Goal: Transaction & Acquisition: Purchase product/service

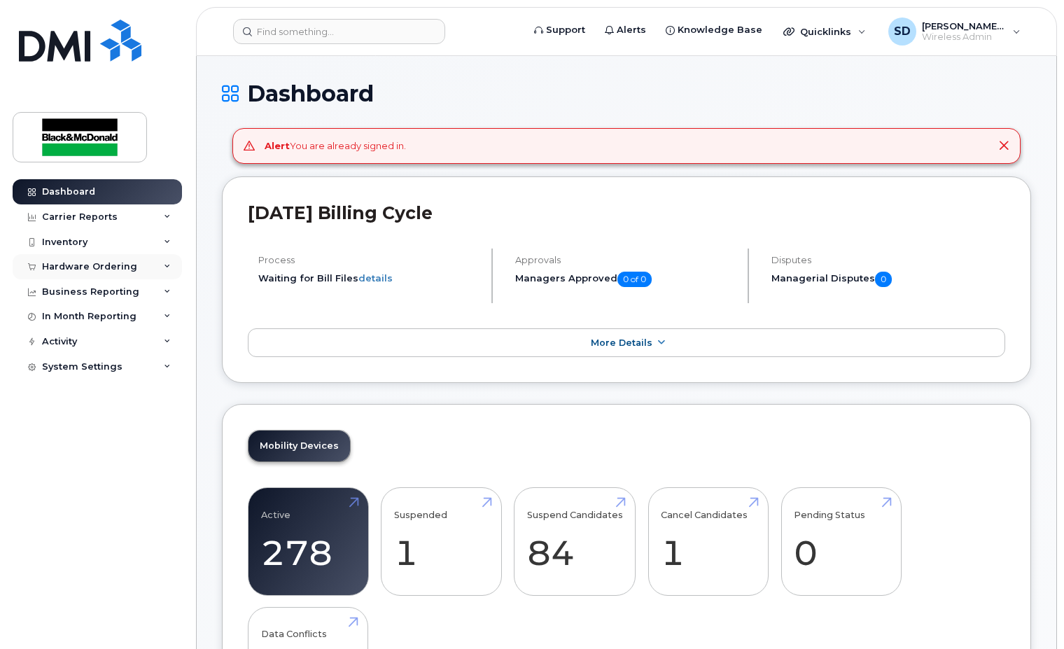
click at [81, 265] on div "Hardware Ordering" at bounding box center [89, 266] width 95 height 11
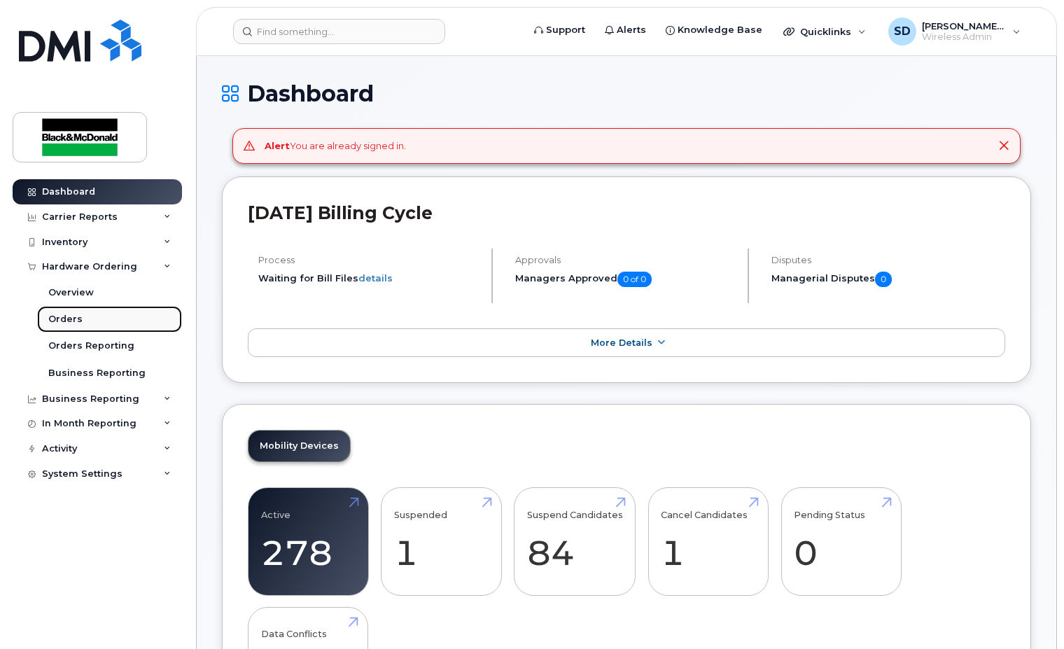
click at [77, 316] on div "Orders" at bounding box center [65, 319] width 34 height 13
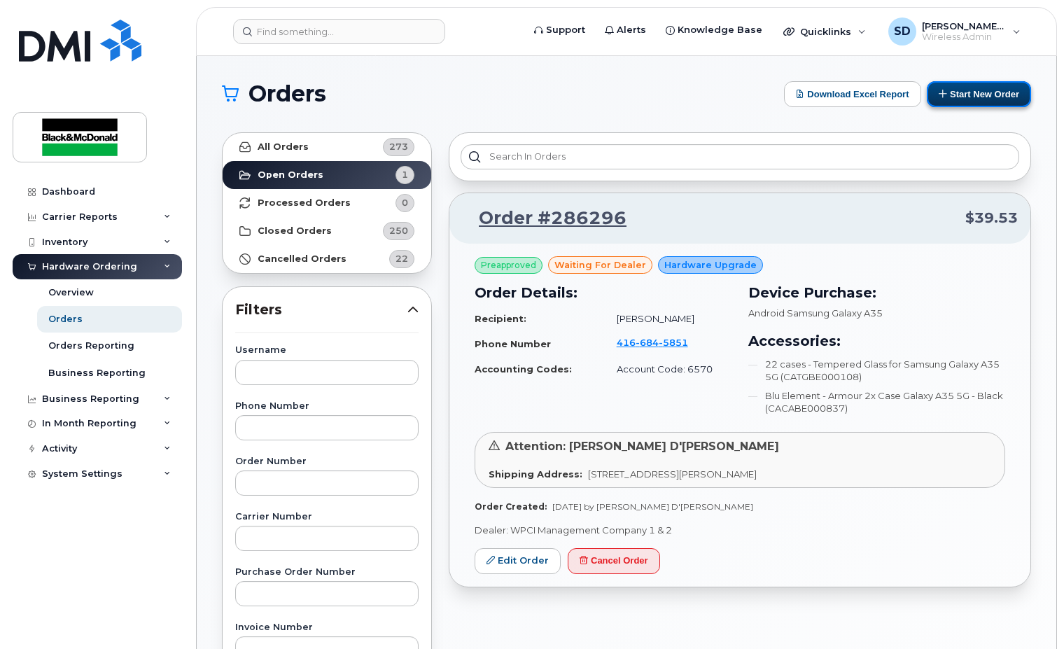
click at [974, 90] on button "Start New Order" at bounding box center [979, 94] width 104 height 26
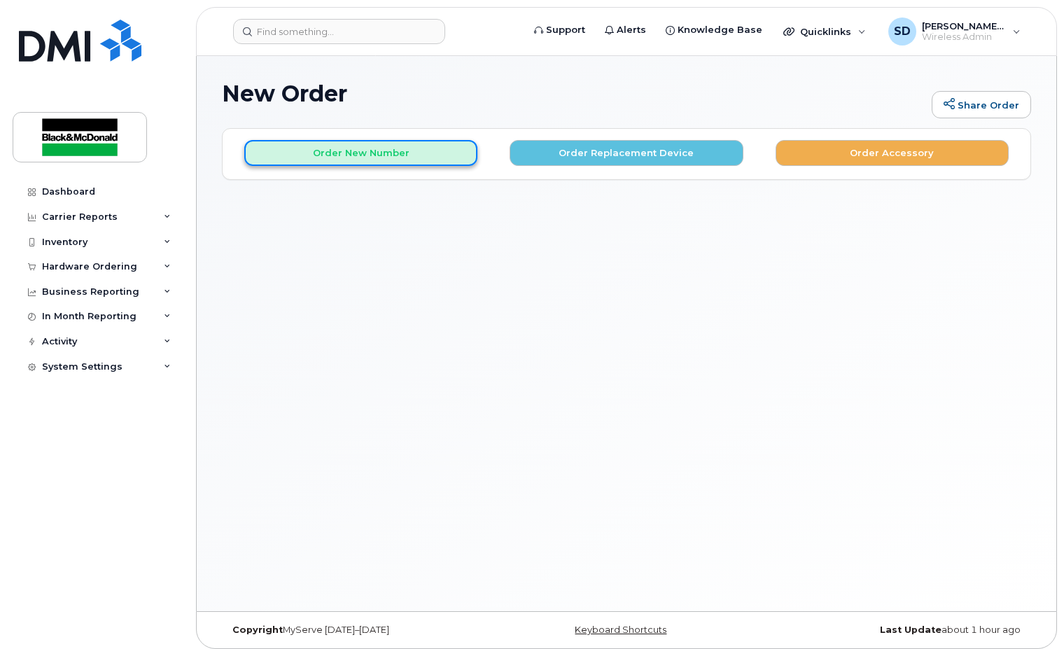
click at [388, 152] on button "Order New Number" at bounding box center [360, 153] width 233 height 26
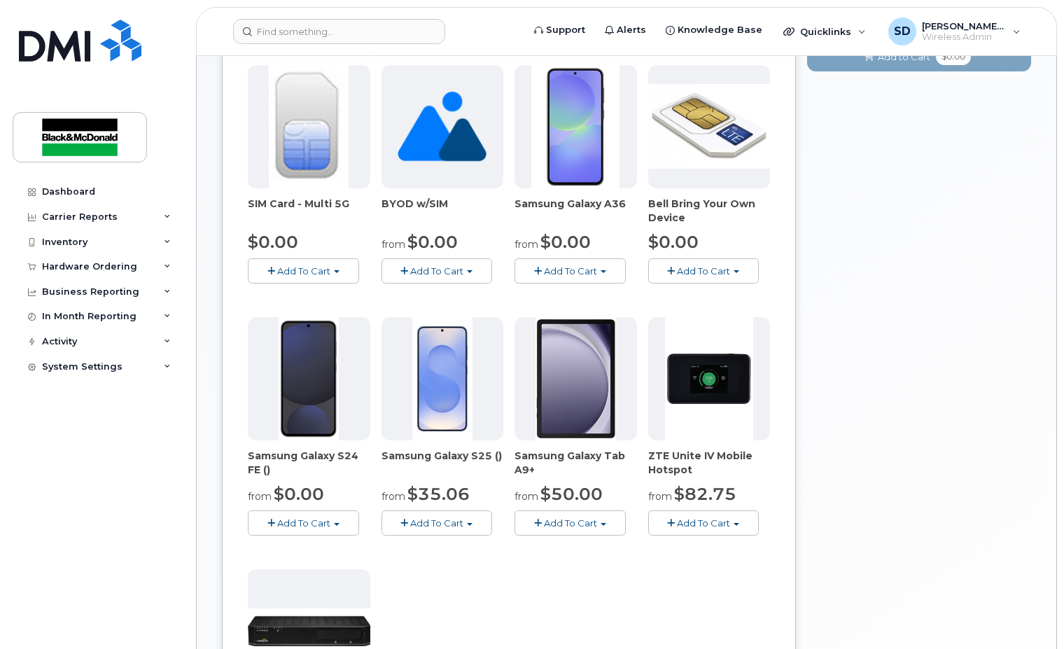
scroll to position [210, 0]
click at [311, 520] on span "Add To Cart" at bounding box center [303, 521] width 53 height 11
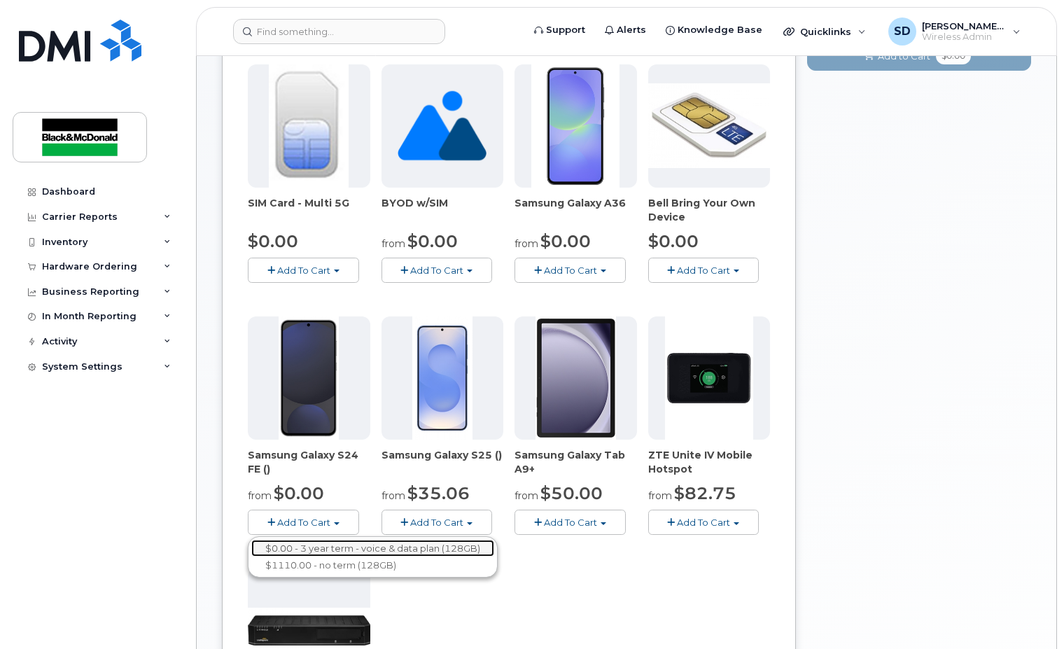
click at [314, 549] on link "$0.00 - 3 year term - voice & data plan (128GB)" at bounding box center [372, 548] width 243 height 17
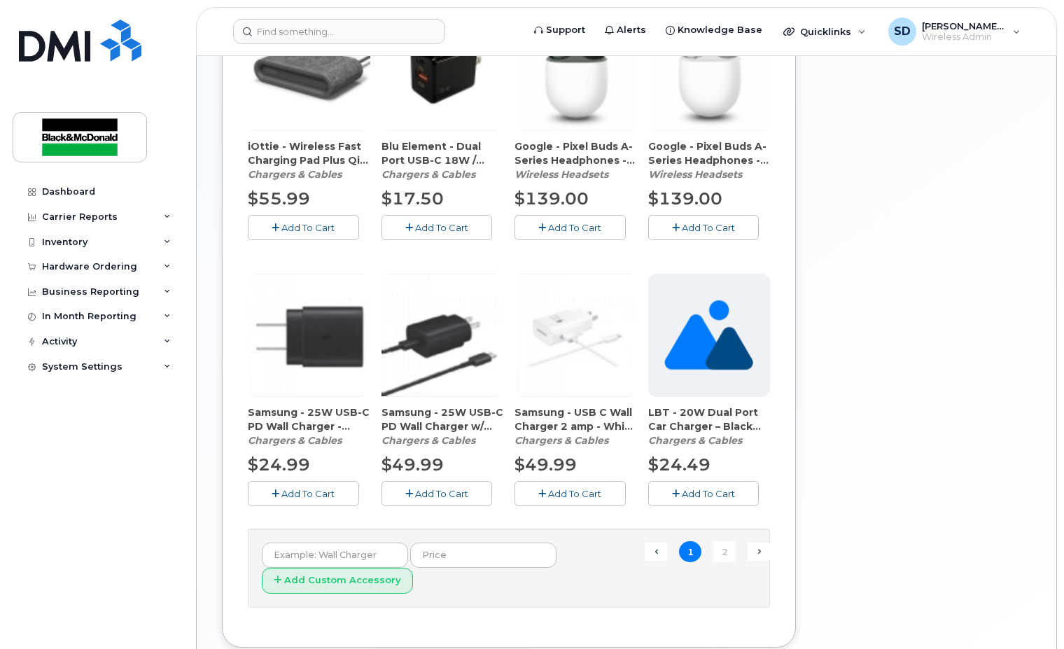
scroll to position [847, 0]
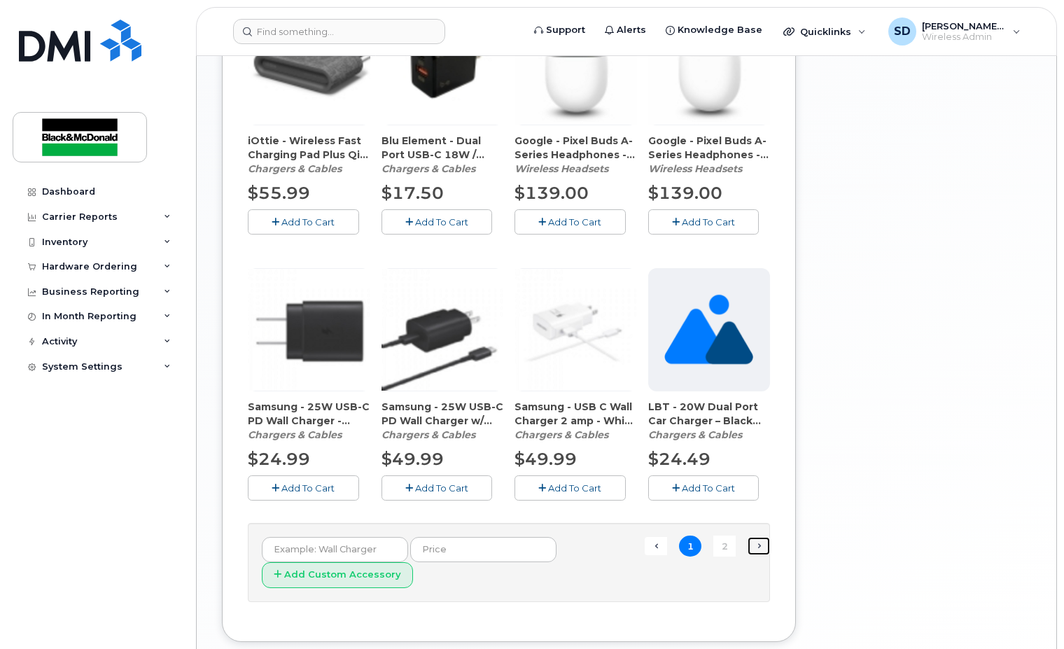
click at [755, 544] on link "Next →" at bounding box center [758, 546] width 22 height 18
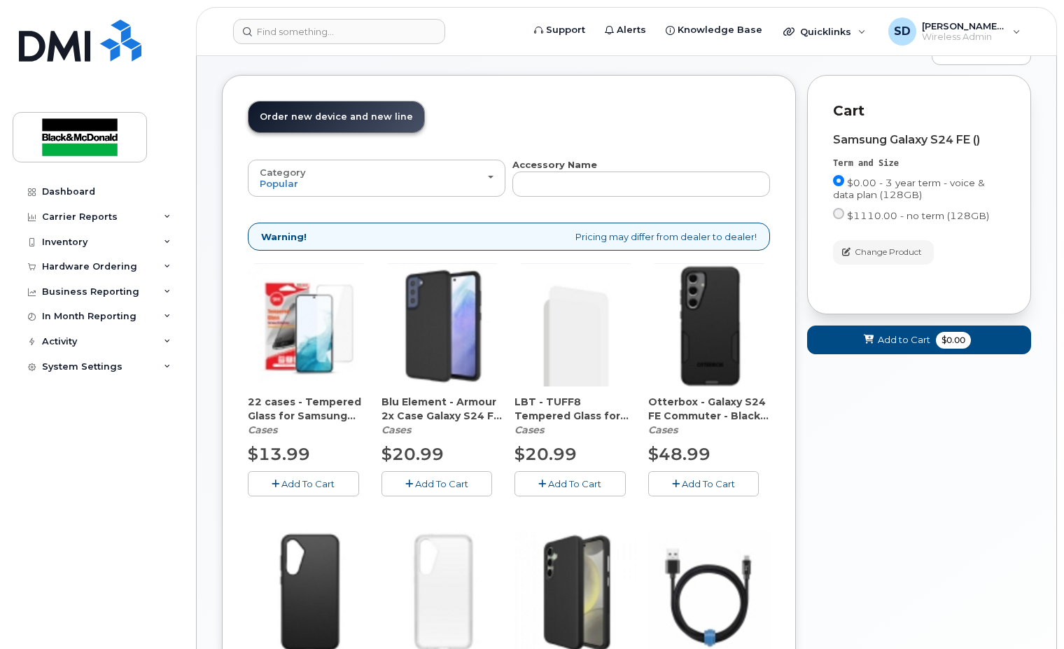
scroll to position [77, 0]
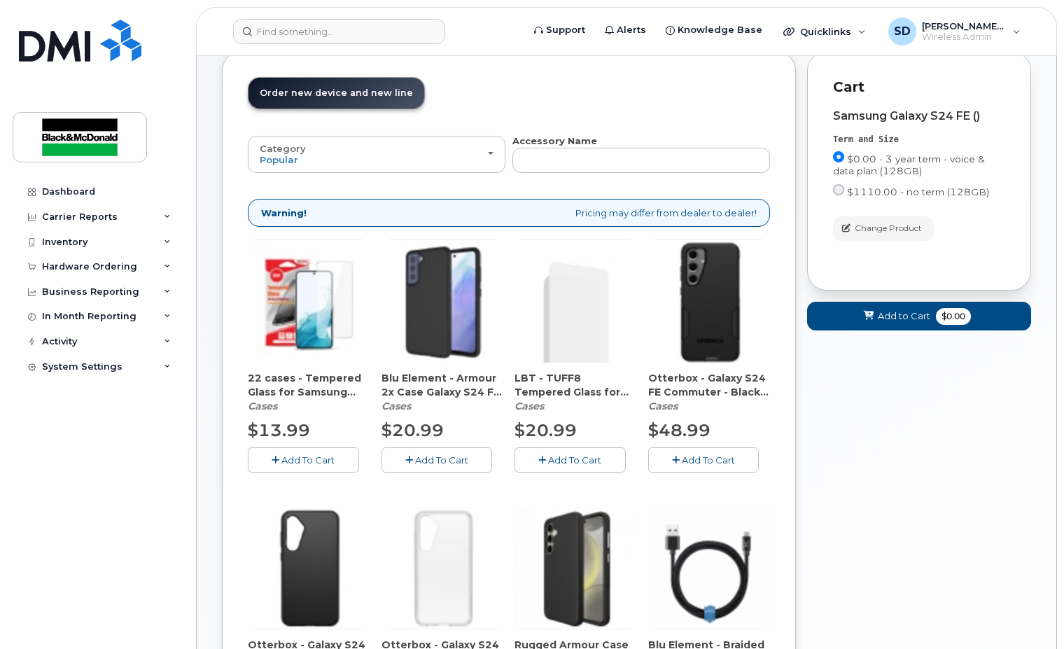
click at [311, 456] on span "Add To Cart" at bounding box center [307, 459] width 53 height 11
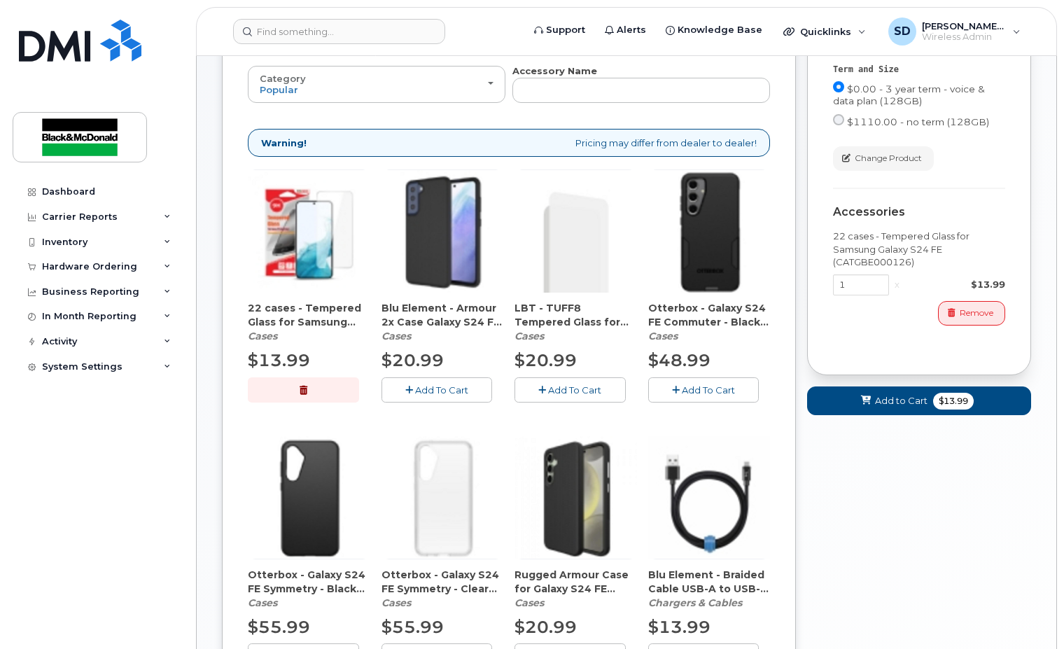
scroll to position [217, 0]
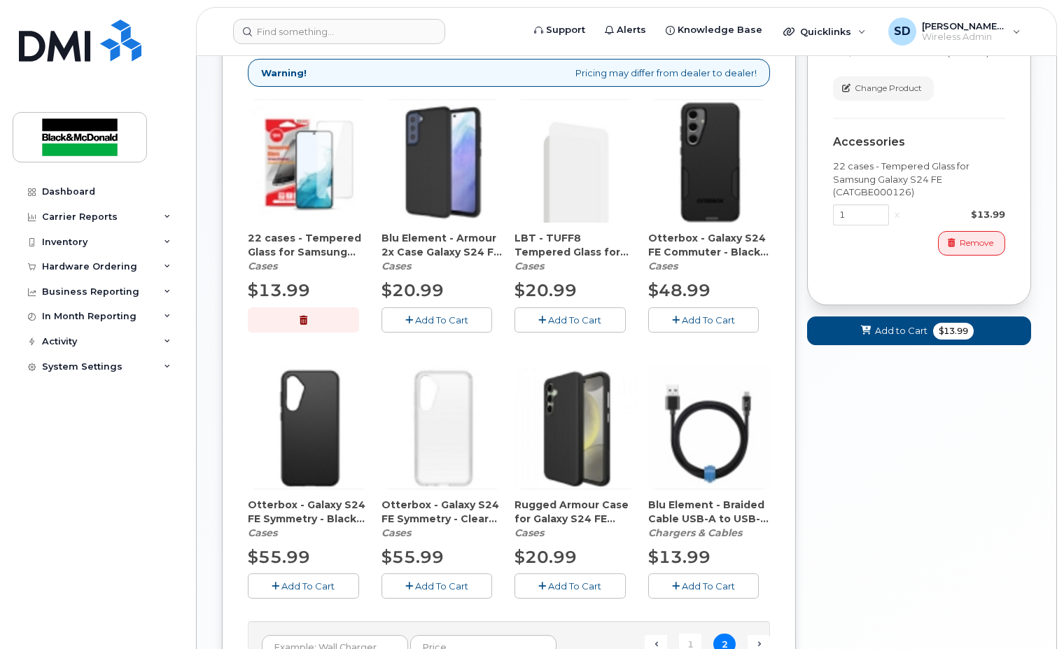
click at [697, 313] on button "Add To Cart" at bounding box center [703, 319] width 111 height 24
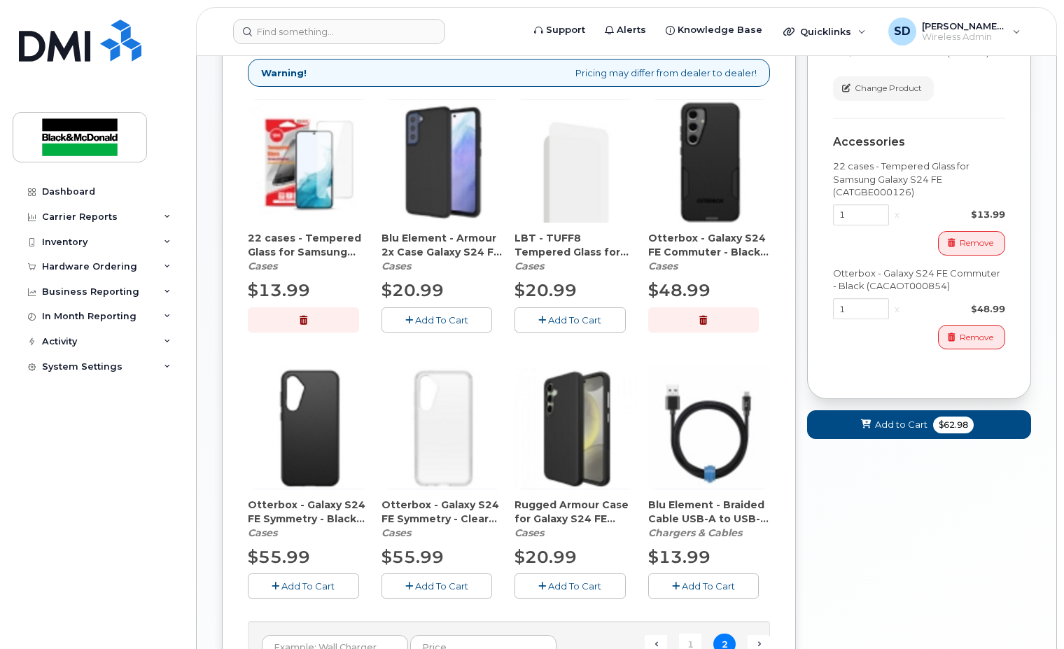
scroll to position [287, 0]
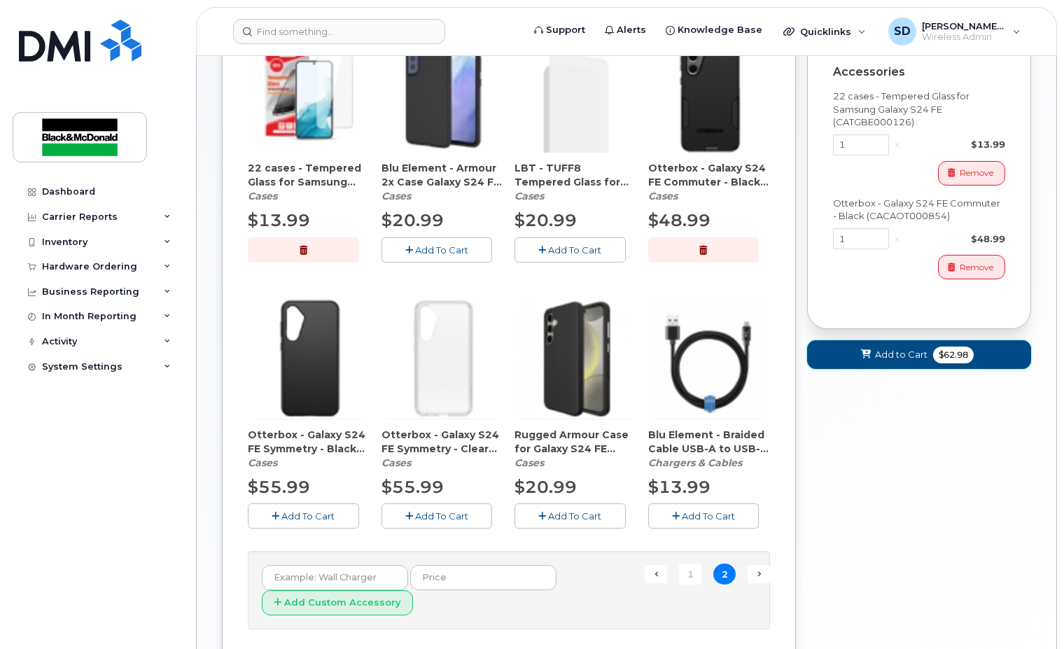
click at [862, 358] on icon at bounding box center [866, 354] width 10 height 9
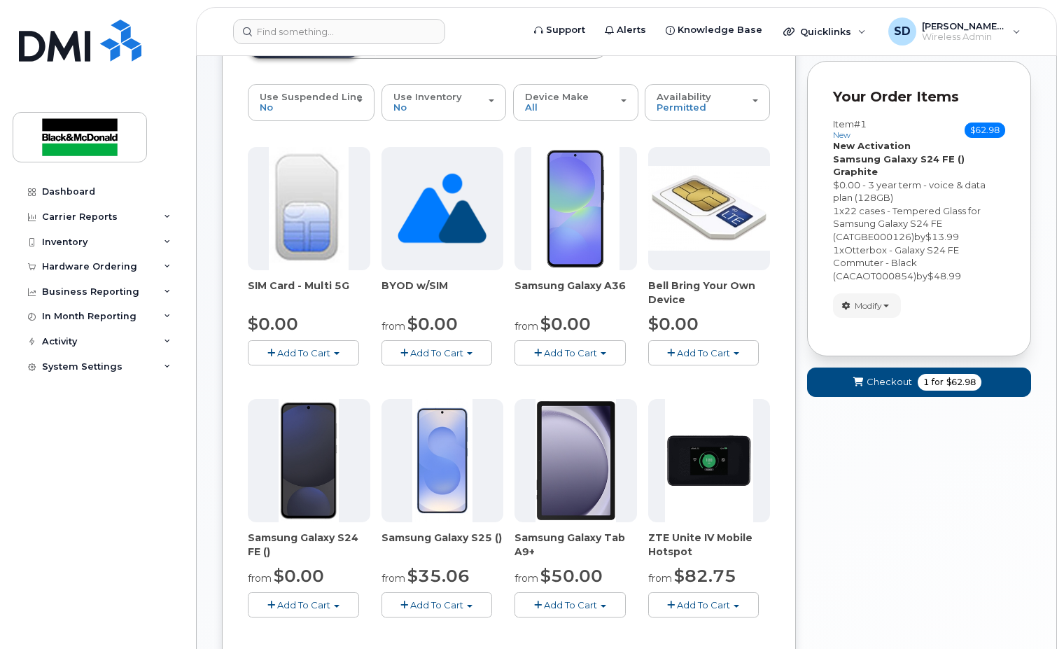
scroll to position [42, 0]
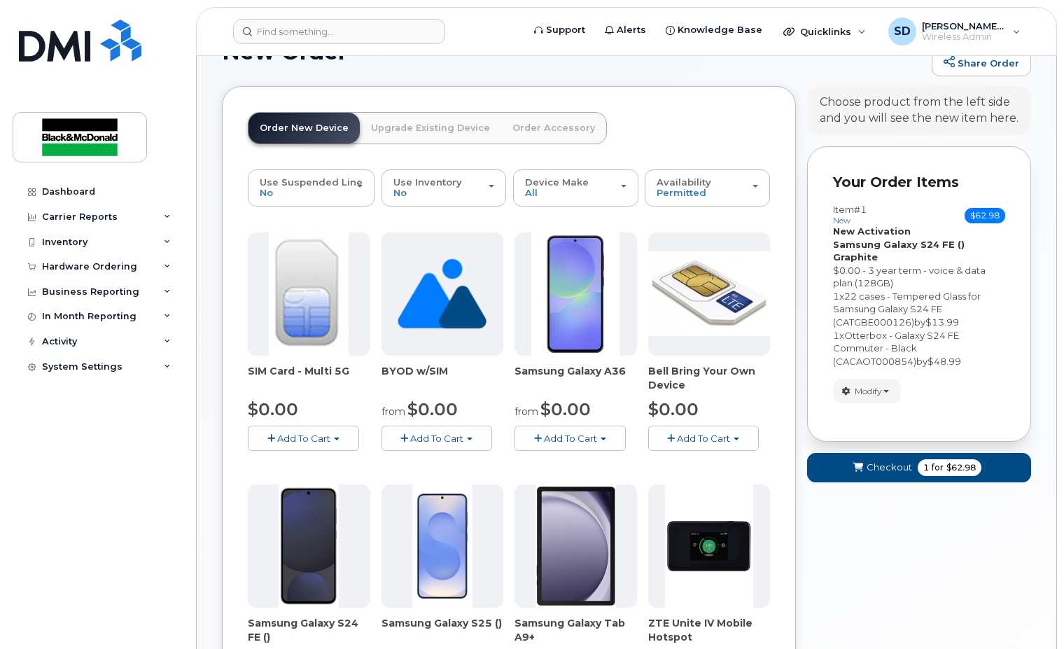
click at [313, 125] on link "Order New Device" at bounding box center [303, 128] width 111 height 31
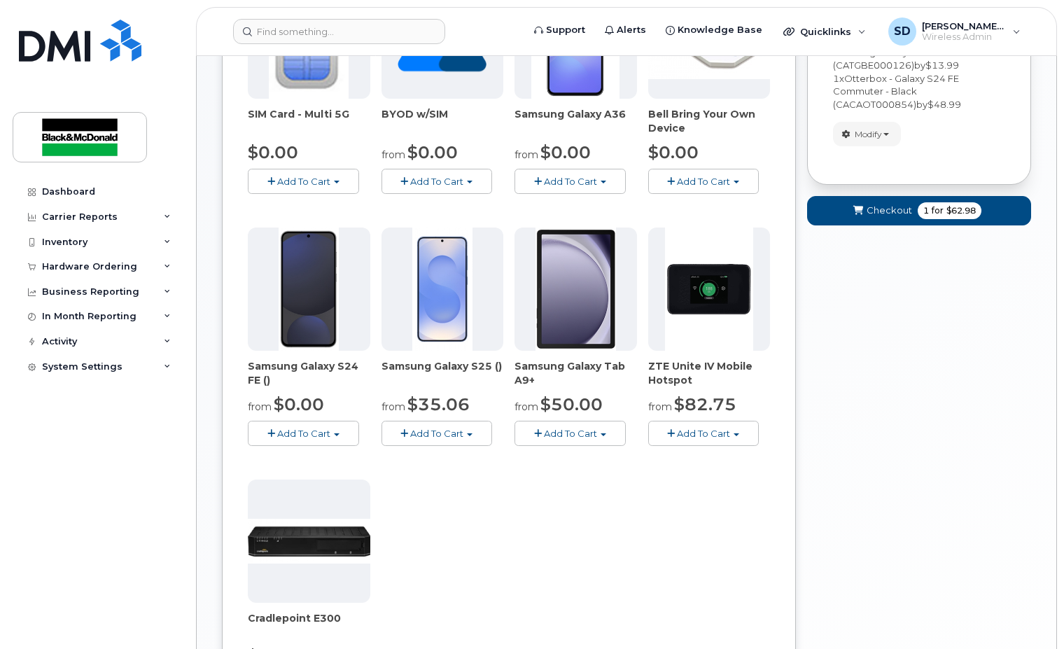
scroll to position [252, 0]
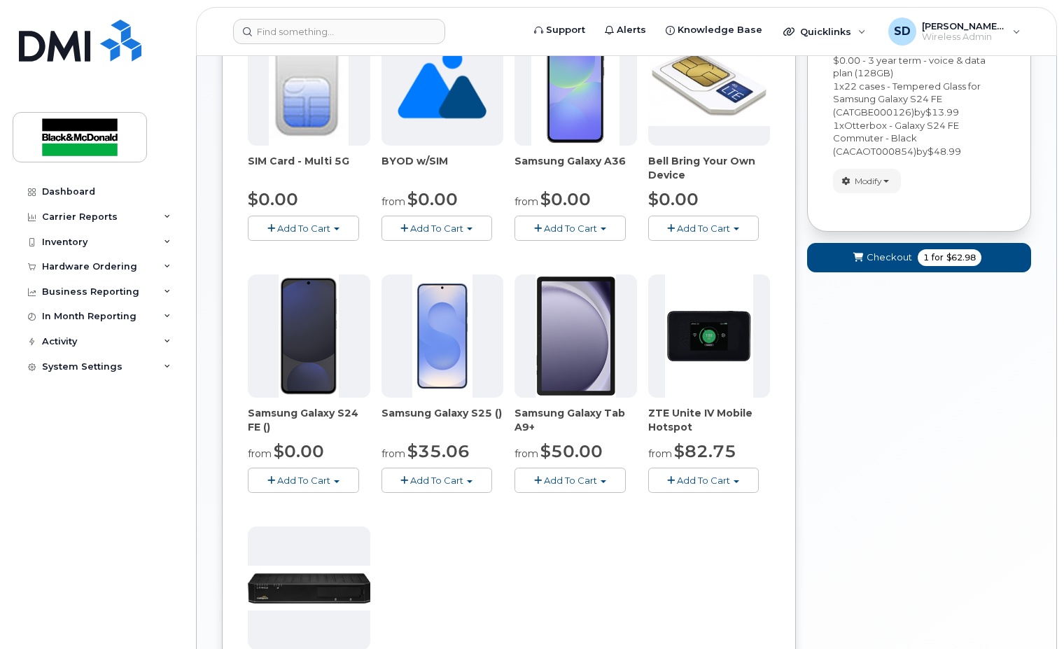
click at [286, 477] on span "Add To Cart" at bounding box center [303, 480] width 53 height 11
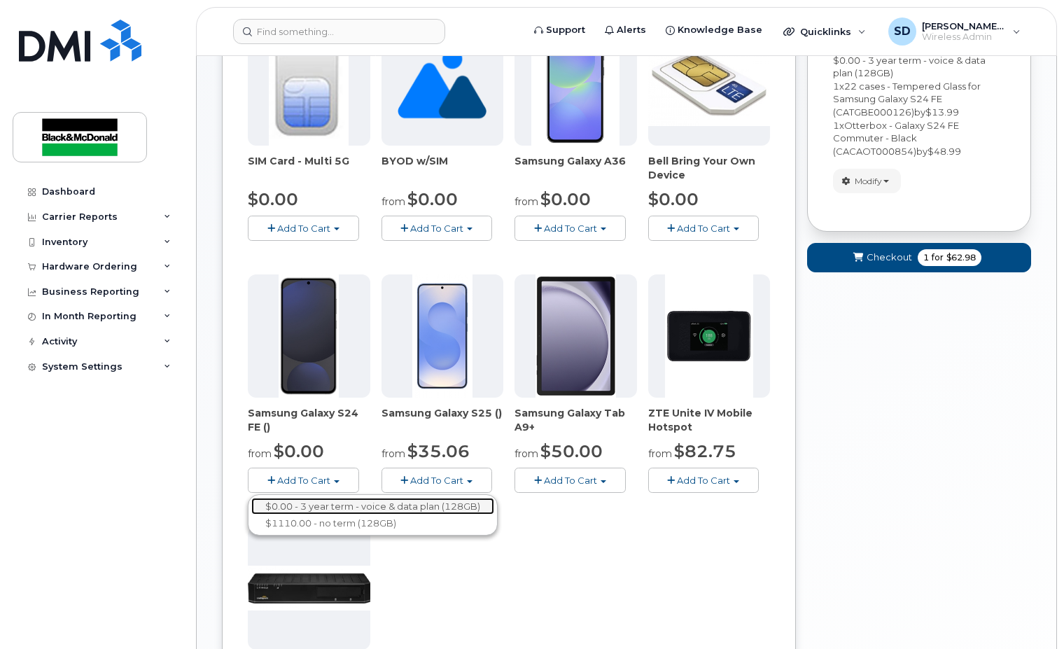
click at [309, 507] on link "$0.00 - 3 year term - voice & data plan (128GB)" at bounding box center [372, 506] width 243 height 17
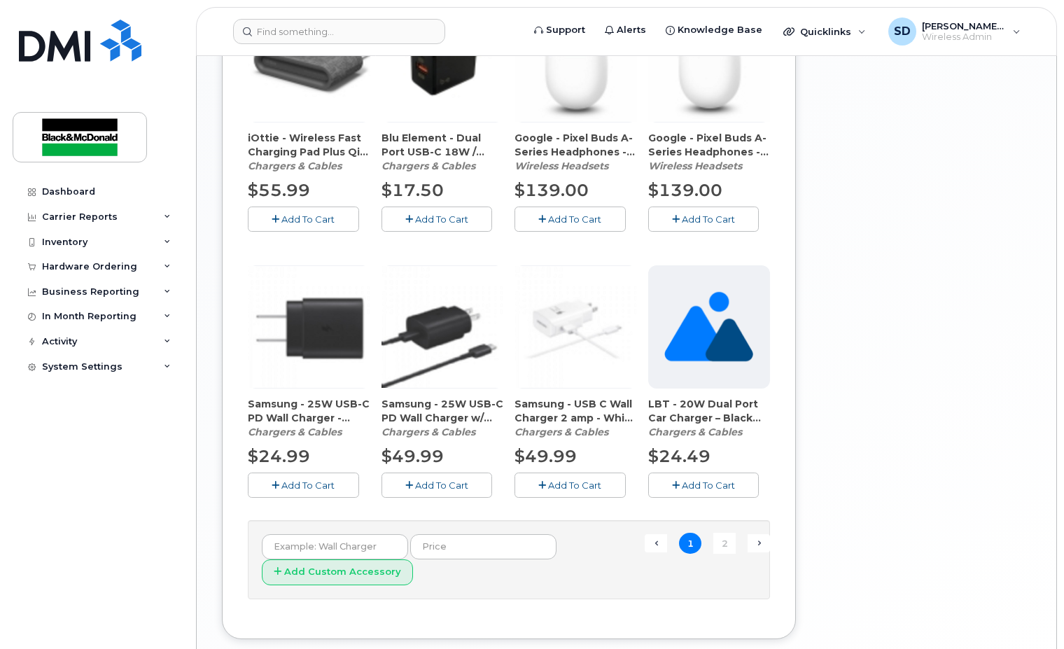
scroll to position [931, 0]
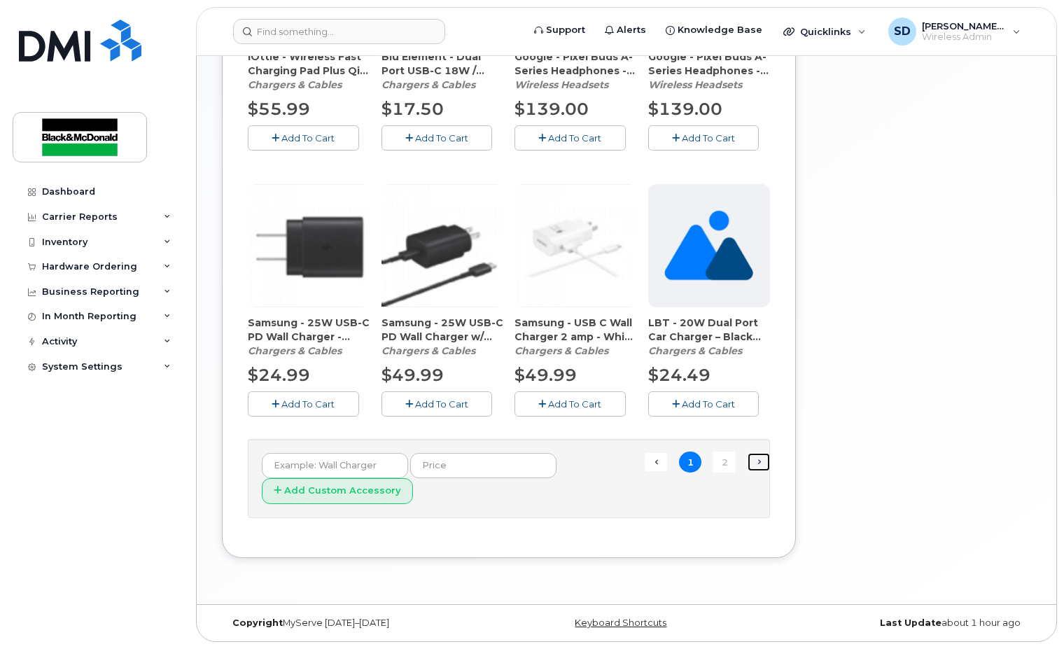
click at [756, 463] on link "Next →" at bounding box center [758, 462] width 22 height 18
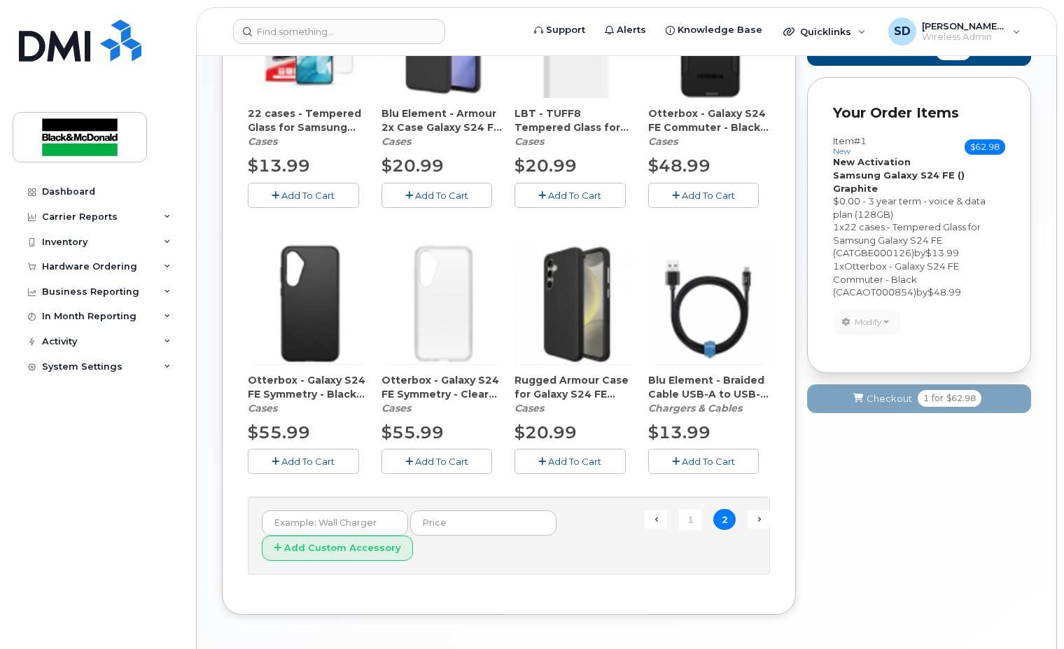
scroll to position [188, 0]
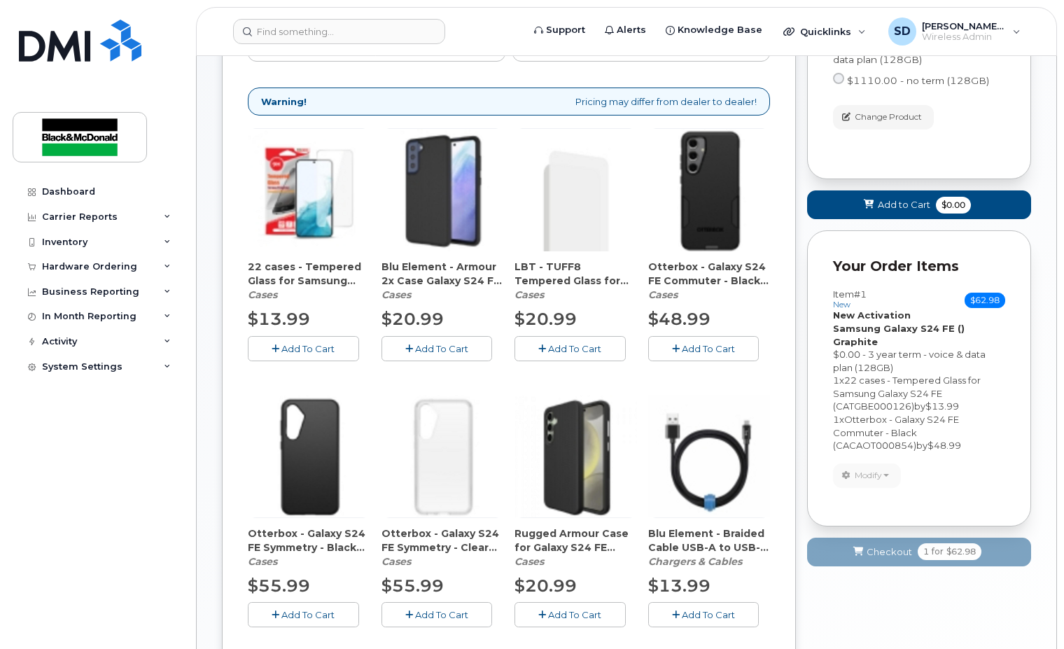
click at [687, 346] on span "Add To Cart" at bounding box center [708, 348] width 53 height 11
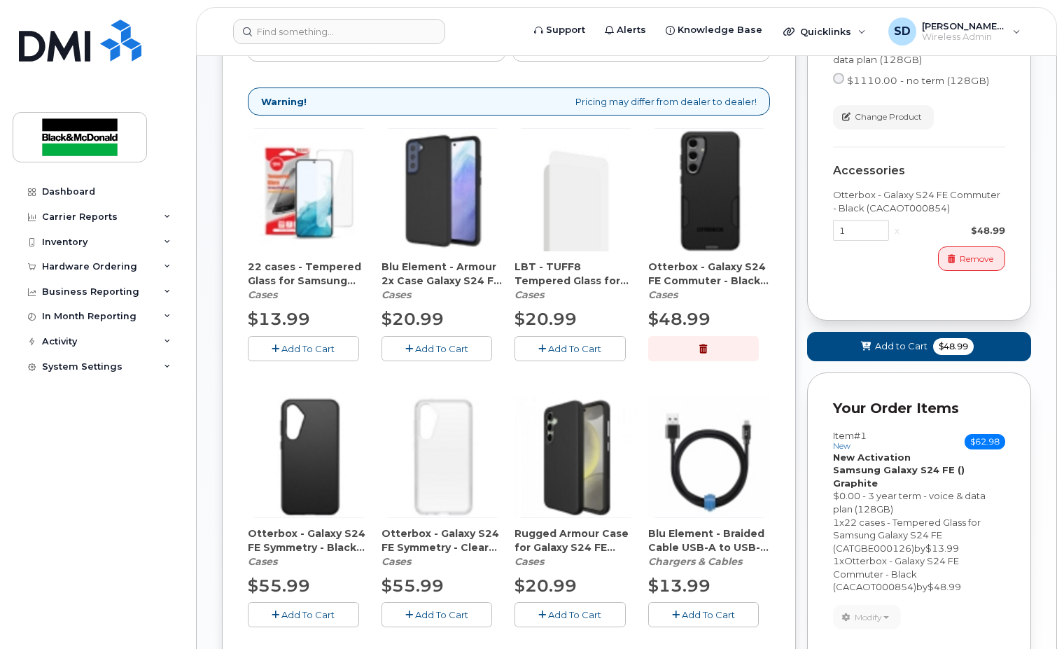
drag, startPoint x: 294, startPoint y: 352, endPoint x: 310, endPoint y: 352, distance: 16.1
click at [295, 352] on span "Add To Cart" at bounding box center [307, 348] width 53 height 11
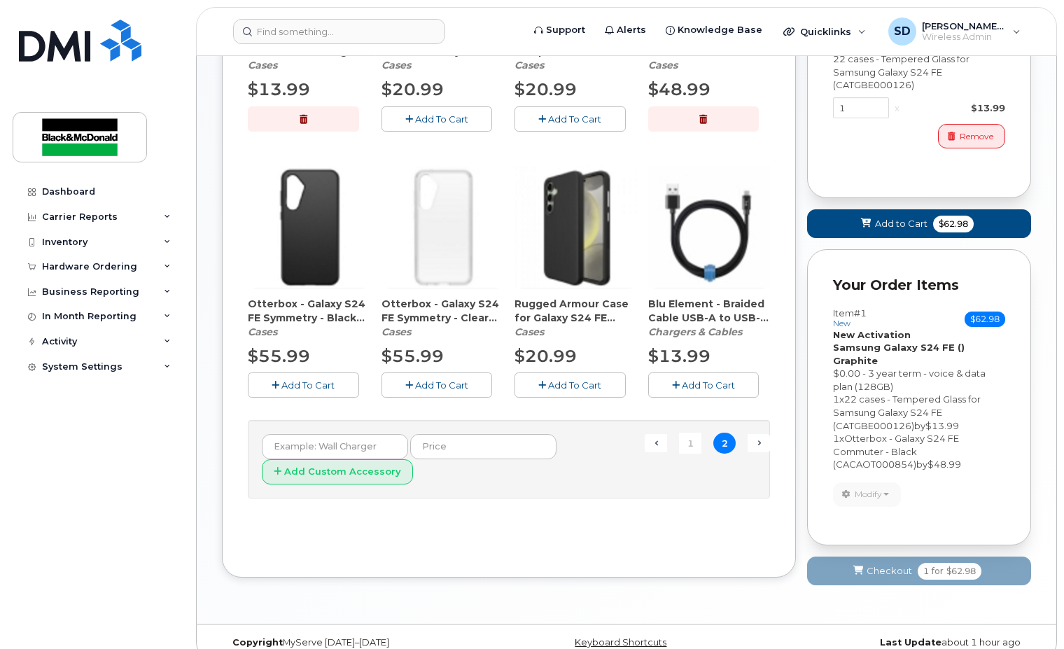
scroll to position [424, 0]
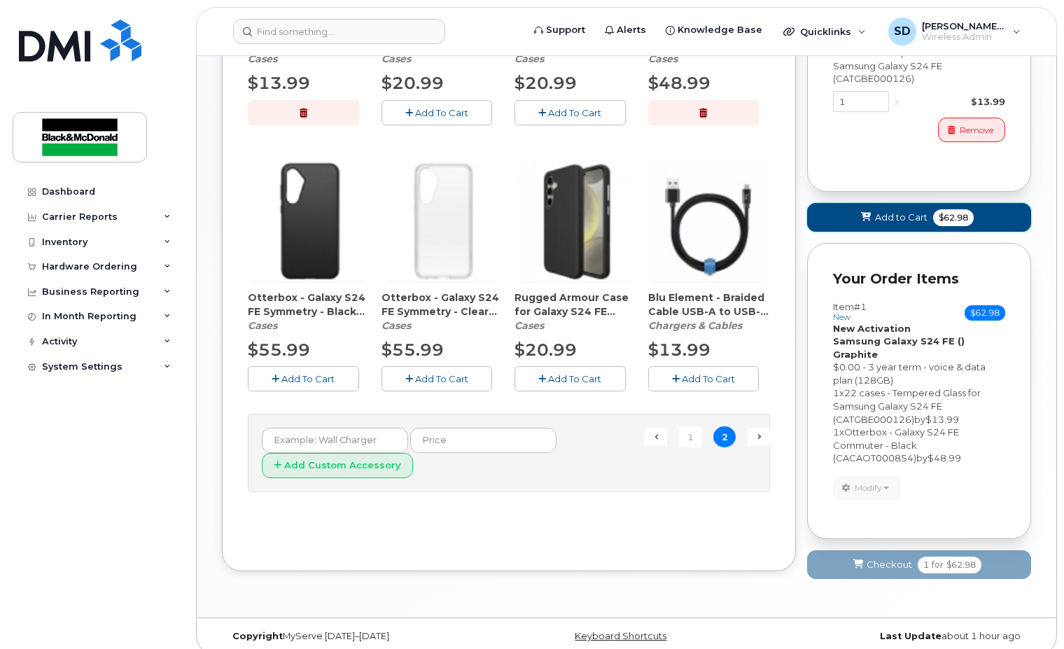
click at [877, 213] on span "Add to Cart" at bounding box center [901, 217] width 52 height 13
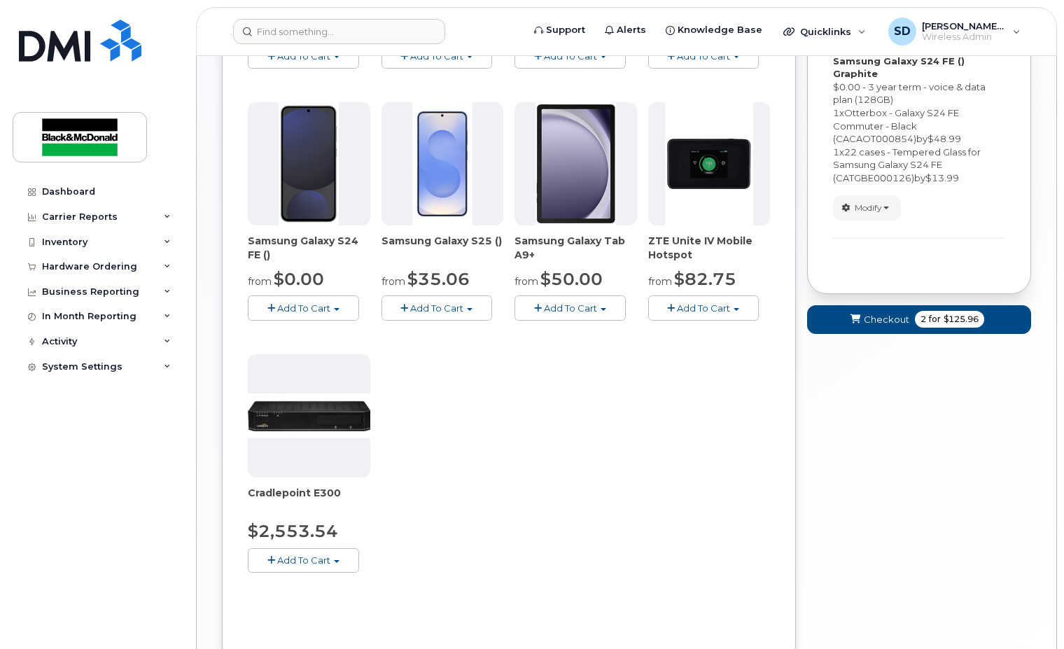
scroll to position [532, 0]
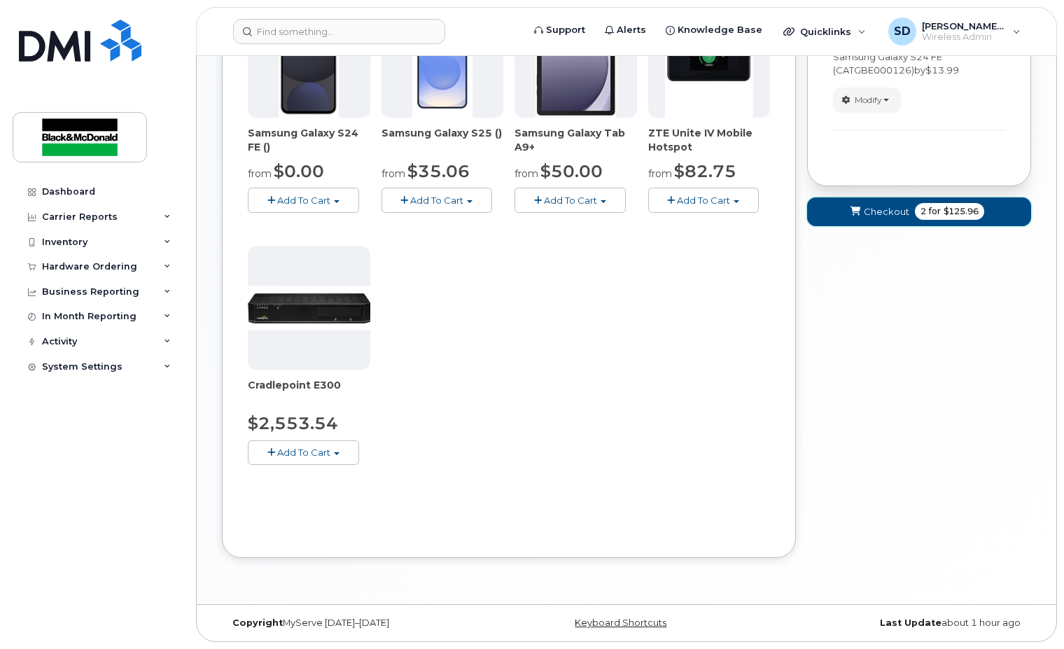
click at [870, 205] on span "Checkout" at bounding box center [886, 211] width 45 height 13
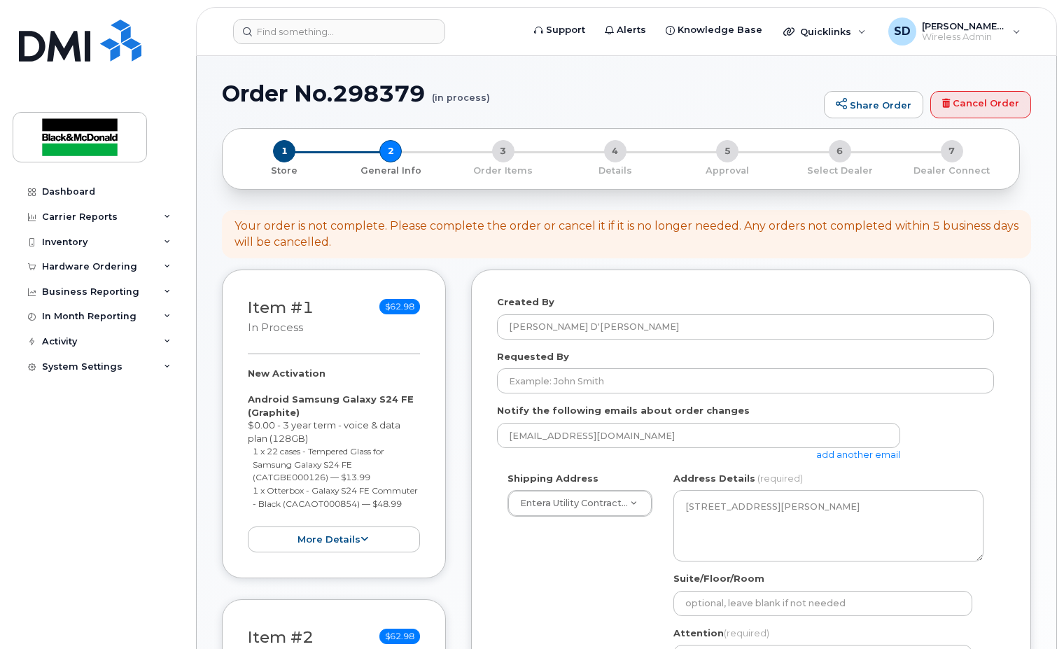
select select
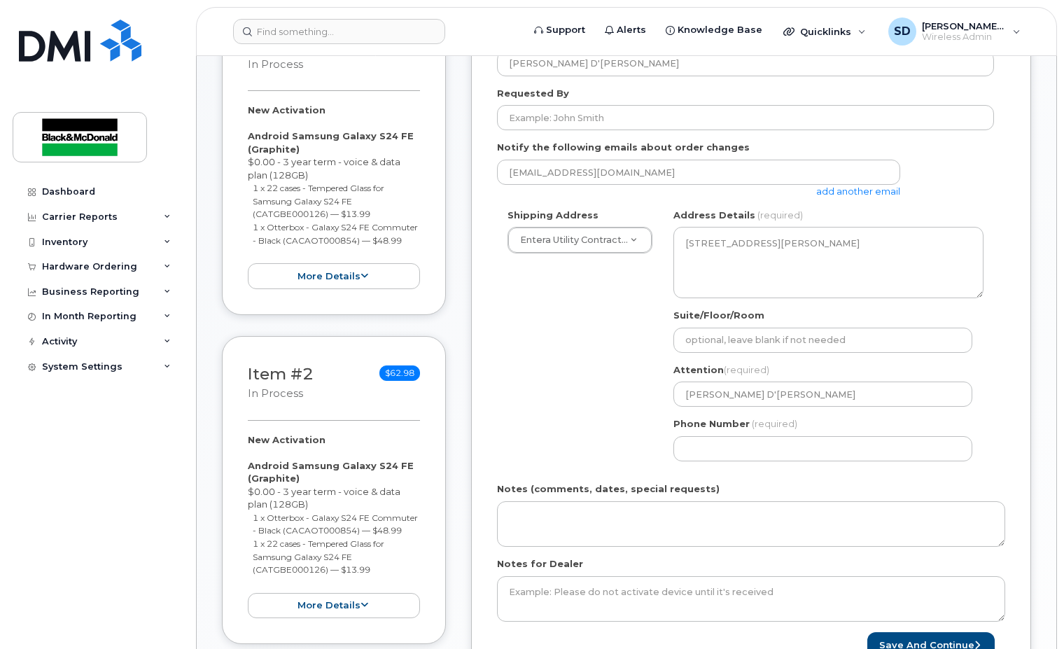
scroll to position [350, 0]
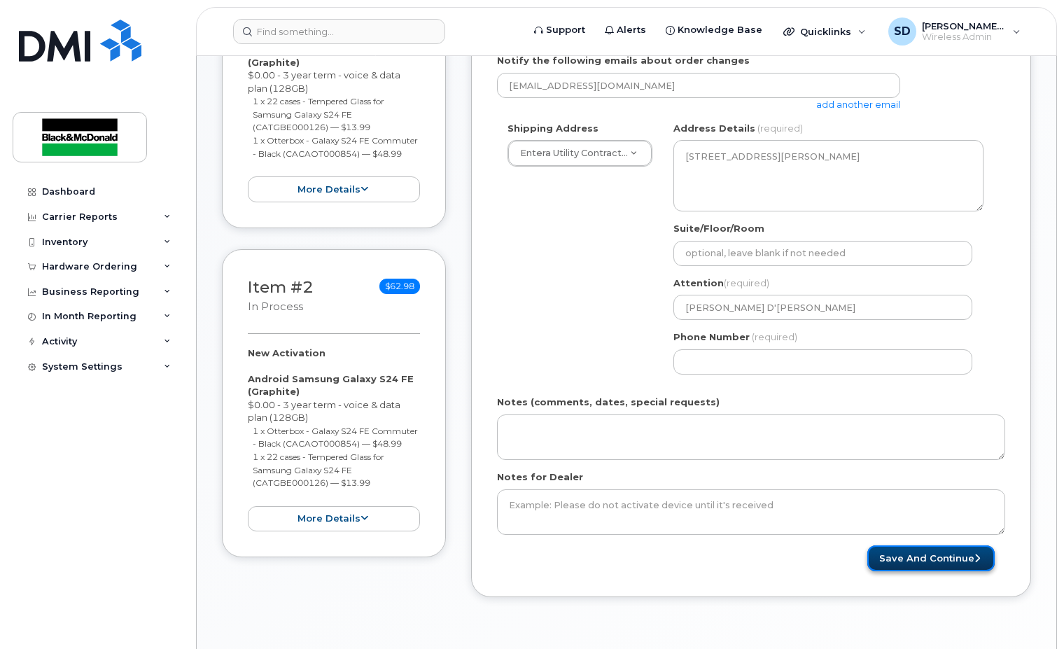
click at [946, 561] on button "Save and Continue" at bounding box center [930, 558] width 127 height 26
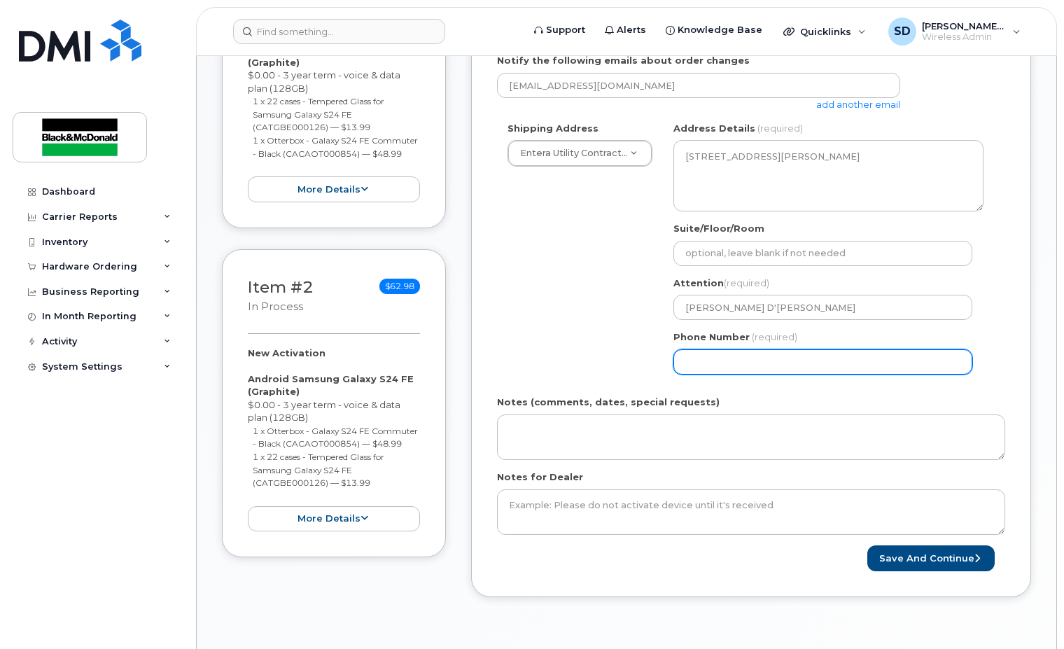
click at [694, 362] on input "Phone Number" at bounding box center [822, 361] width 299 height 25
type input "4167469914"
select select
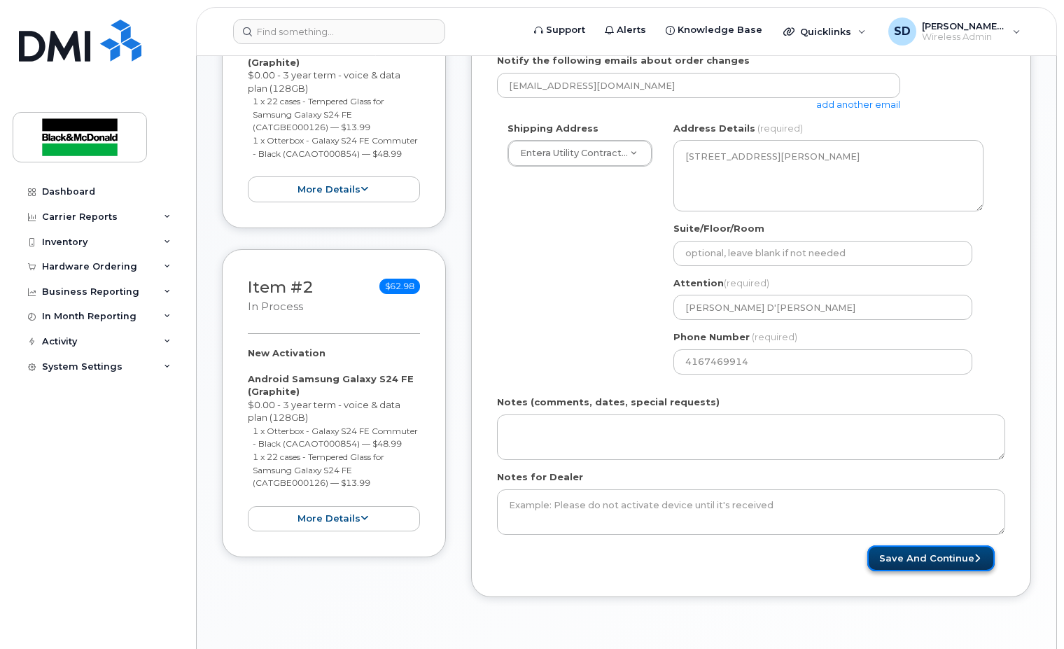
click at [924, 558] on button "Save and Continue" at bounding box center [930, 558] width 127 height 26
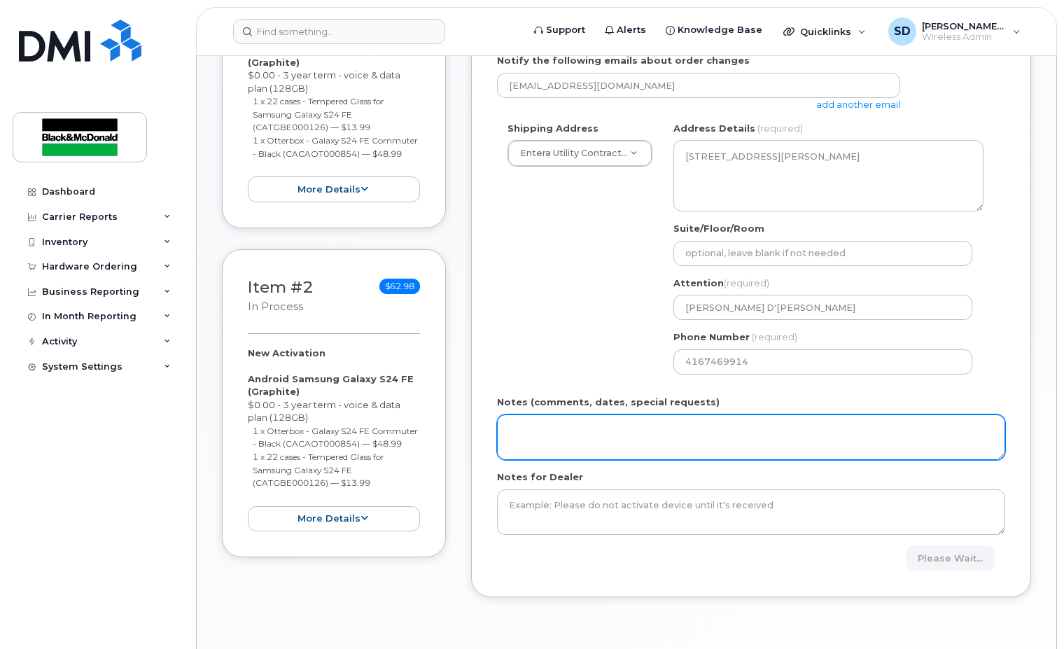
click at [619, 449] on textarea "Notes (comments, dates, special requests)" at bounding box center [751, 437] width 508 height 46
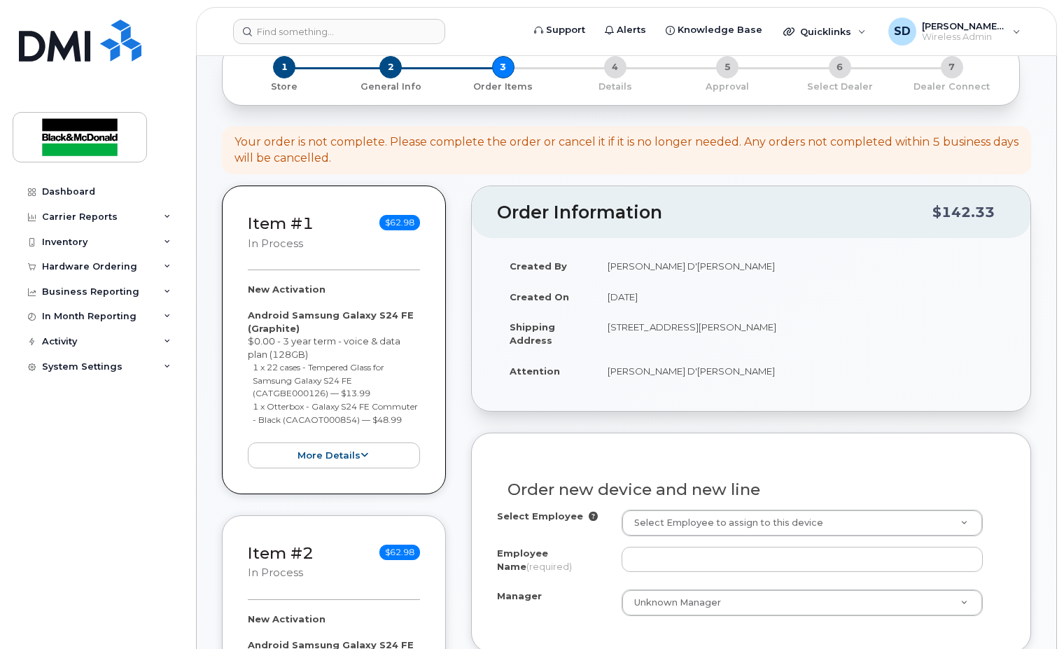
scroll to position [140, 0]
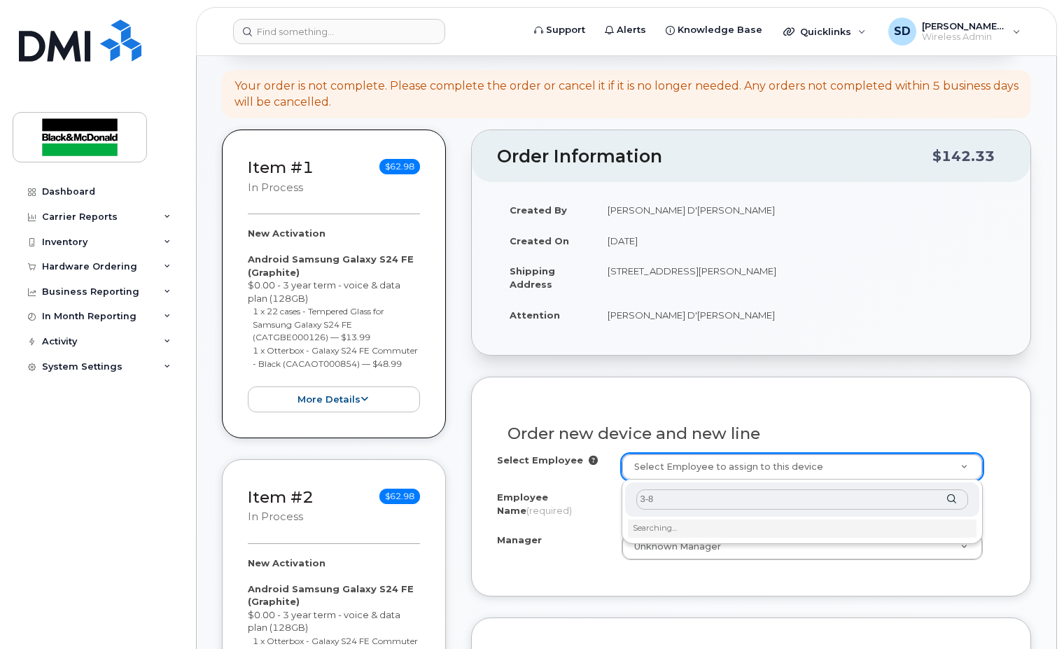
type input "3-80"
click at [671, 502] on input "3-80" at bounding box center [802, 499] width 332 height 20
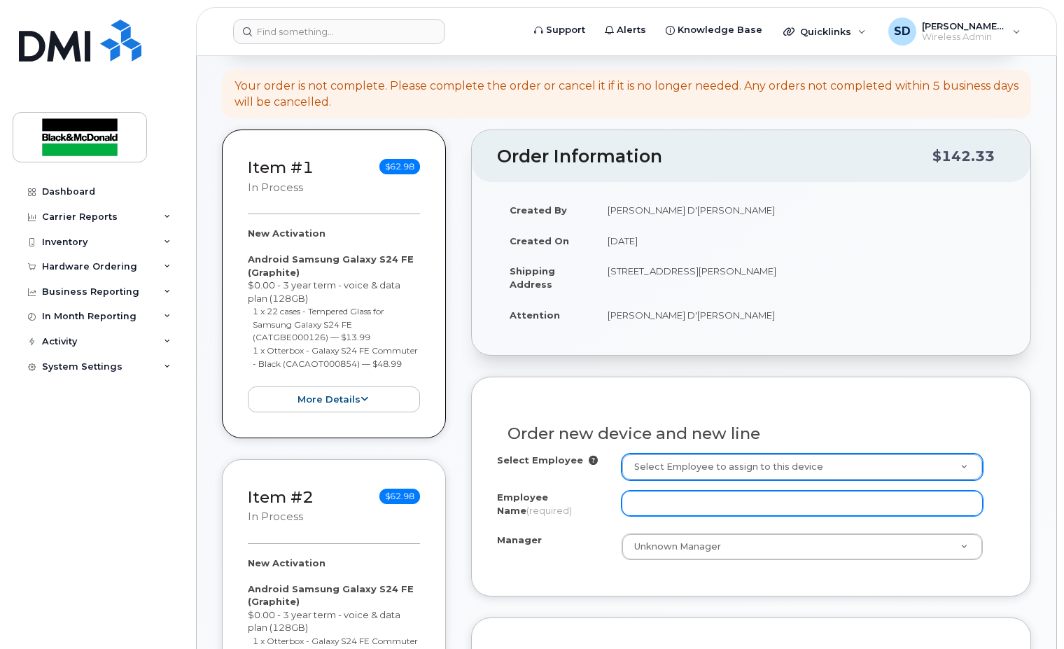
click at [640, 500] on input "Employee Name (required)" at bounding box center [802, 503] width 362 height 25
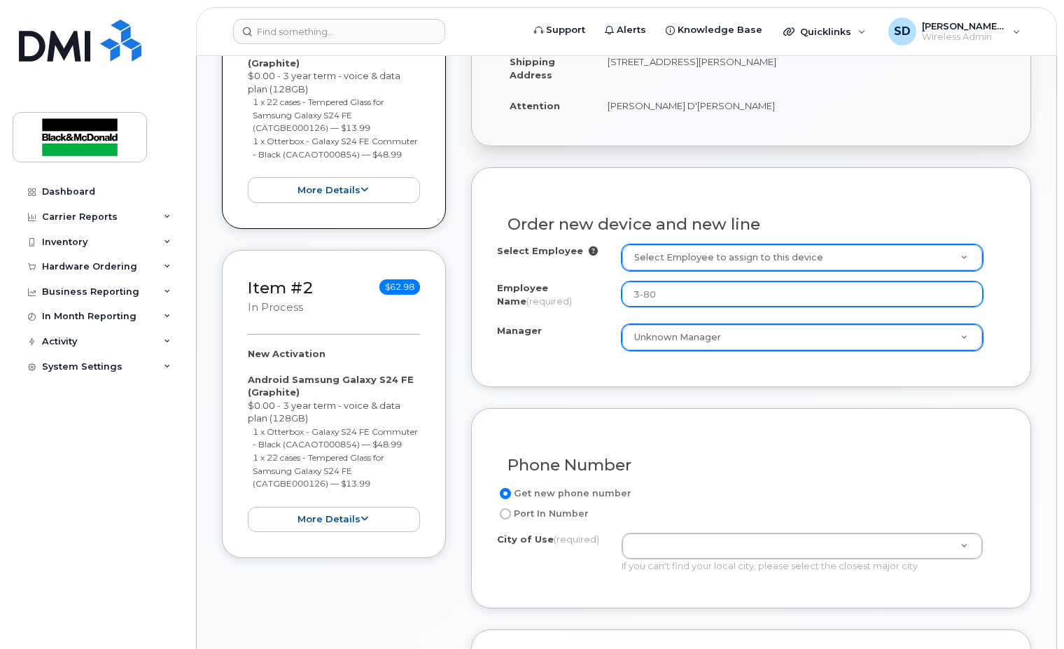
scroll to position [350, 0]
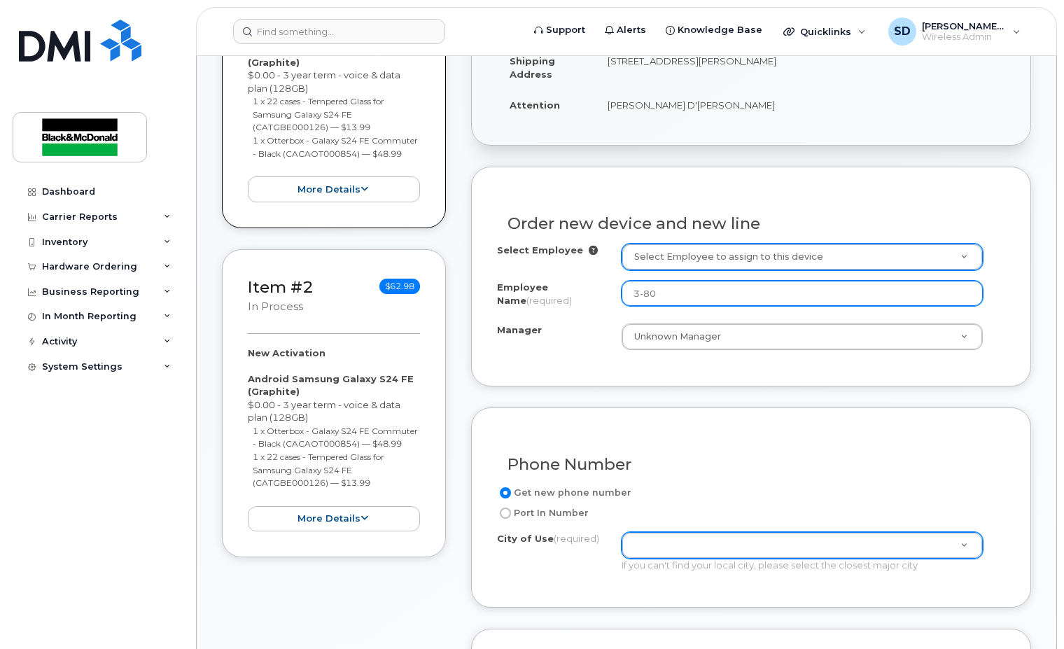
type input "3-80"
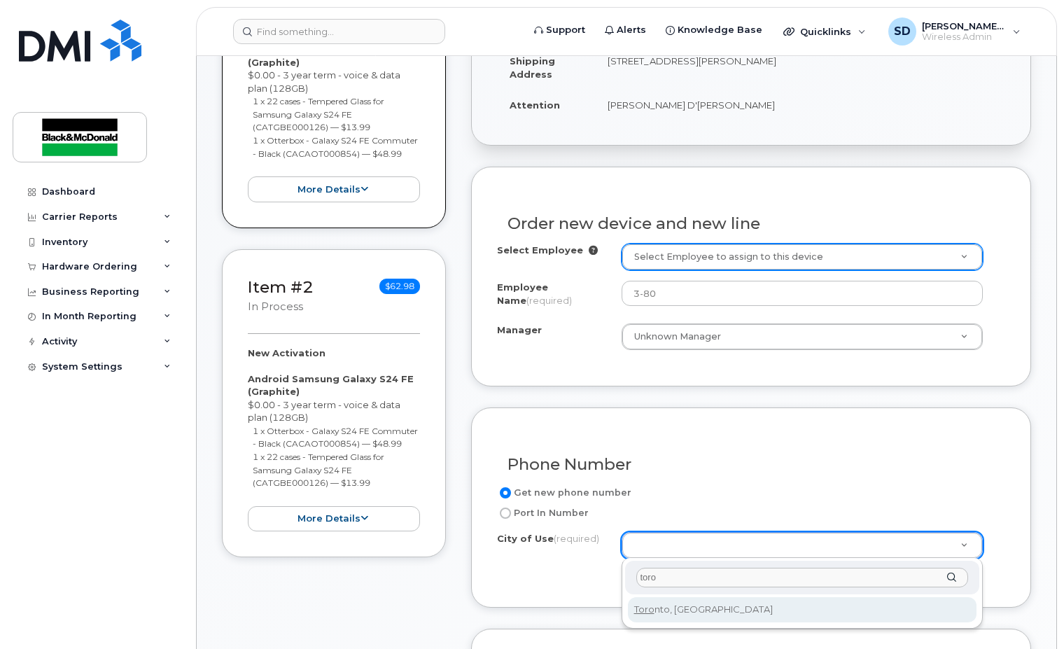
type input "toro"
type input "4934"
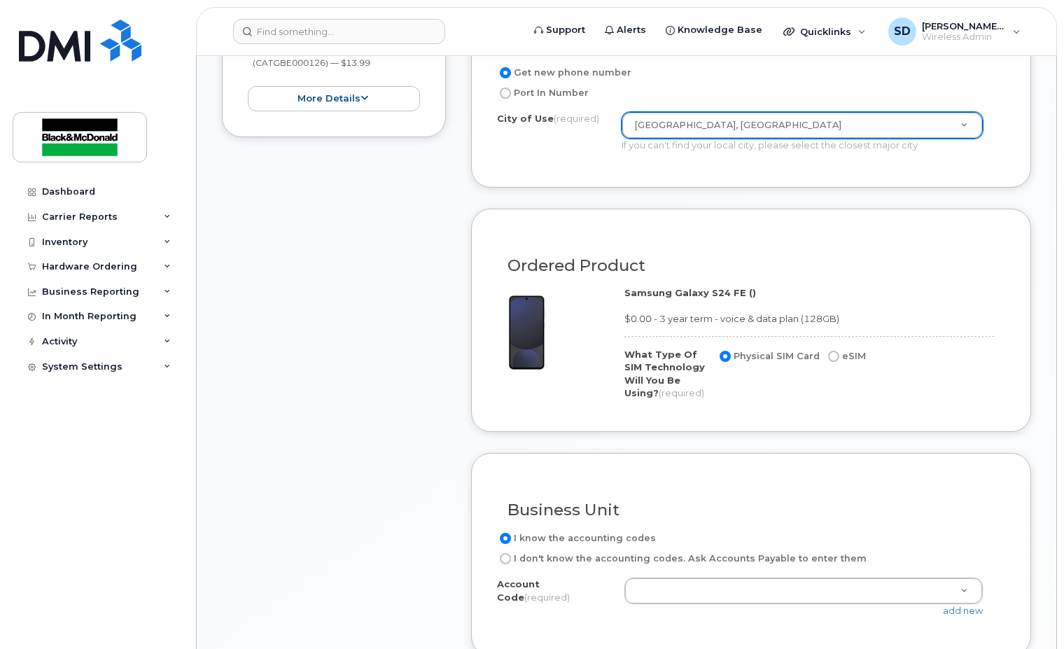
scroll to position [840, 0]
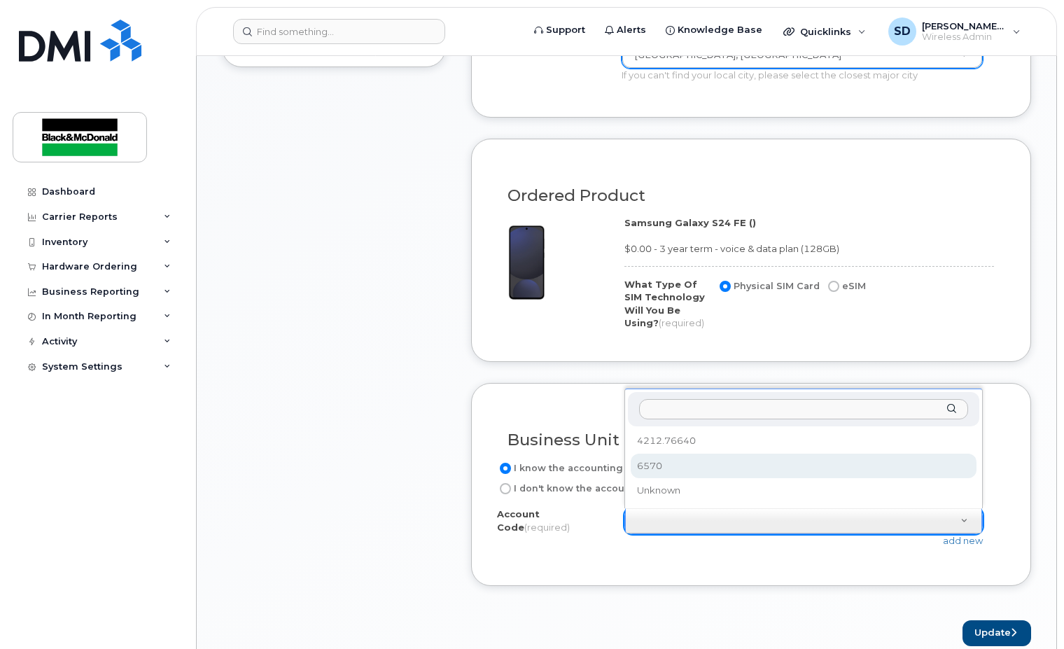
select select "6570"
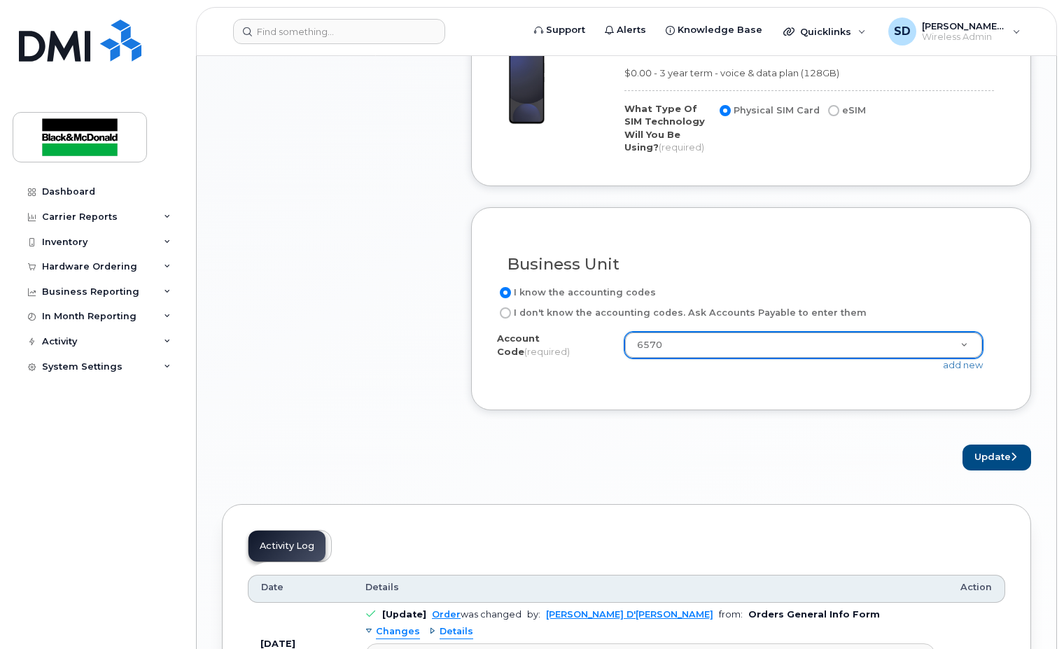
scroll to position [1050, 0]
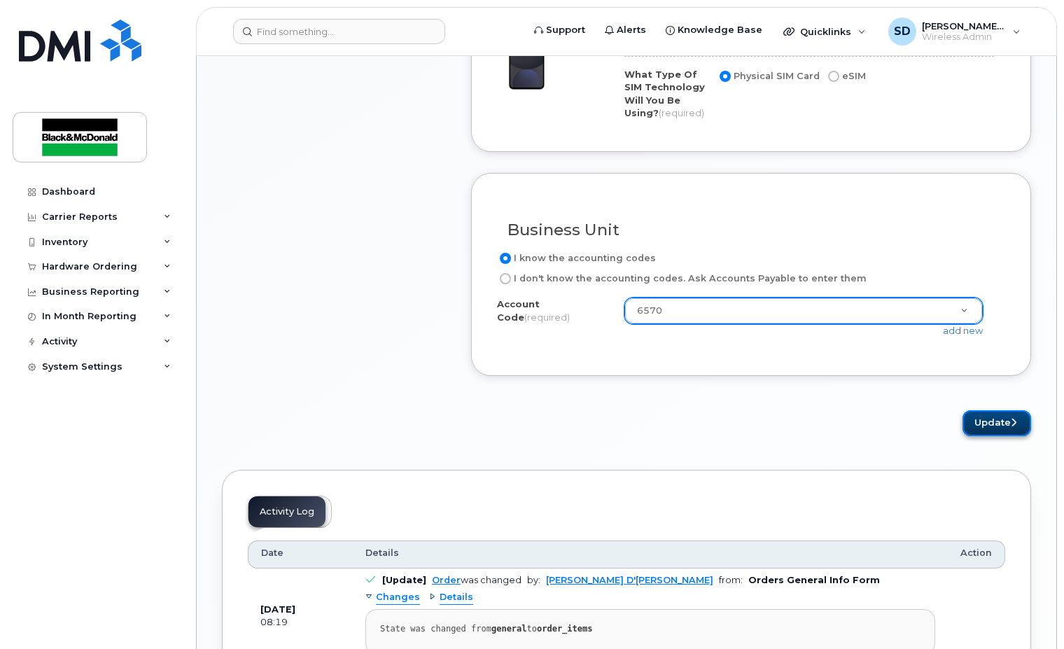
click at [983, 425] on button "Update" at bounding box center [996, 423] width 69 height 26
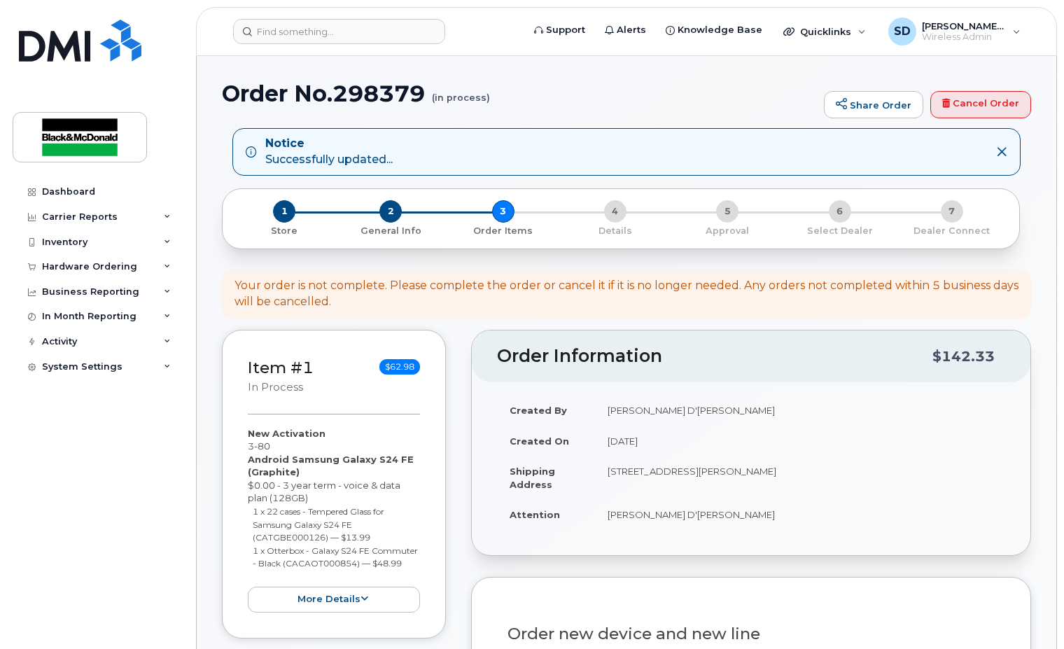
scroll to position [210, 0]
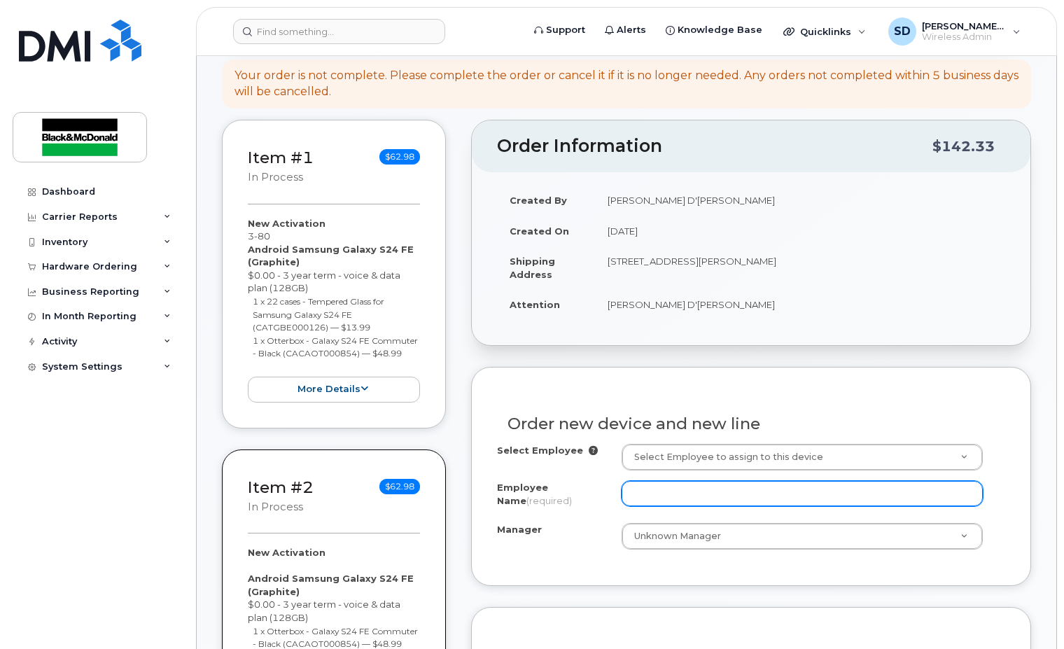
click at [658, 498] on input "Employee Name (required)" at bounding box center [802, 493] width 362 height 25
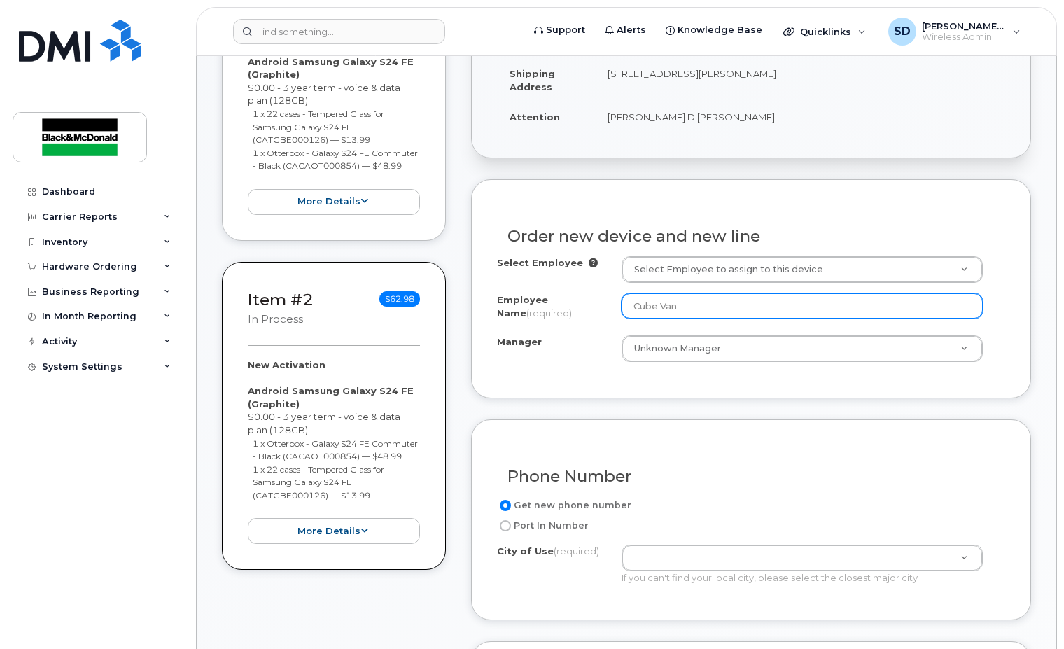
scroll to position [420, 0]
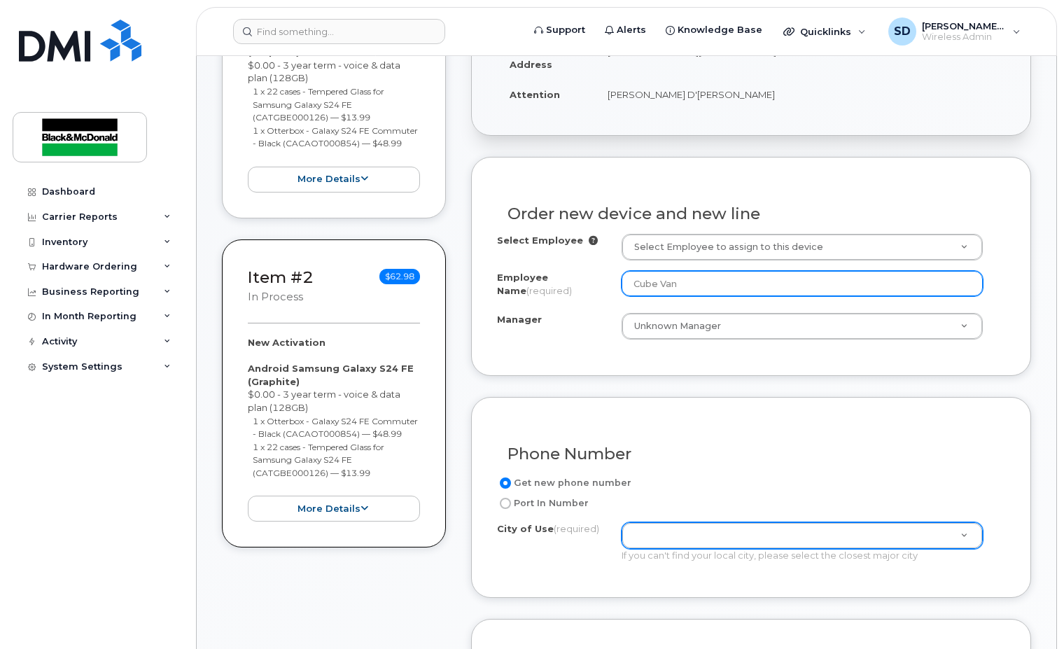
type input "Cube Van"
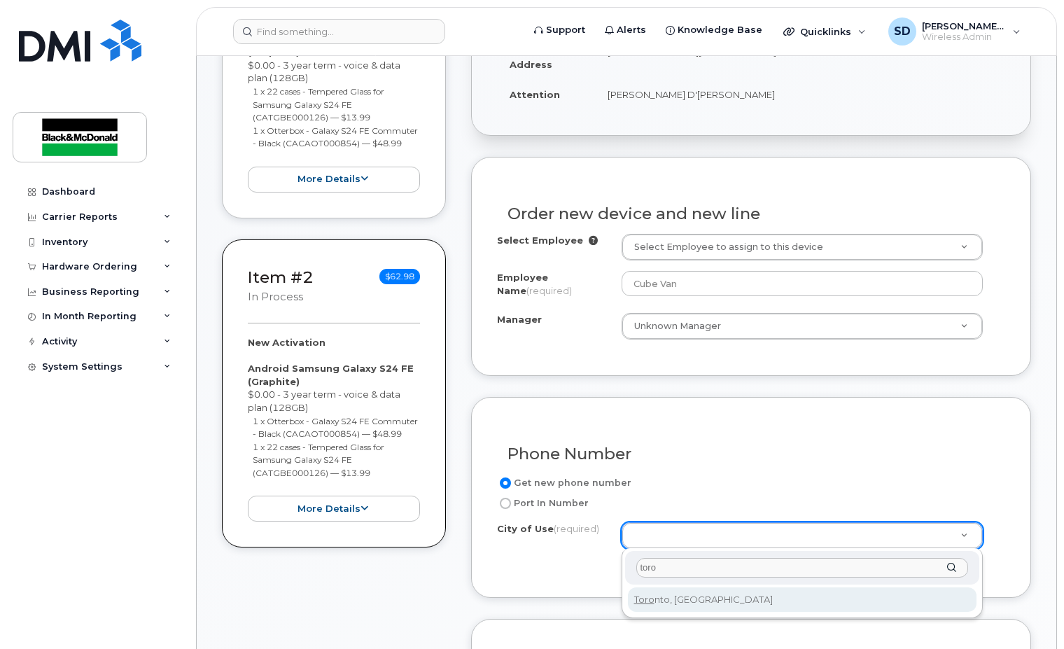
type input "toro"
type input "4934"
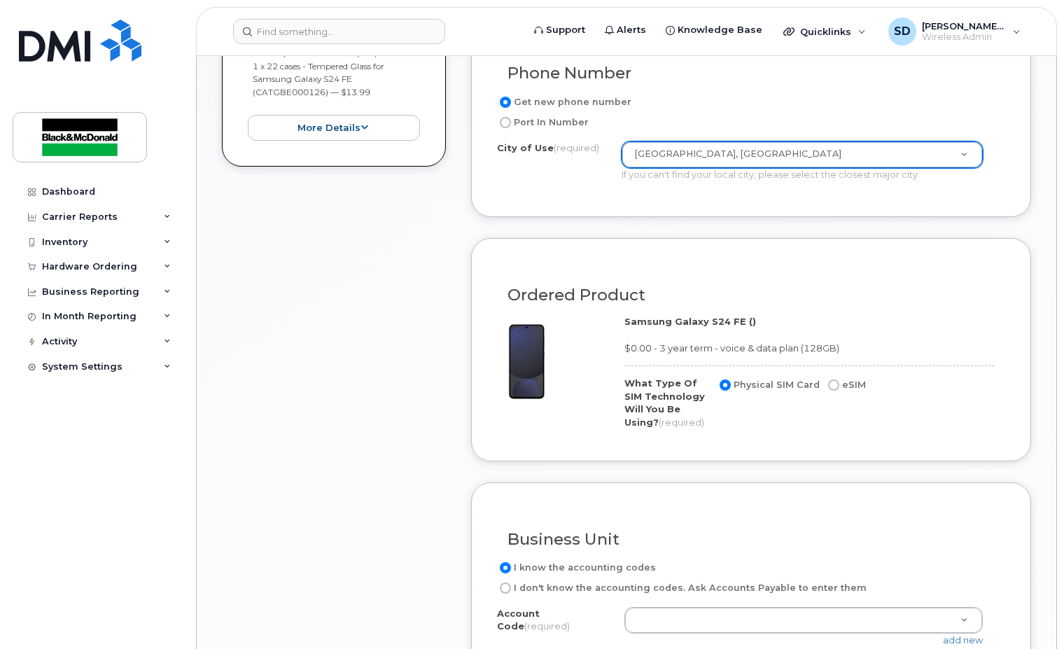
scroll to position [840, 0]
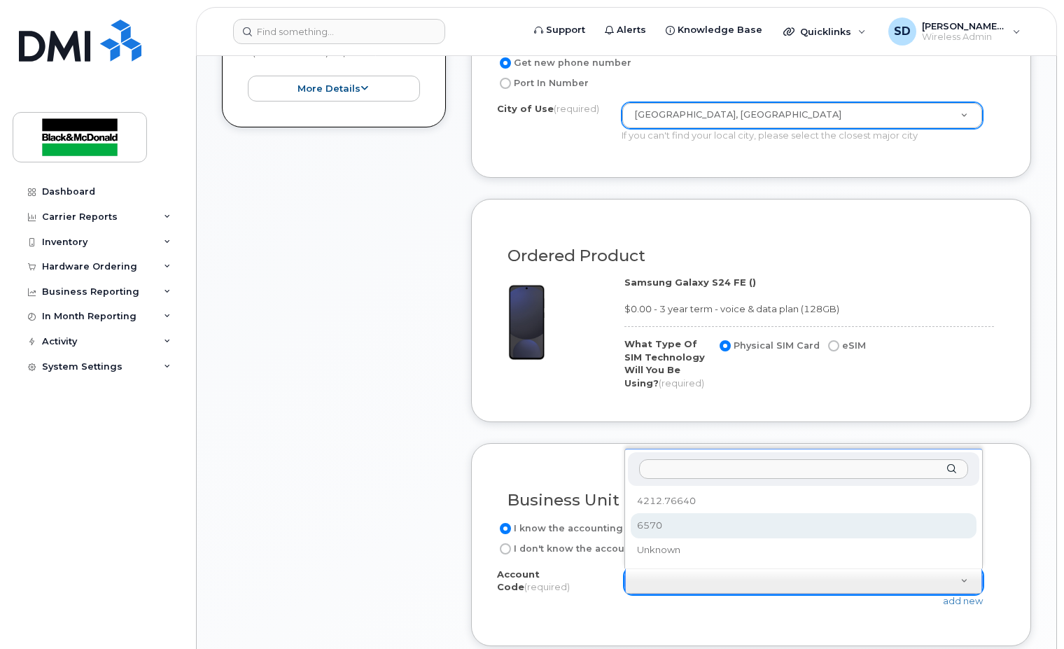
drag, startPoint x: 661, startPoint y: 523, endPoint x: 694, endPoint y: 528, distance: 32.5
select select "6570"
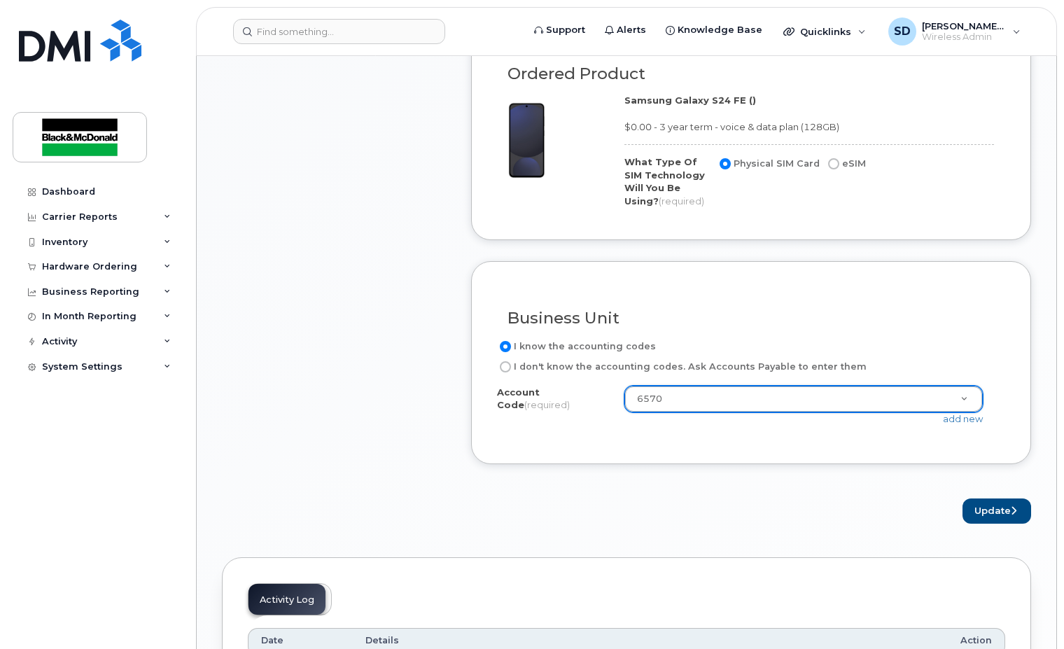
scroll to position [1050, 0]
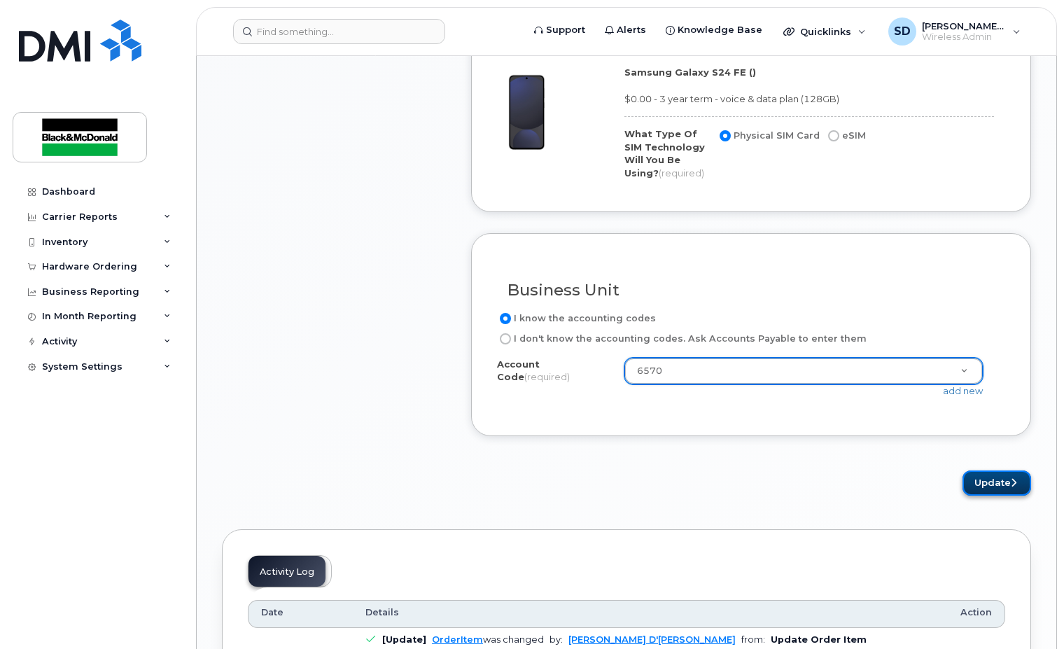
click at [978, 482] on button "Update" at bounding box center [996, 483] width 69 height 26
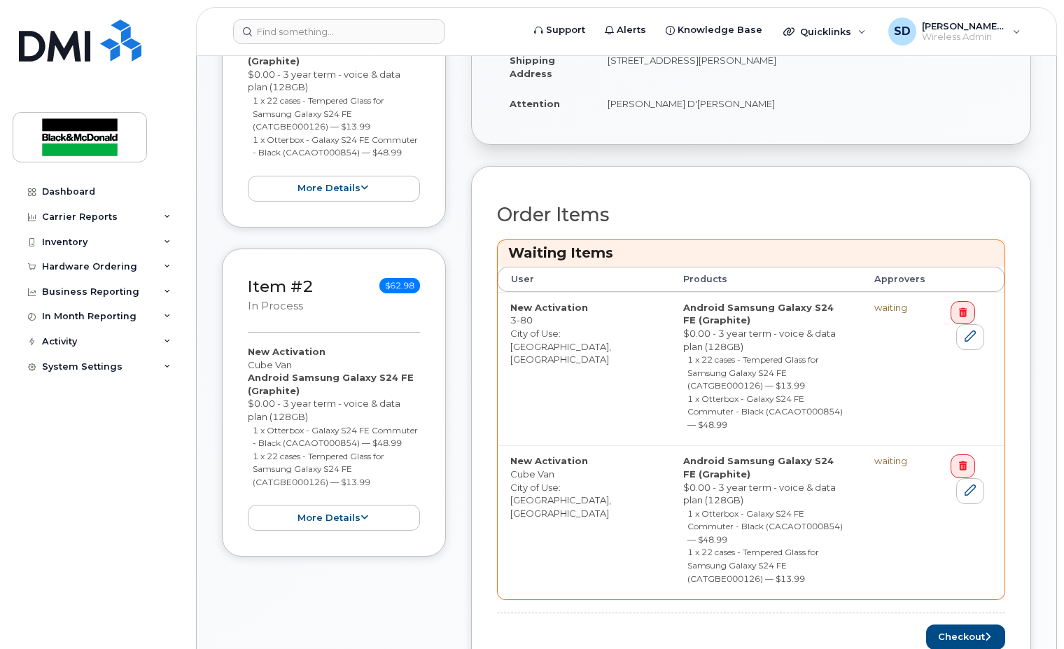
scroll to position [420, 0]
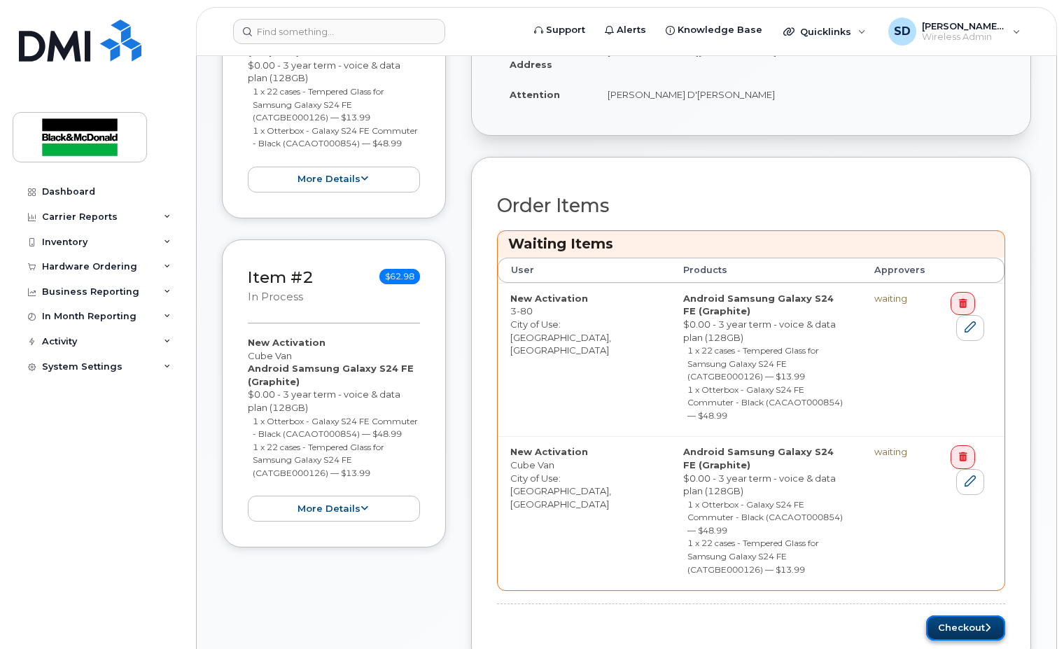
click at [945, 615] on button "Checkout" at bounding box center [965, 628] width 79 height 26
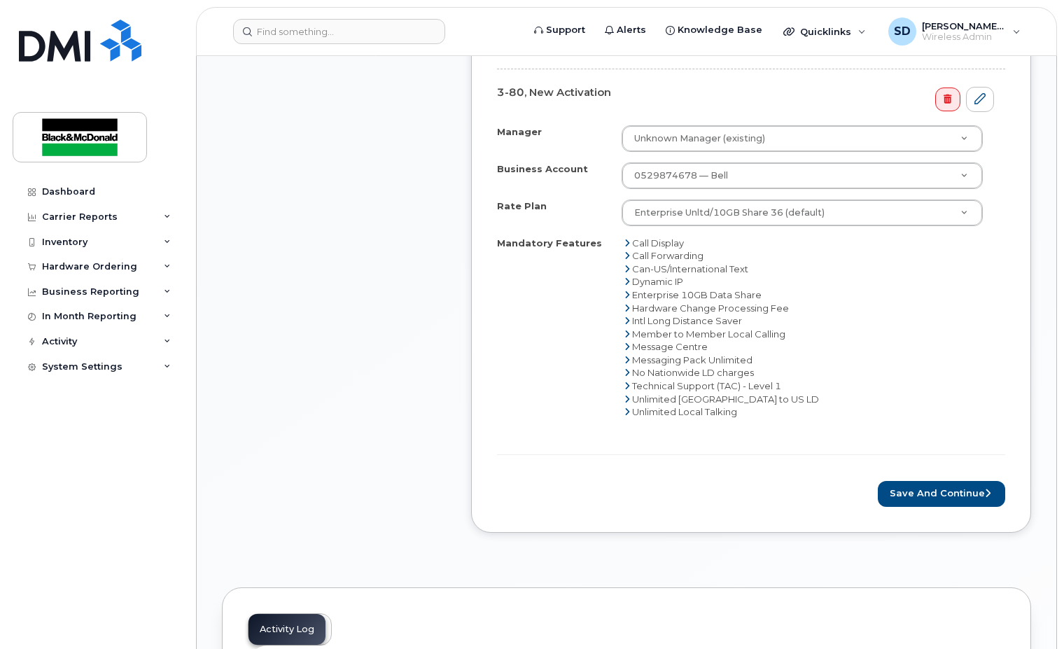
scroll to position [910, 0]
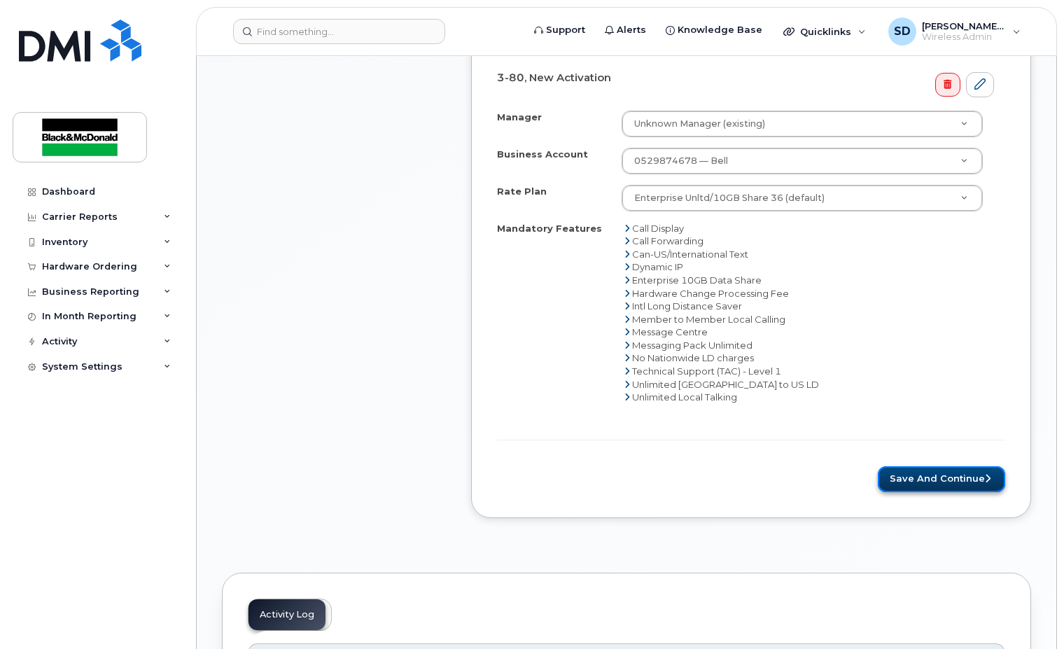
click at [967, 475] on button "Save and Continue" at bounding box center [941, 479] width 127 height 26
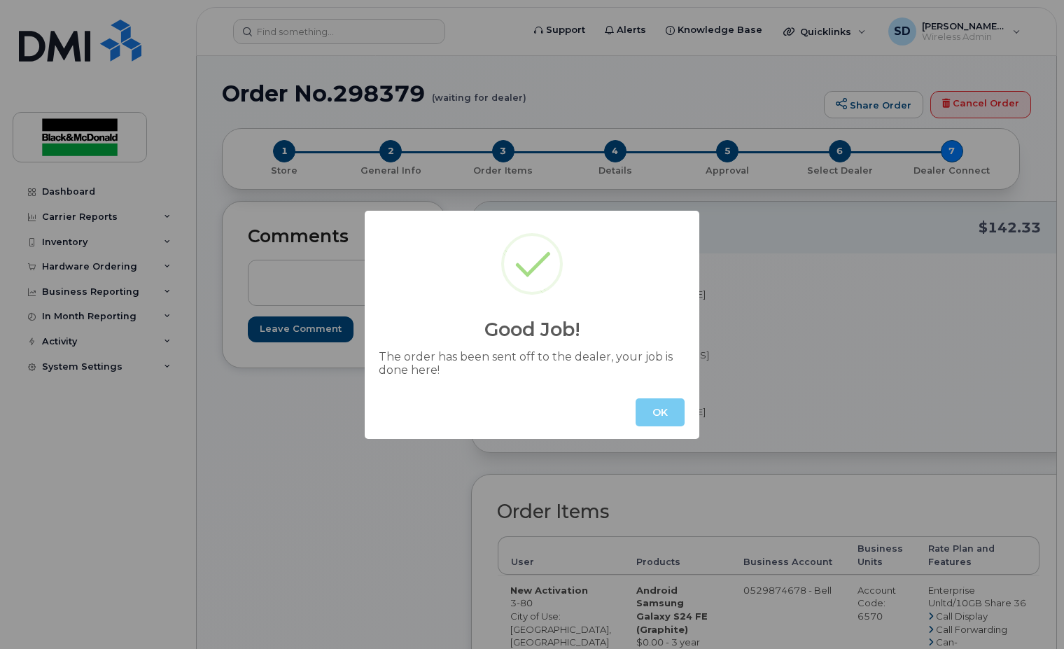
click at [652, 409] on button "OK" at bounding box center [659, 412] width 49 height 28
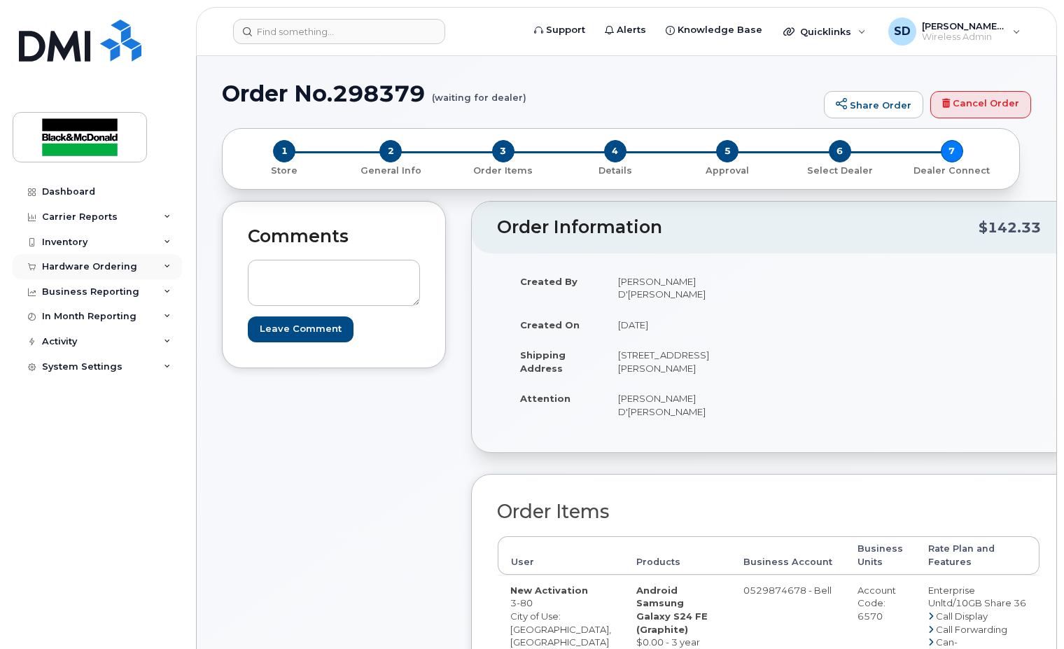
click at [103, 264] on div "Hardware Ordering" at bounding box center [89, 266] width 95 height 11
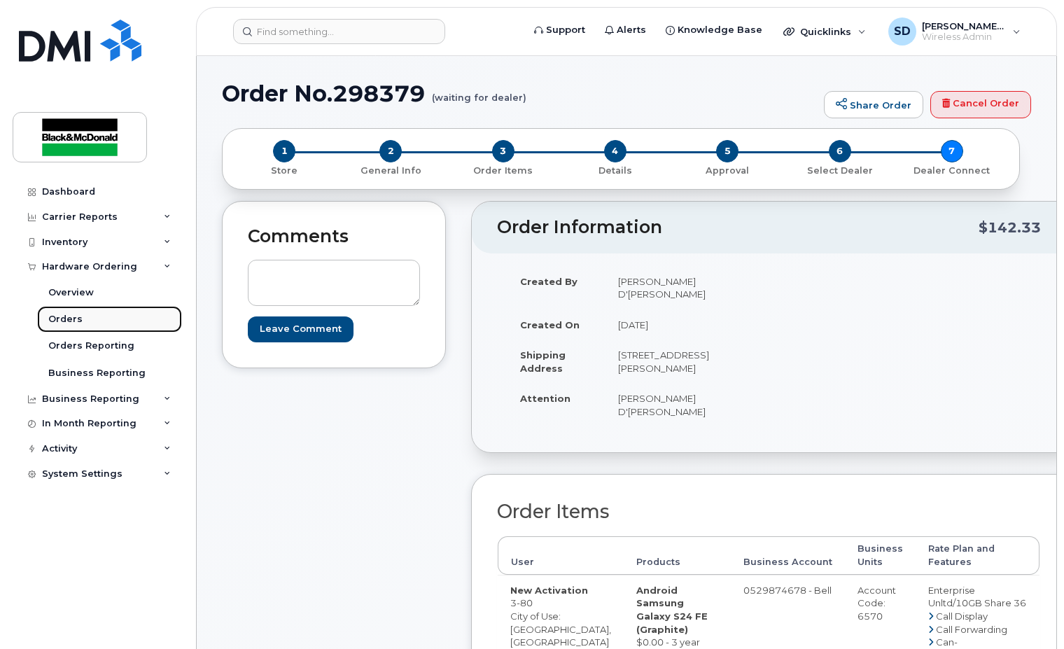
click at [83, 318] on link "Orders" at bounding box center [109, 319] width 145 height 27
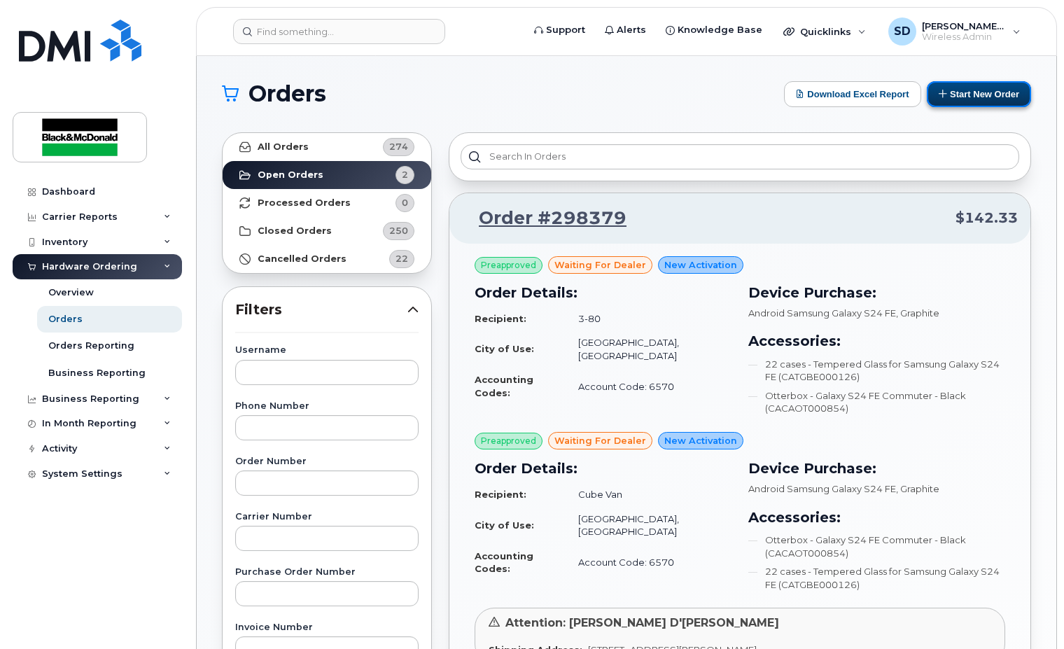
click at [971, 91] on button "Start New Order" at bounding box center [979, 94] width 104 height 26
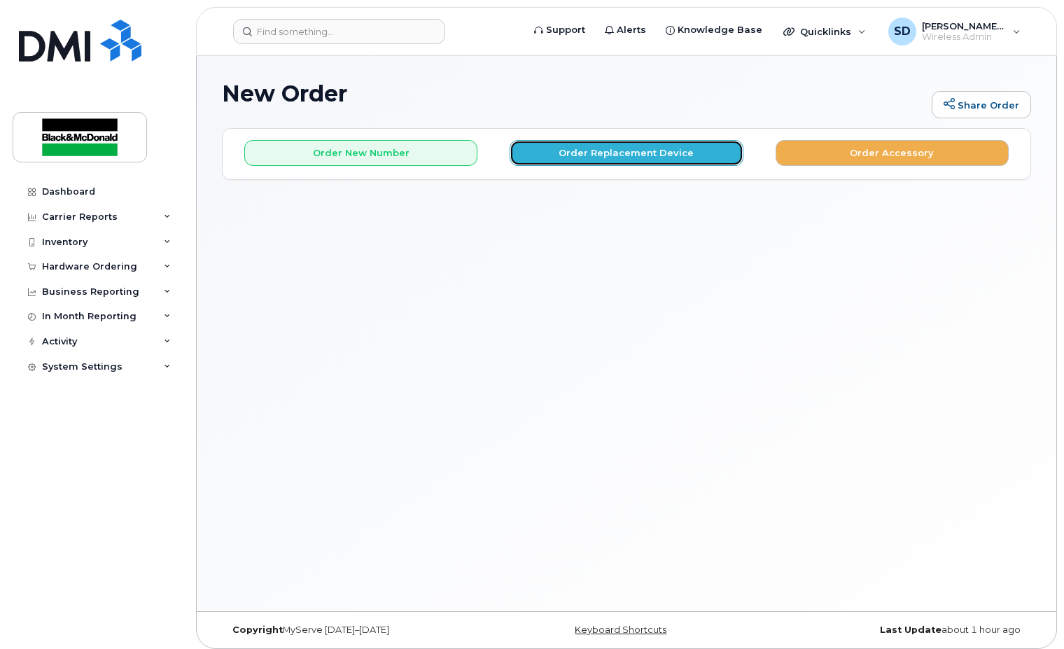
click at [649, 157] on button "Order Replacement Device" at bounding box center [625, 153] width 233 height 26
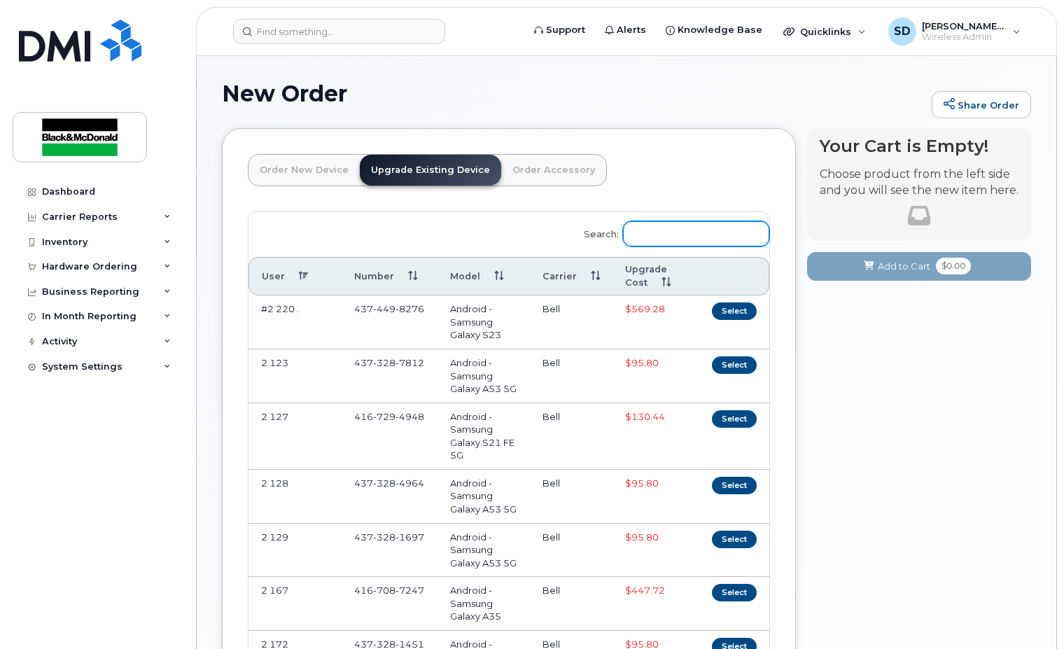
click at [677, 239] on input "Search:" at bounding box center [696, 233] width 146 height 25
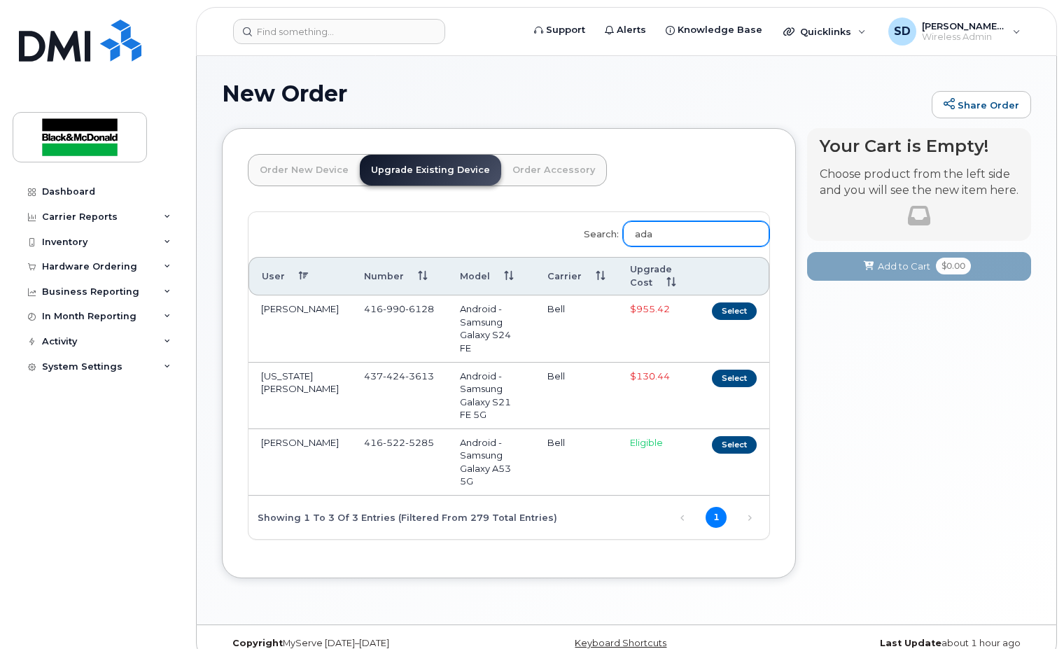
type input "[PERSON_NAME]"
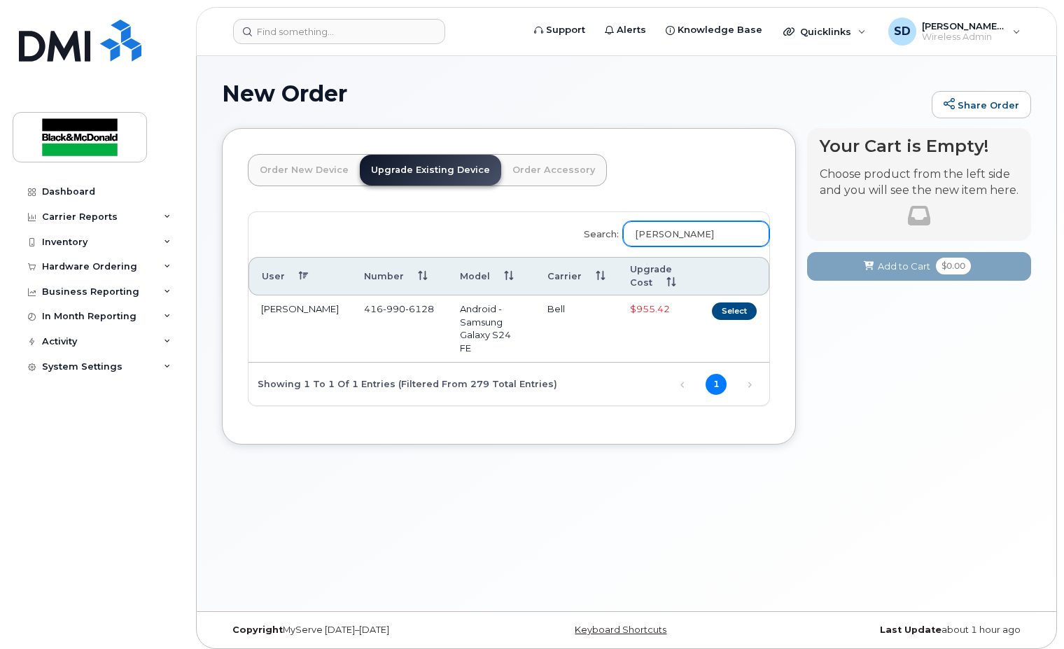
drag, startPoint x: 683, startPoint y: 235, endPoint x: 604, endPoint y: 229, distance: 79.3
click at [604, 229] on label "Search: adam" at bounding box center [672, 231] width 195 height 39
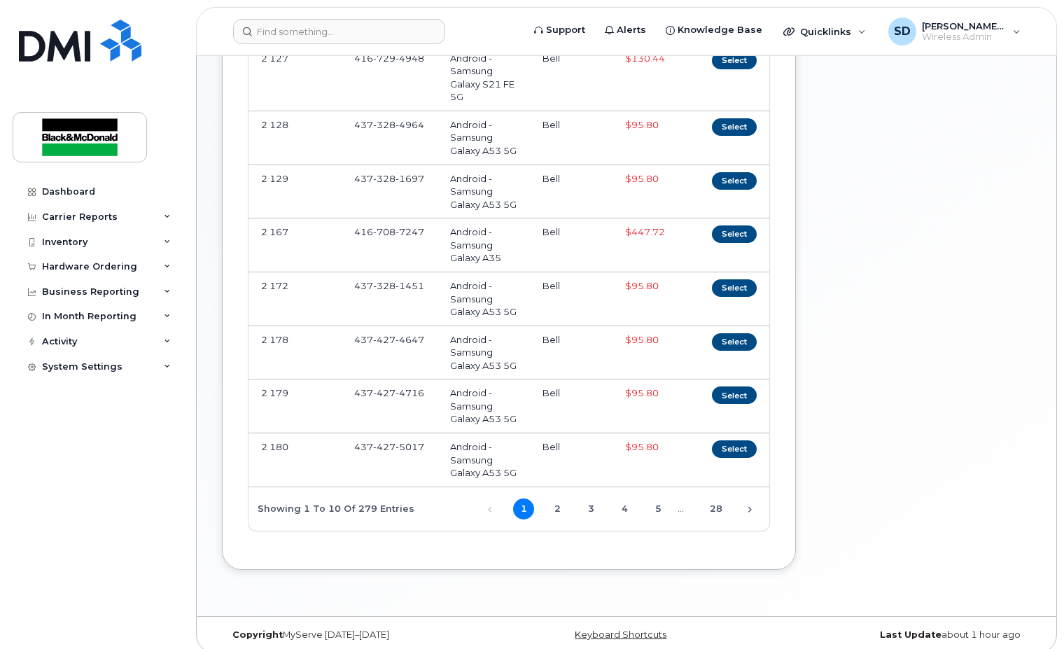
scroll to position [370, 0]
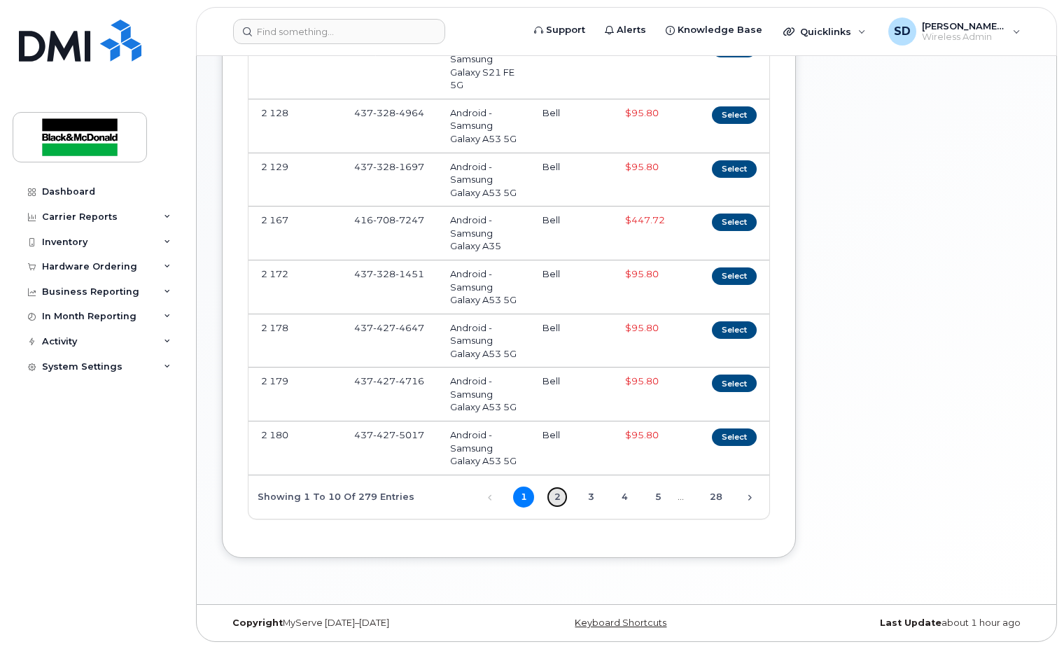
click at [558, 498] on link "2" at bounding box center [557, 496] width 21 height 21
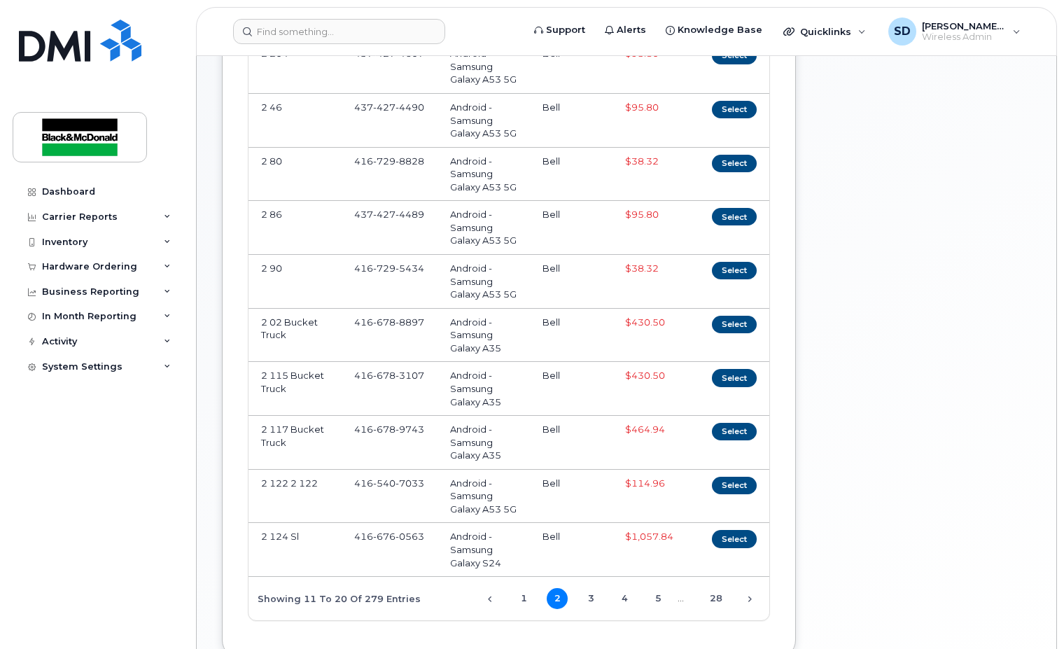
scroll to position [357, 0]
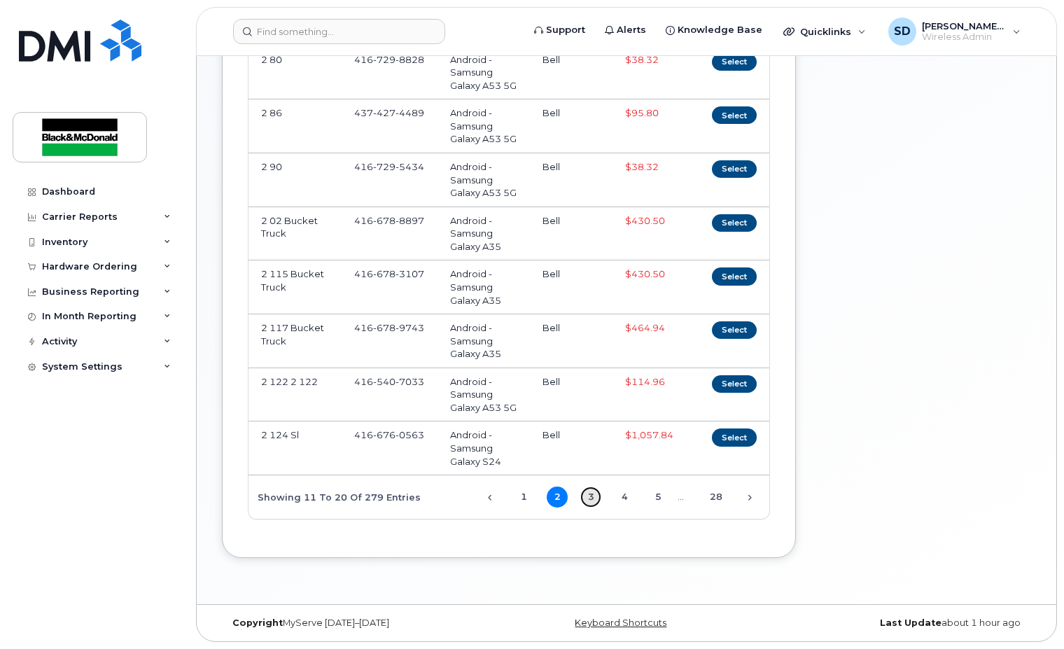
click at [589, 498] on link "3" at bounding box center [590, 496] width 21 height 21
click at [624, 493] on link "4" at bounding box center [624, 496] width 21 height 21
click at [656, 497] on link "5" at bounding box center [657, 496] width 21 height 21
click at [661, 498] on link "6" at bounding box center [657, 496] width 21 height 21
click at [661, 499] on link "7" at bounding box center [657, 496] width 21 height 21
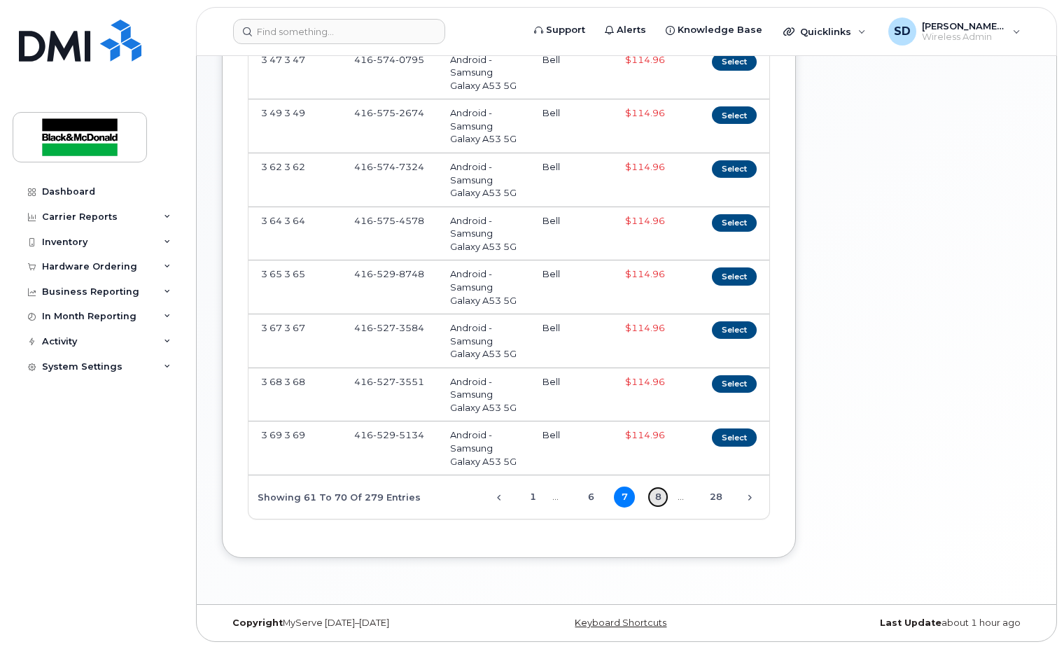
click at [659, 500] on link "8" at bounding box center [657, 496] width 21 height 21
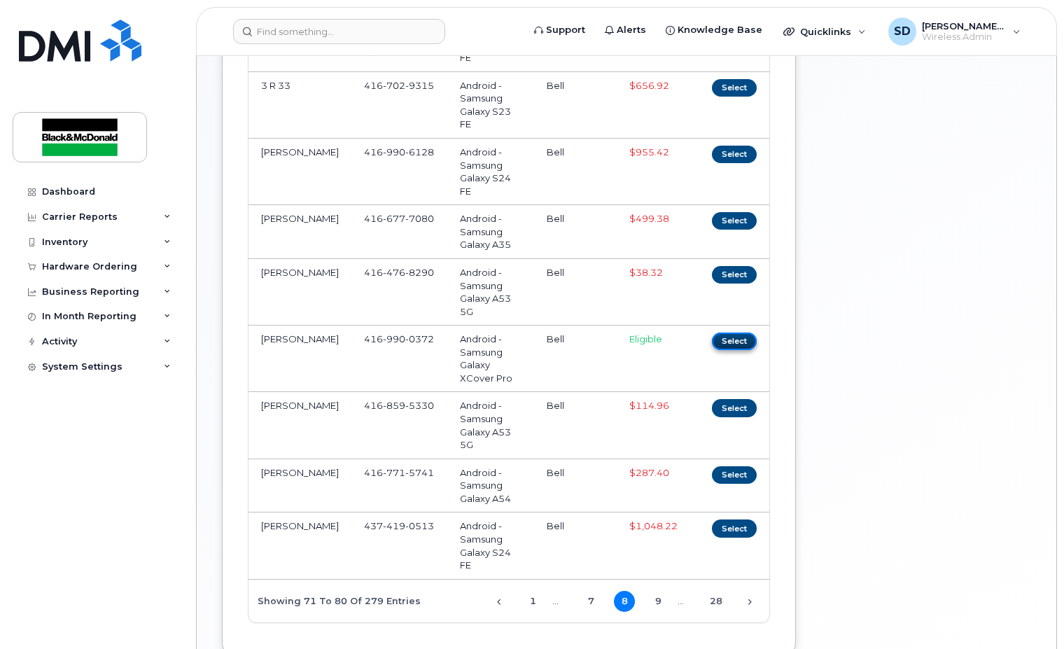
click at [732, 332] on button "Select" at bounding box center [734, 340] width 45 height 17
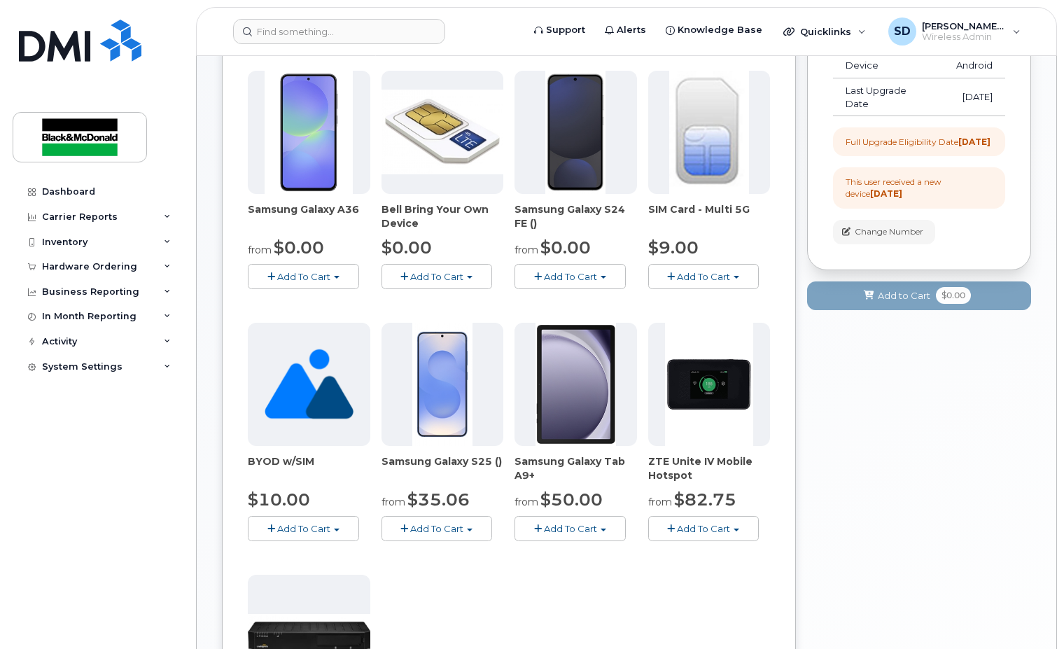
scroll to position [182, 0]
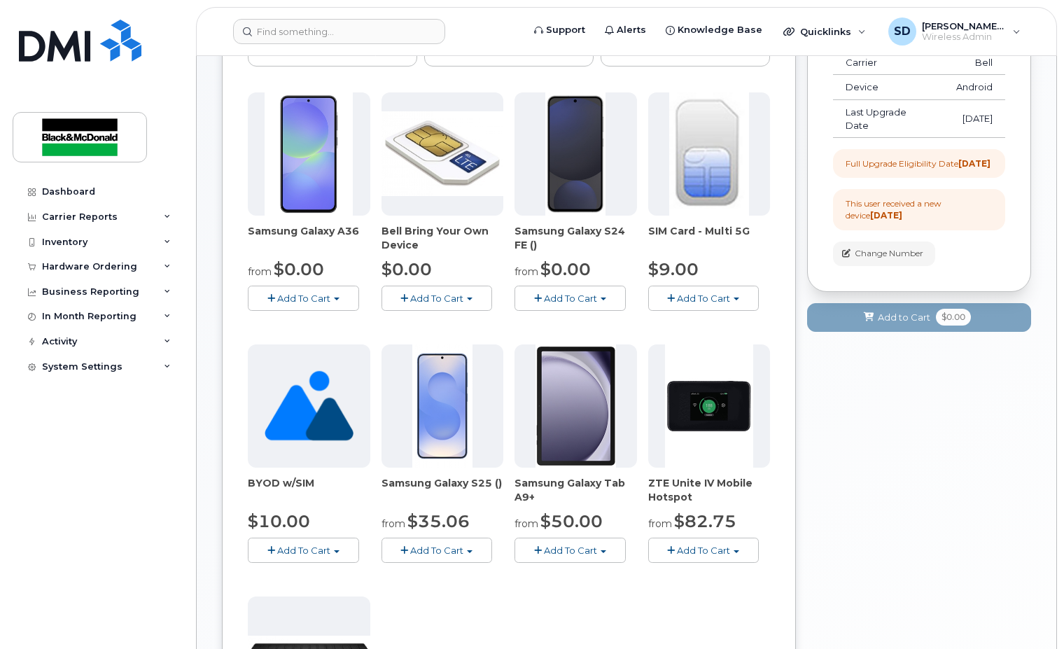
click at [605, 300] on span "button" at bounding box center [603, 298] width 6 height 3
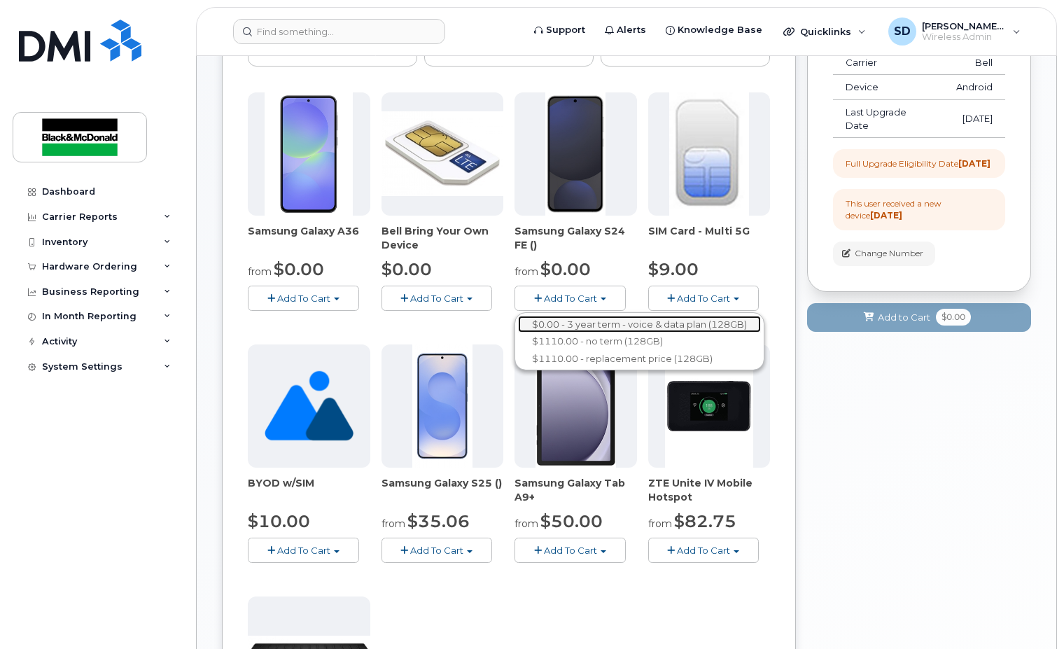
click at [587, 323] on link "$0.00 - 3 year term - voice & data plan (128GB)" at bounding box center [639, 324] width 243 height 17
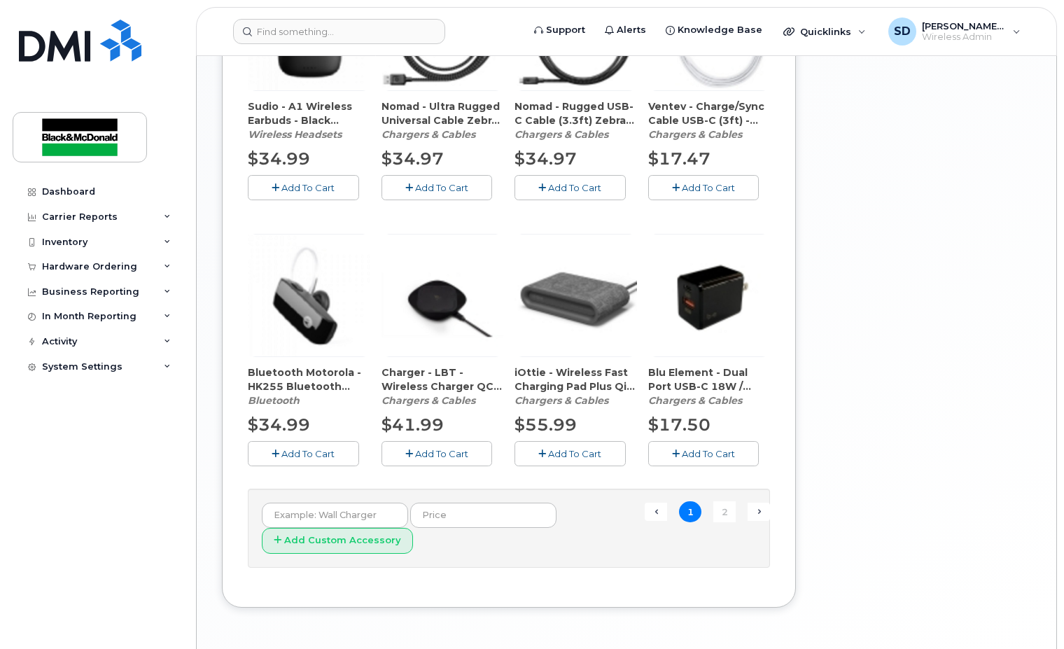
scroll to position [861, 0]
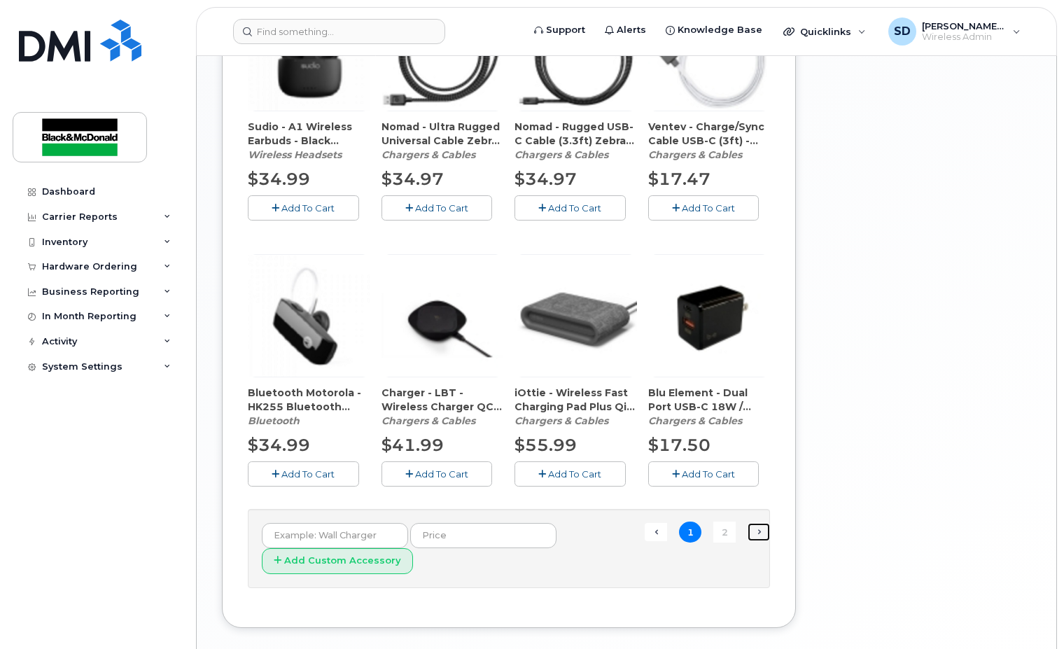
click at [756, 534] on link "Next →" at bounding box center [758, 532] width 22 height 18
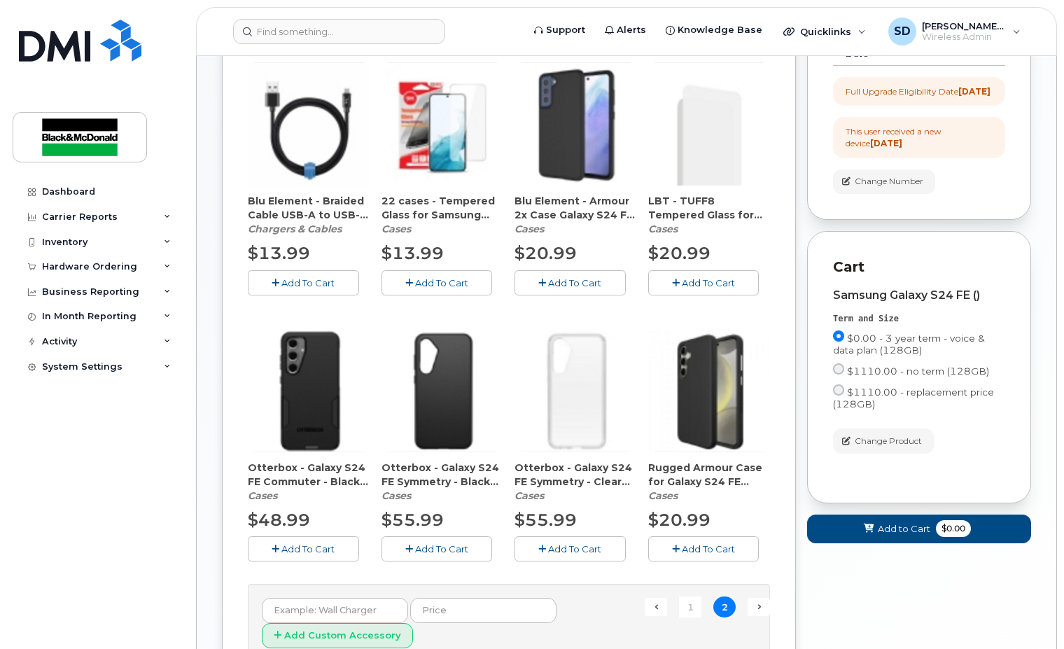
click at [455, 281] on span "Add To Cart" at bounding box center [441, 282] width 53 height 11
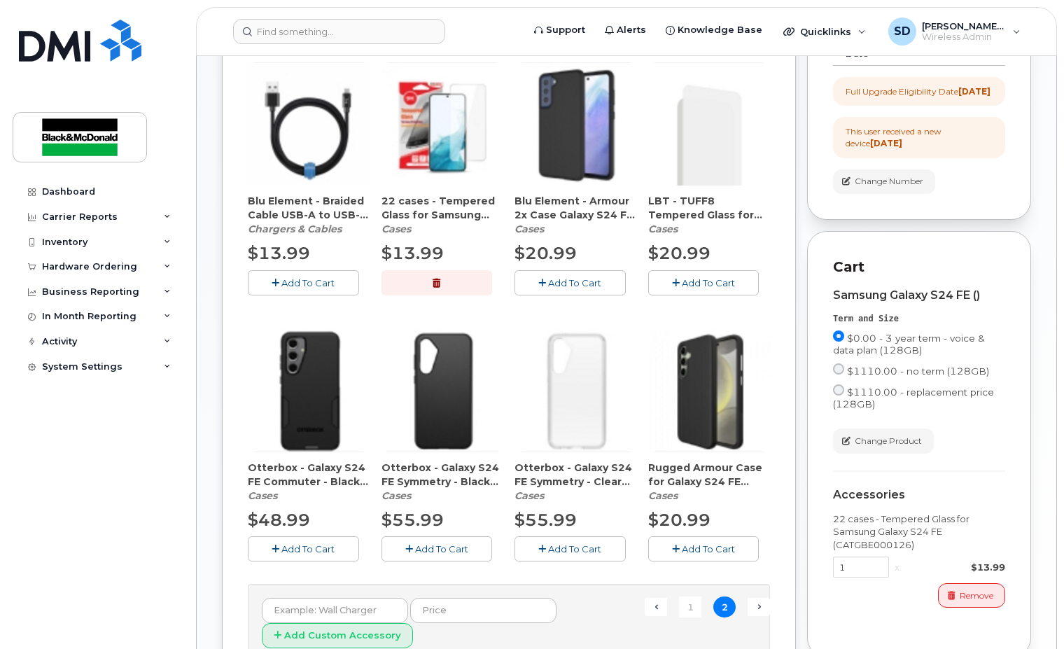
click at [319, 547] on span "Add To Cart" at bounding box center [307, 548] width 53 height 11
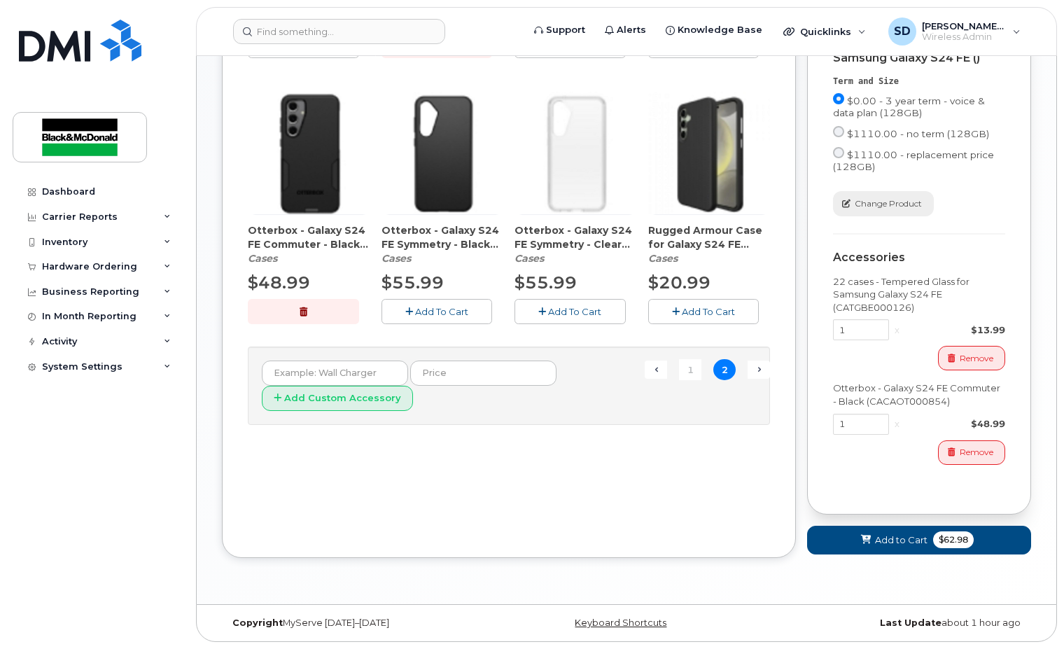
scroll to position [503, 0]
click at [899, 541] on span "Add to Cart" at bounding box center [901, 539] width 52 height 13
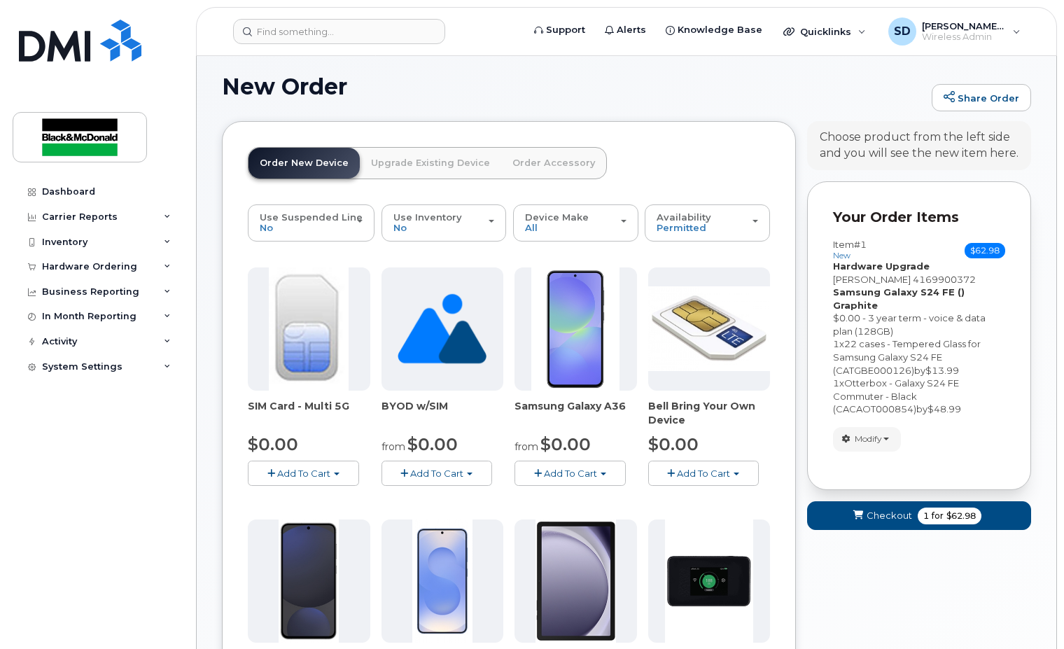
scroll to position [532, 0]
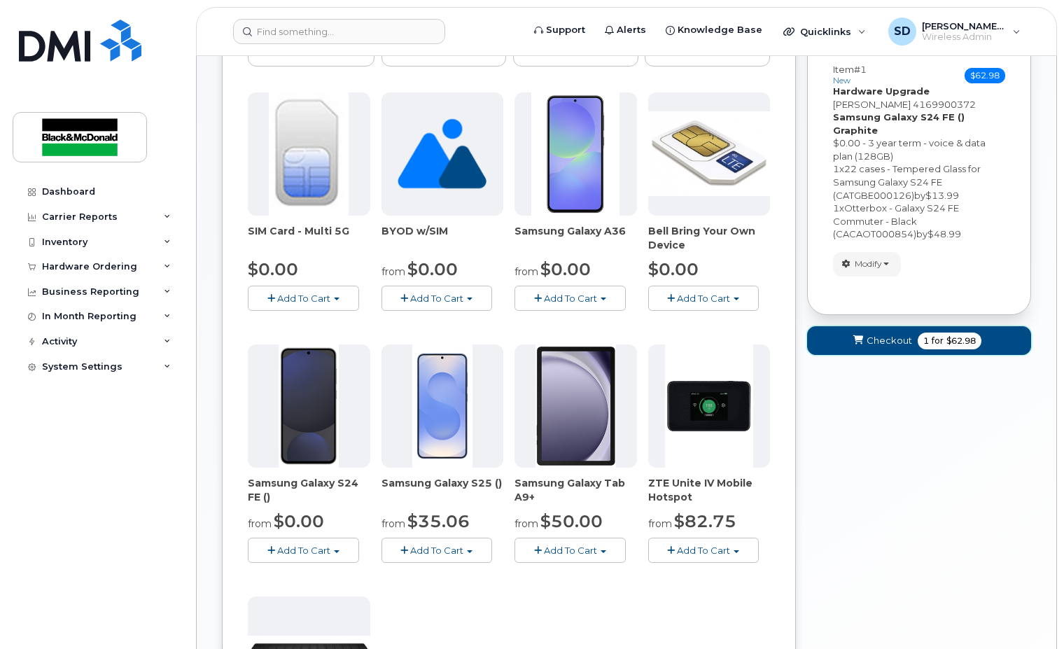
click at [892, 334] on span "Checkout" at bounding box center [888, 340] width 45 height 13
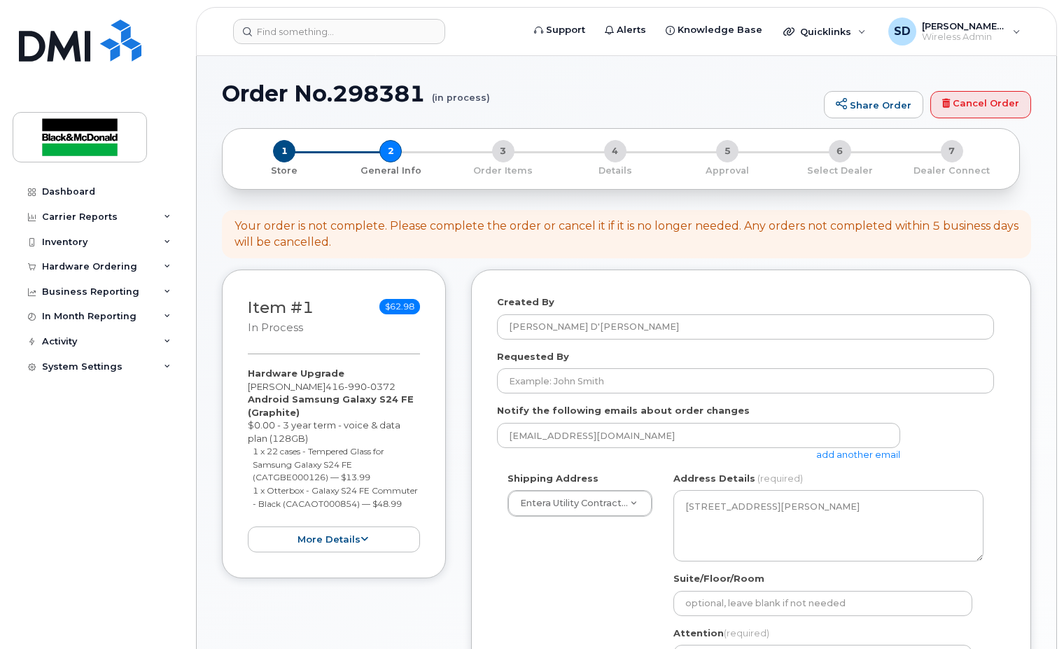
select select
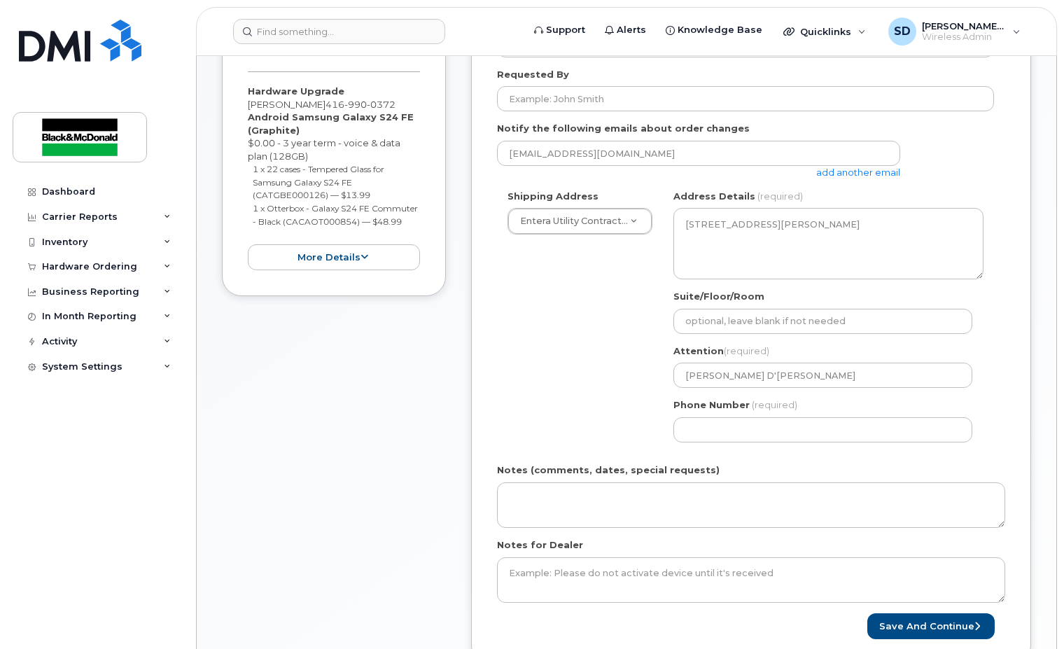
scroll to position [350, 0]
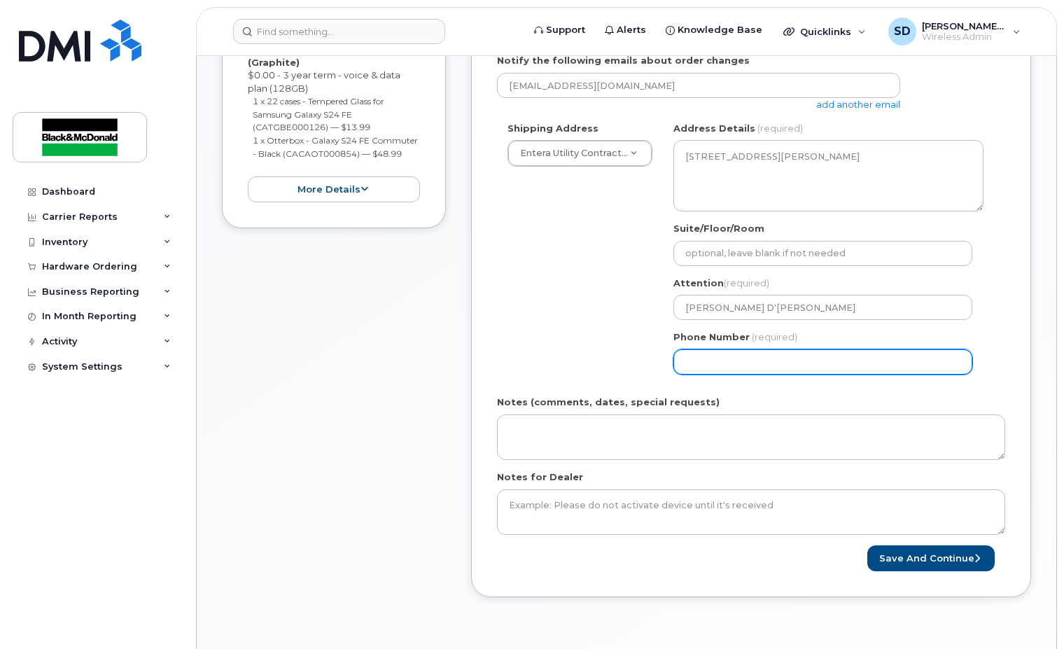
click at [715, 360] on input "Phone Number" at bounding box center [822, 361] width 299 height 25
type input "4167469914"
select select
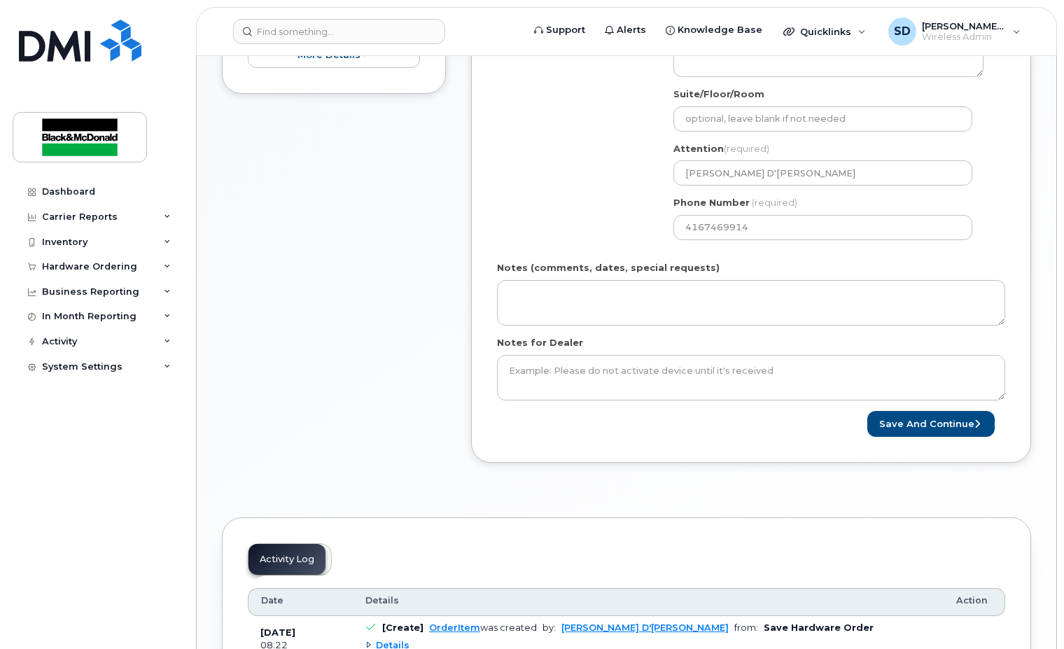
scroll to position [490, 0]
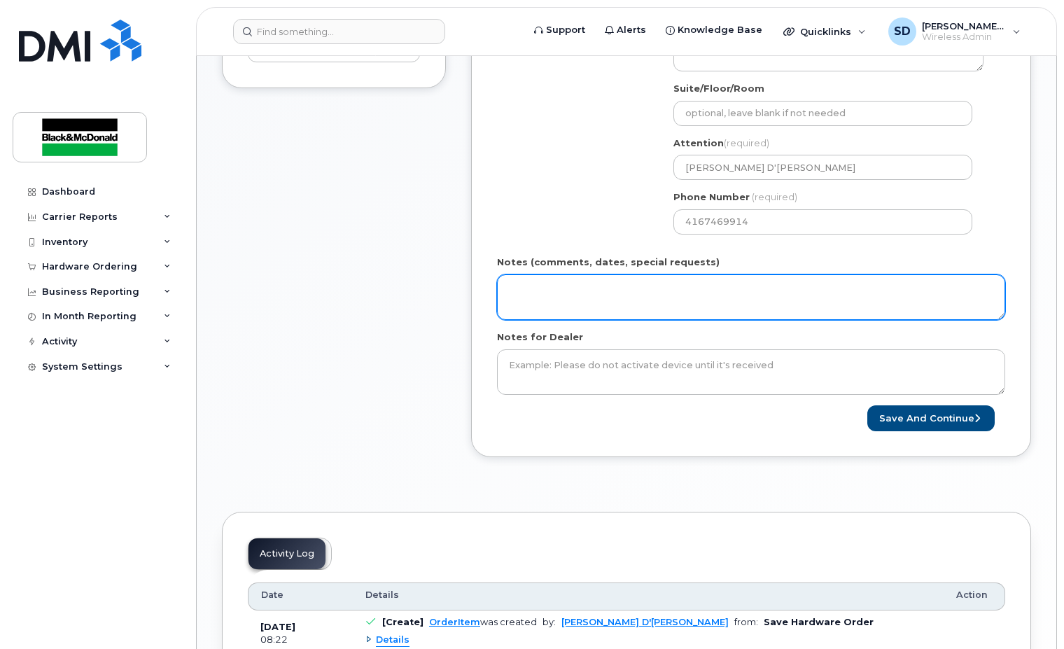
click at [537, 295] on textarea "Notes (comments, dates, special requests)" at bounding box center [751, 297] width 508 height 46
type textarea "line used to order replacement for [PERSON_NAME]"
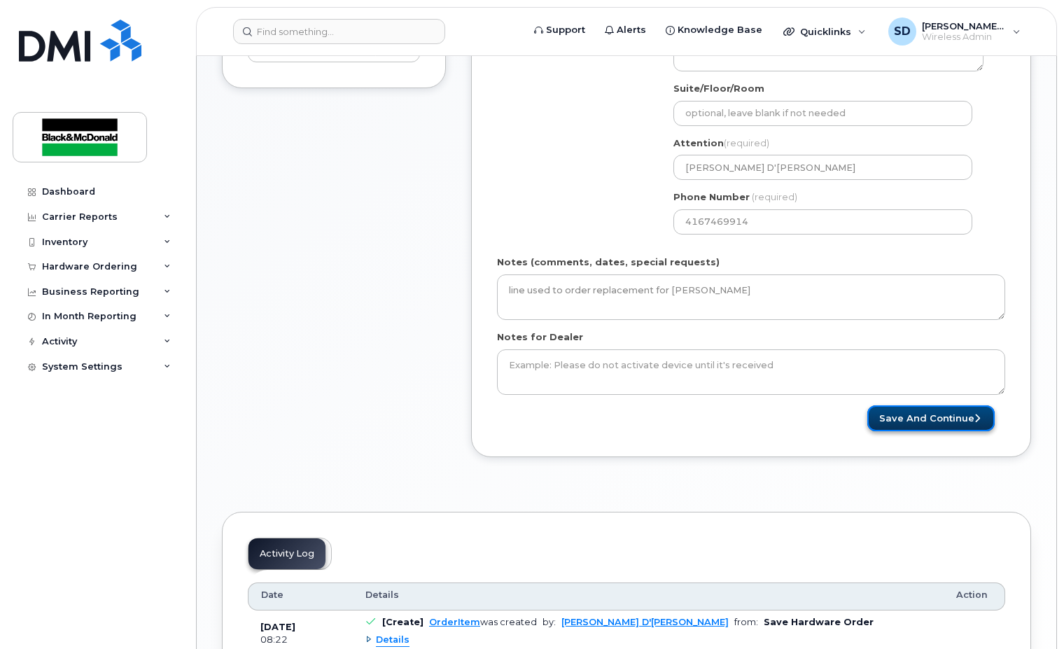
click at [948, 419] on button "Save and Continue" at bounding box center [930, 418] width 127 height 26
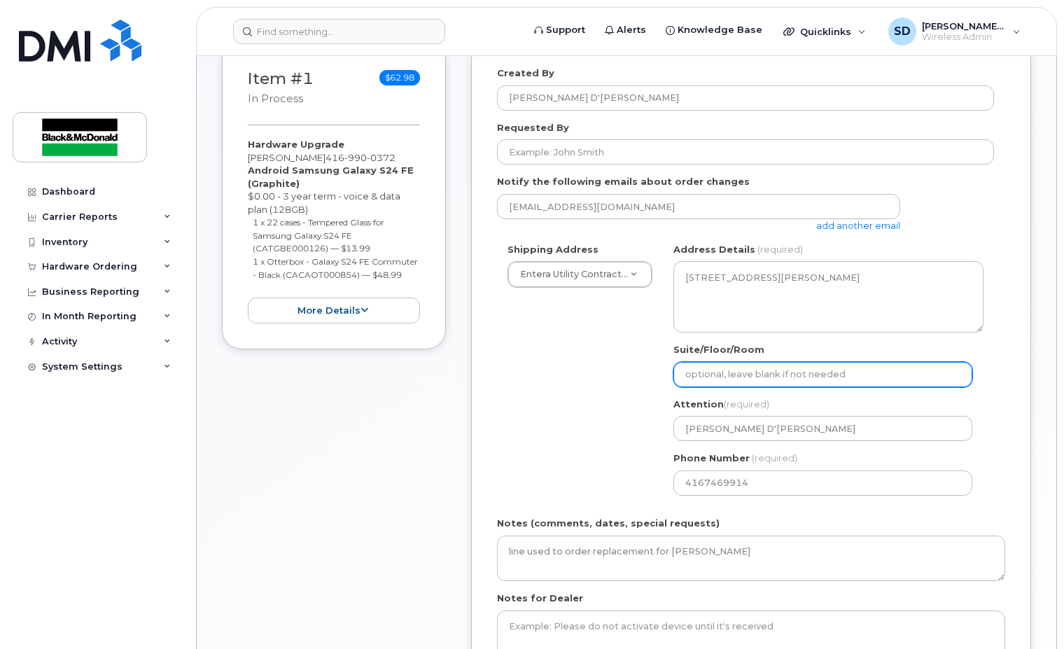
scroll to position [94, 0]
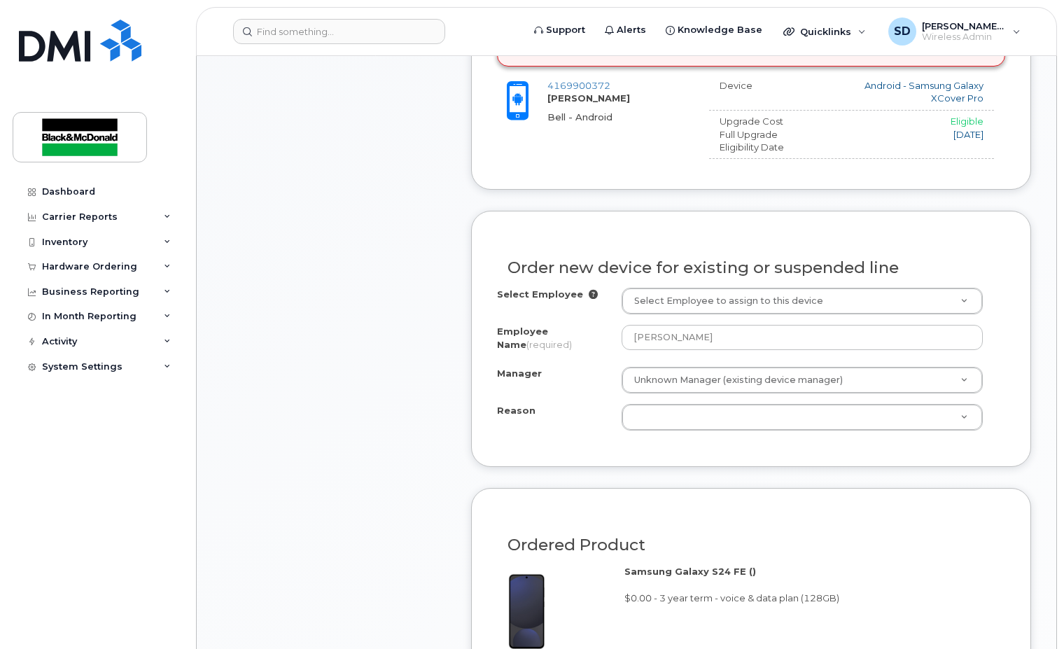
scroll to position [700, 0]
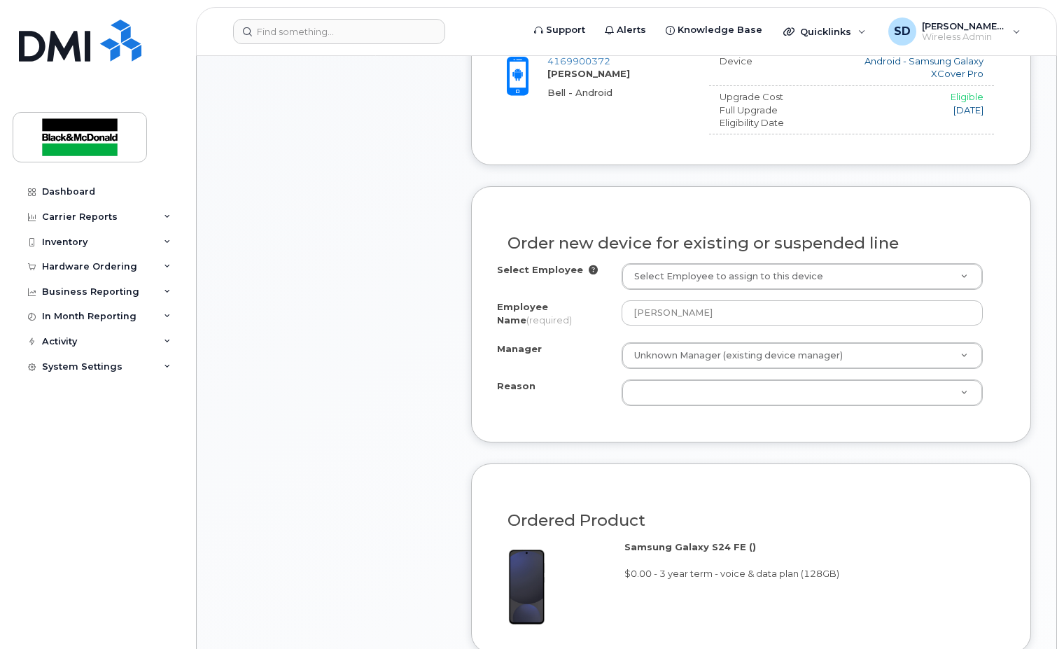
drag, startPoint x: 751, startPoint y: 409, endPoint x: 745, endPoint y: 400, distance: 10.5
click at [750, 408] on div "Select Employee Select Employee to assign to this device Employee Name (require…" at bounding box center [751, 339] width 508 height 153
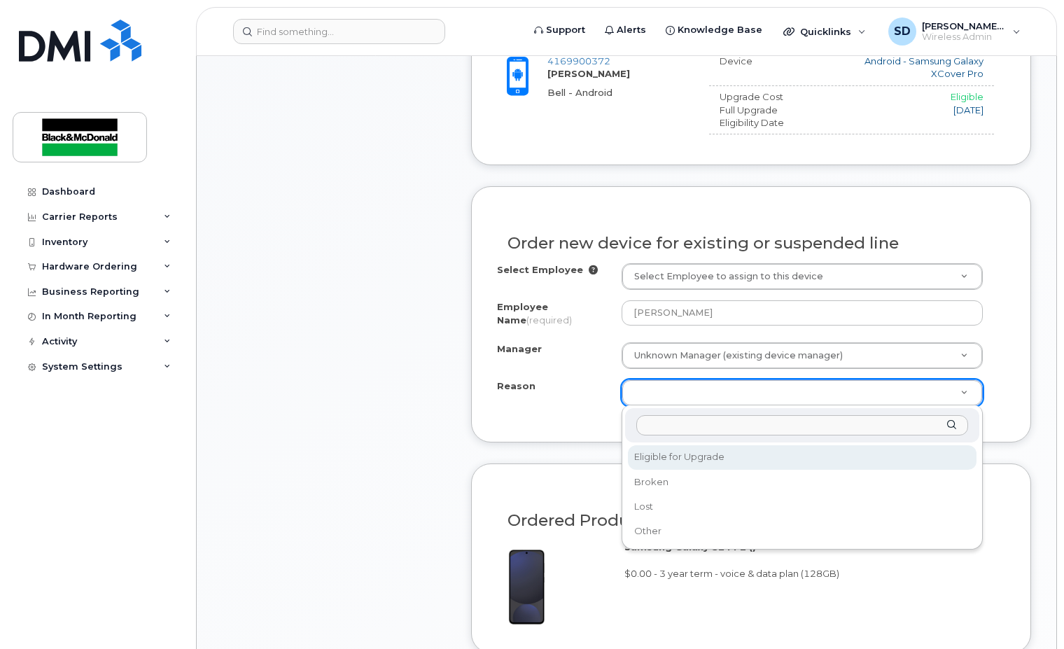
select select "eligible_for_upgrade"
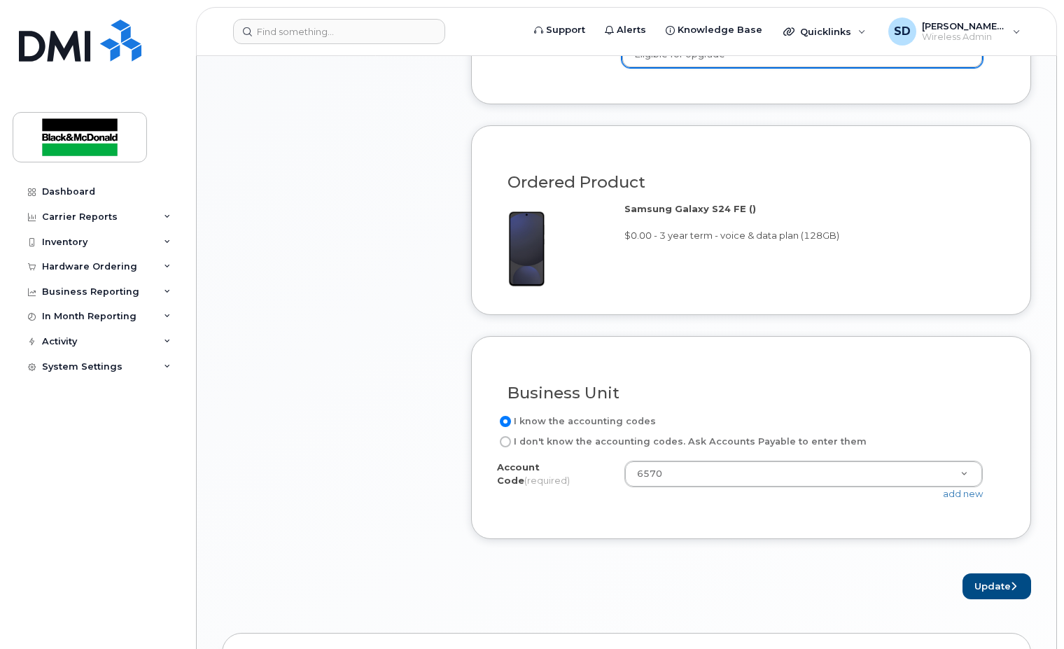
scroll to position [1050, 0]
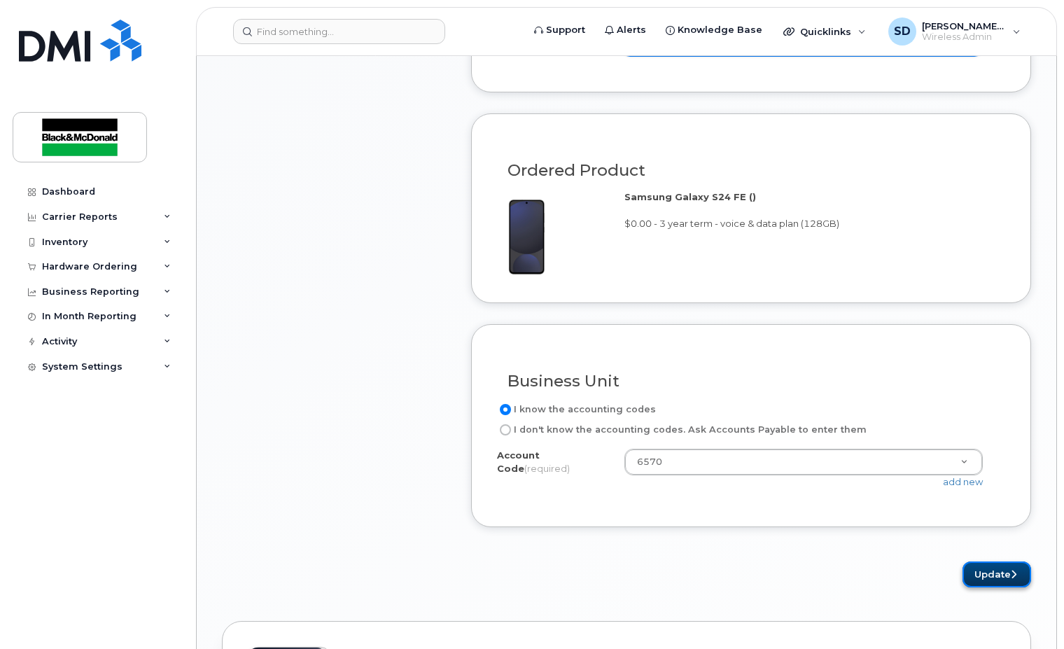
click at [997, 575] on button "Update" at bounding box center [996, 574] width 69 height 26
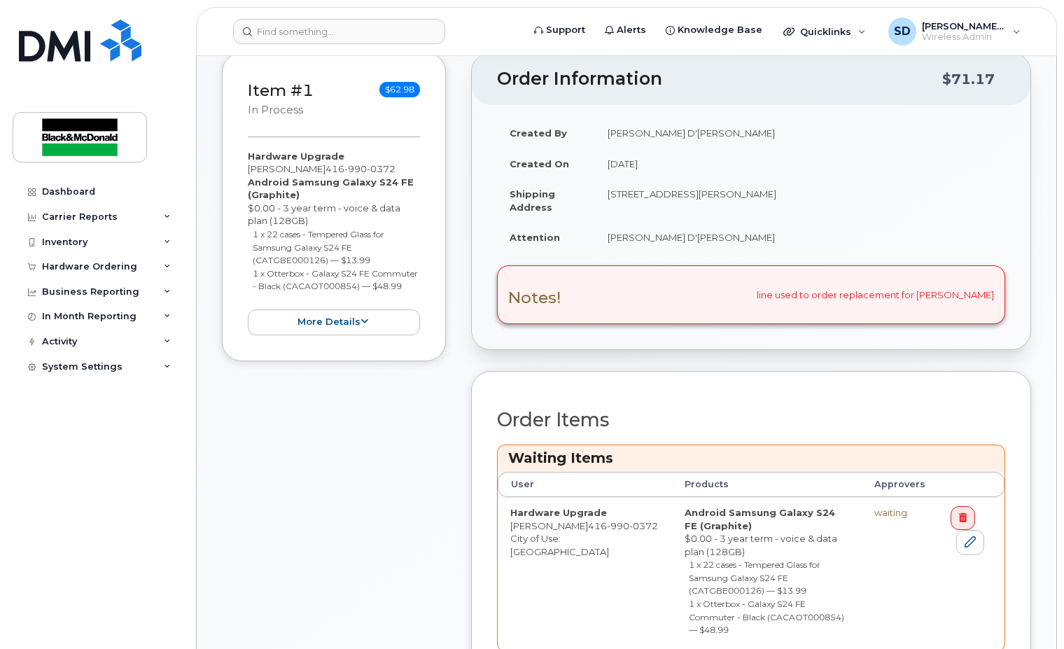
scroll to position [420, 0]
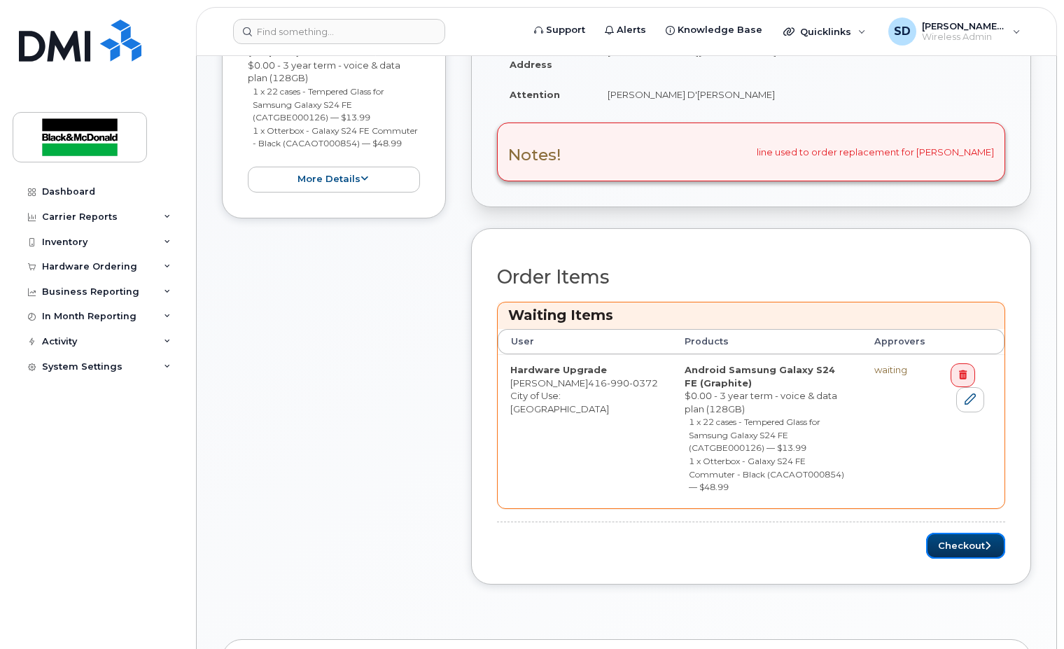
drag, startPoint x: 964, startPoint y: 492, endPoint x: 907, endPoint y: 466, distance: 63.0
click at [964, 533] on button "Checkout" at bounding box center [965, 546] width 79 height 26
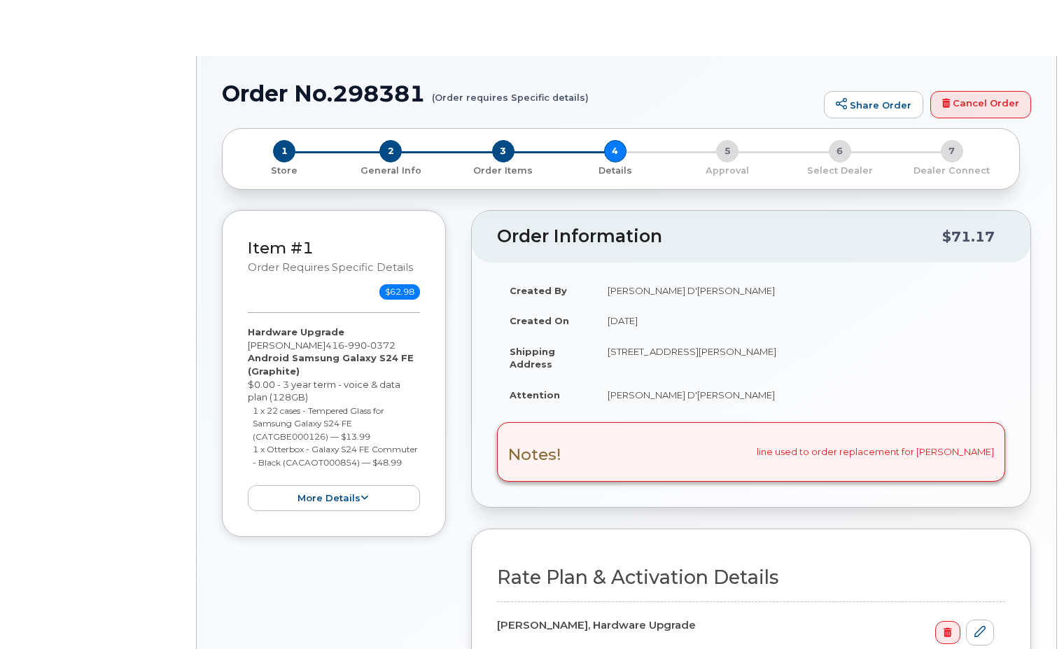
select select "Enterprise Unltd/10GB Share 36"
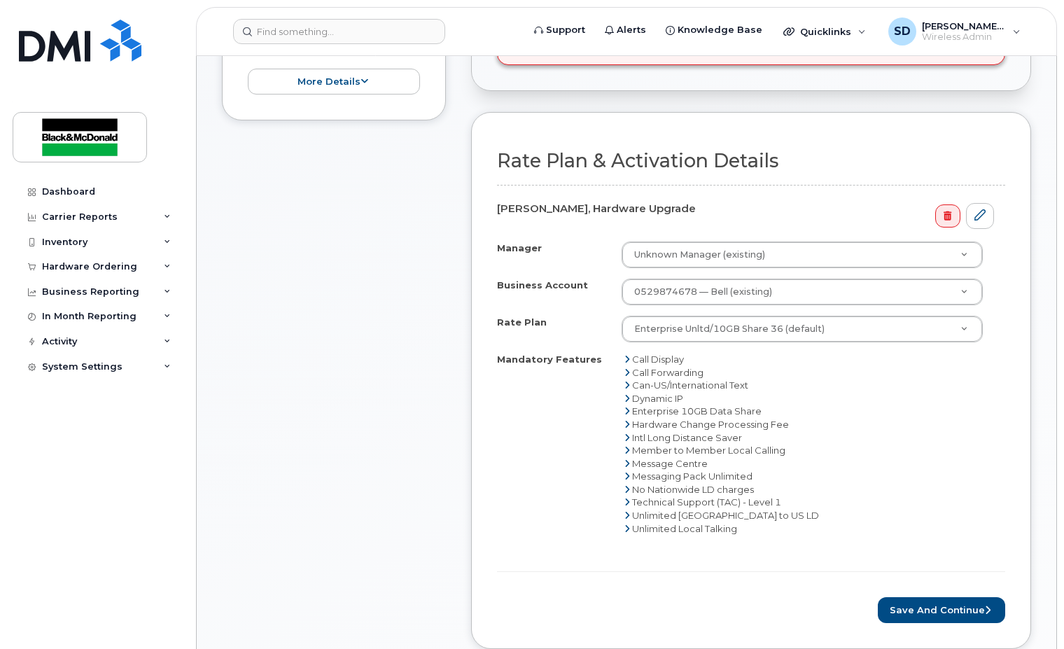
scroll to position [490, 0]
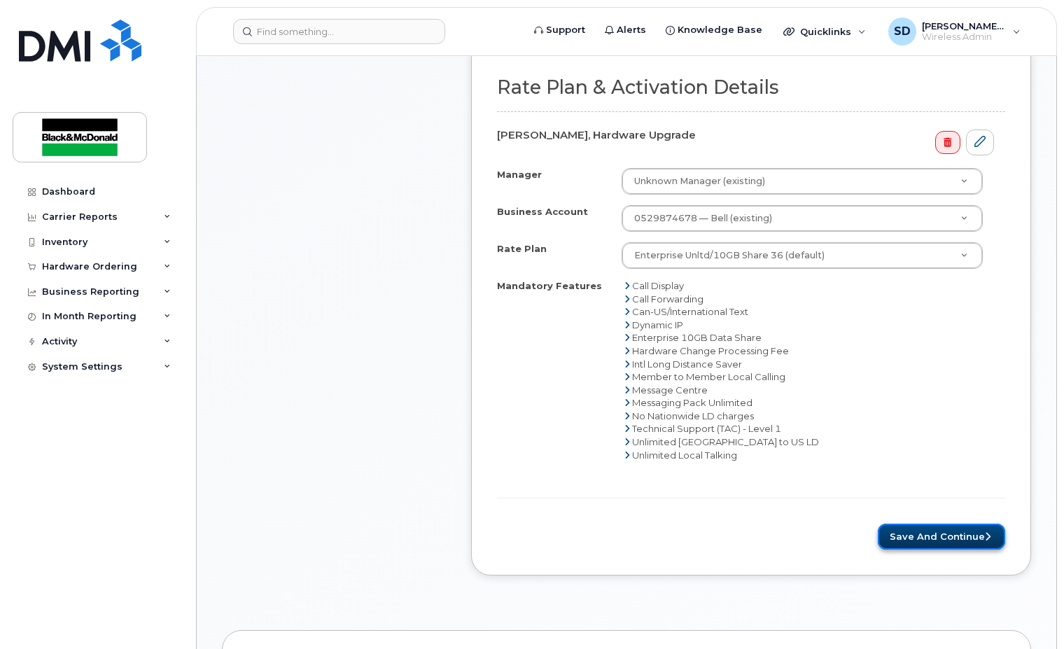
click at [953, 541] on button "Save and Continue" at bounding box center [941, 536] width 127 height 26
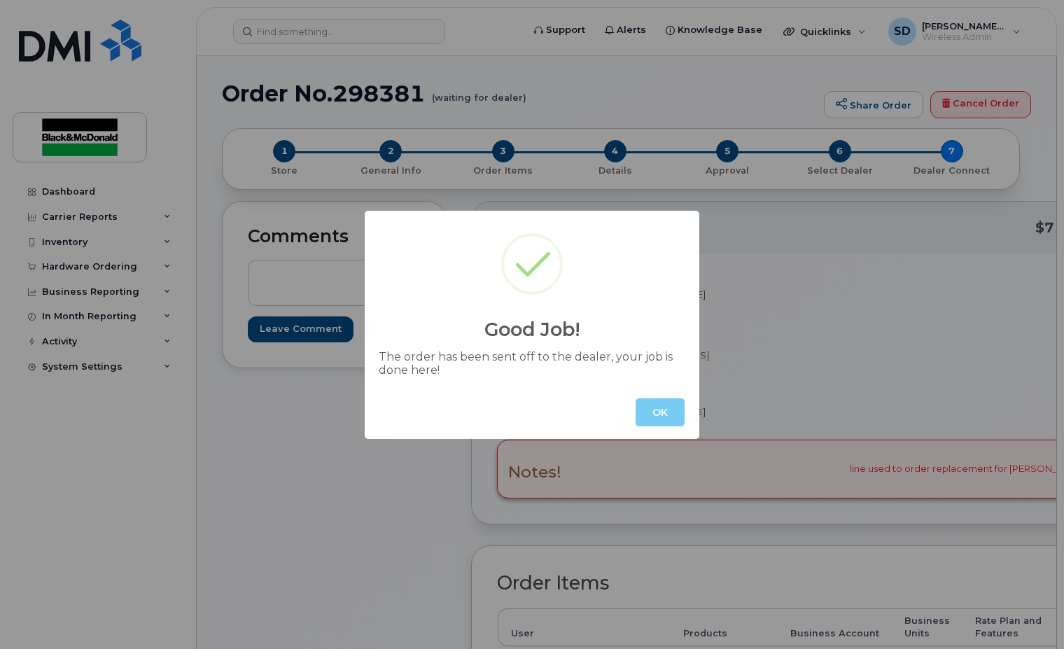
click at [671, 417] on button "OK" at bounding box center [659, 412] width 49 height 28
